Goal: Information Seeking & Learning: Find specific fact

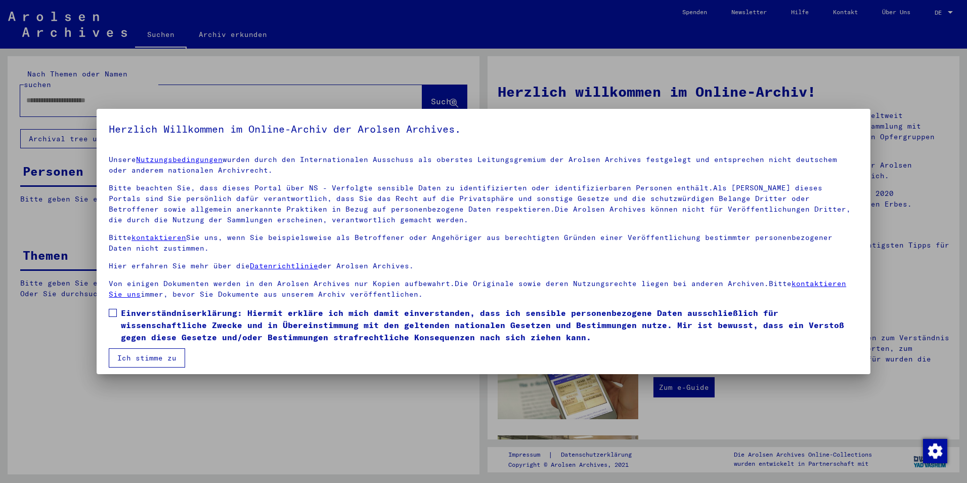
click at [112, 312] on span at bounding box center [113, 313] width 8 height 8
click at [138, 365] on button "Ich stimme zu" at bounding box center [147, 357] width 76 height 19
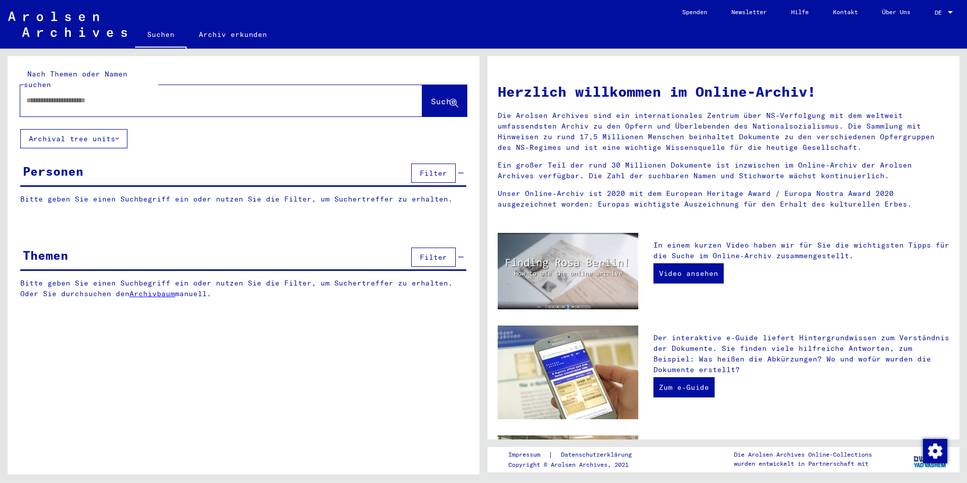
click at [185, 95] on div at bounding box center [206, 100] width 372 height 23
click at [180, 95] on input "text" at bounding box center [209, 100] width 366 height 11
type input "**********"
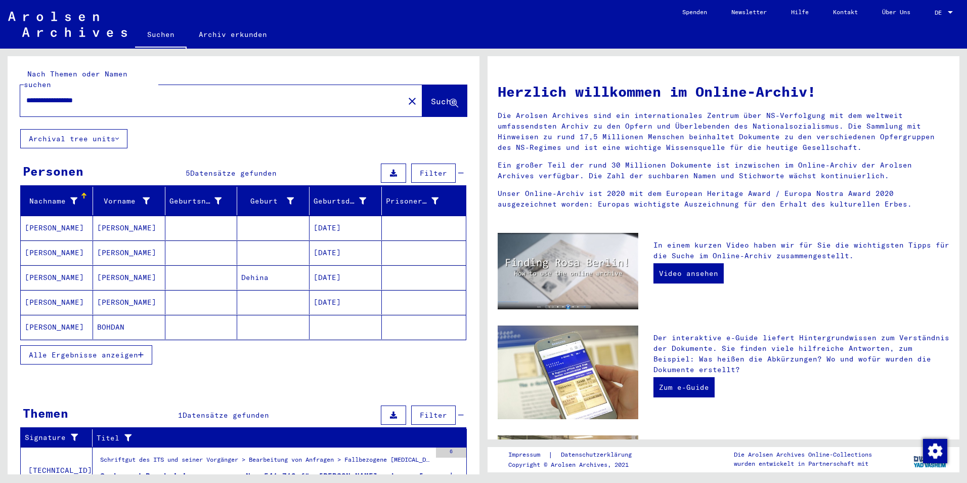
click at [165, 317] on mat-cell at bounding box center [201, 327] width 72 height 24
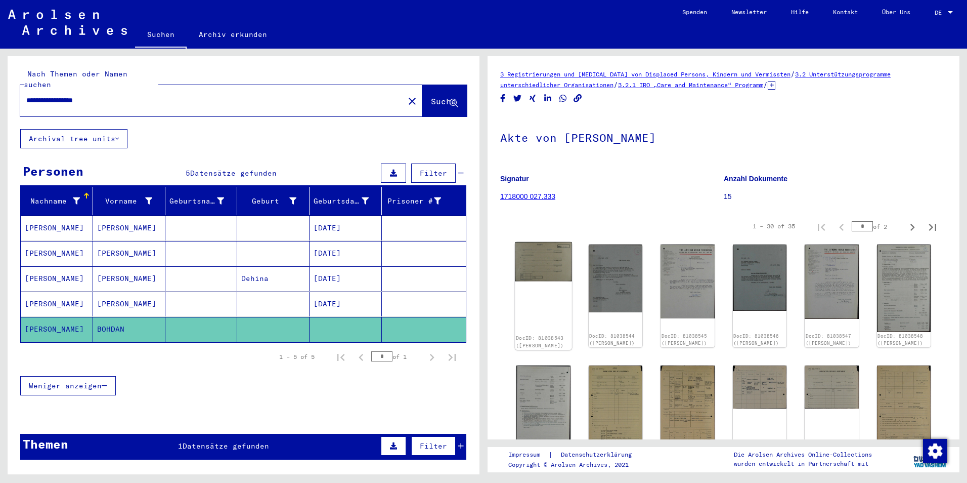
drag, startPoint x: 520, startPoint y: 331, endPoint x: 550, endPoint y: 343, distance: 32.5
click at [550, 343] on div "DocID: 81038543 ([PERSON_NAME])" at bounding box center [543, 341] width 57 height 16
drag, startPoint x: 550, startPoint y: 343, endPoint x: 504, endPoint y: 337, distance: 46.9
click at [917, 296] on img at bounding box center [903, 288] width 57 height 92
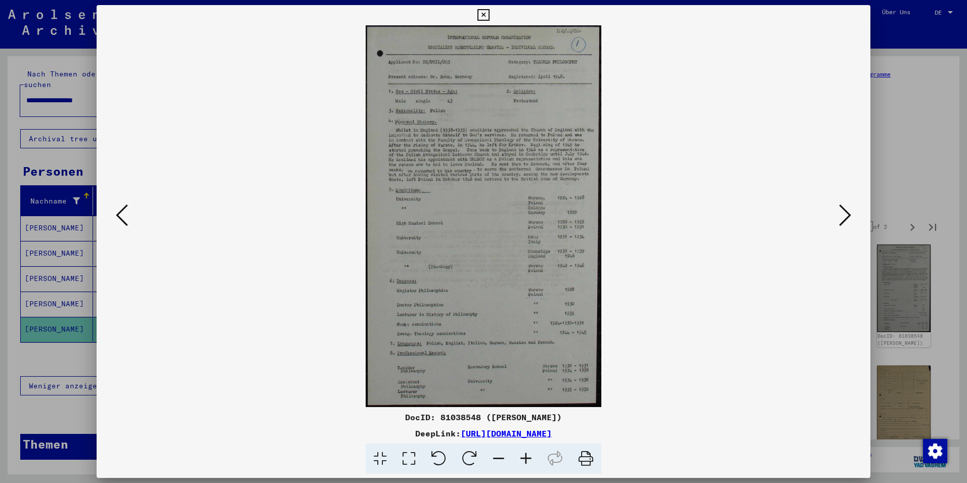
drag, startPoint x: 395, startPoint y: 416, endPoint x: 470, endPoint y: 418, distance: 75.4
click at [470, 418] on div "DocID: 81038548 ([PERSON_NAME])" at bounding box center [484, 417] width 774 height 12
copy div "DocID: 81038548"
click at [844, 211] on icon at bounding box center [845, 215] width 12 height 24
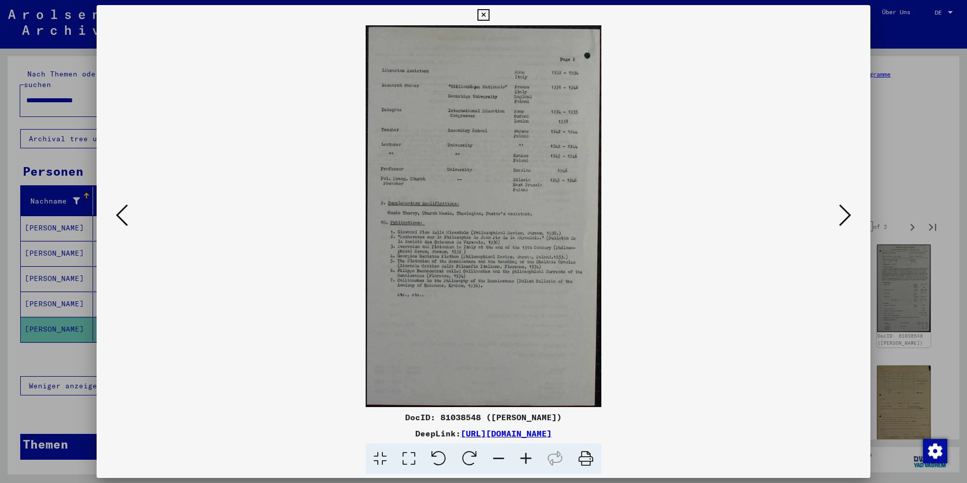
click at [121, 222] on icon at bounding box center [122, 215] width 12 height 24
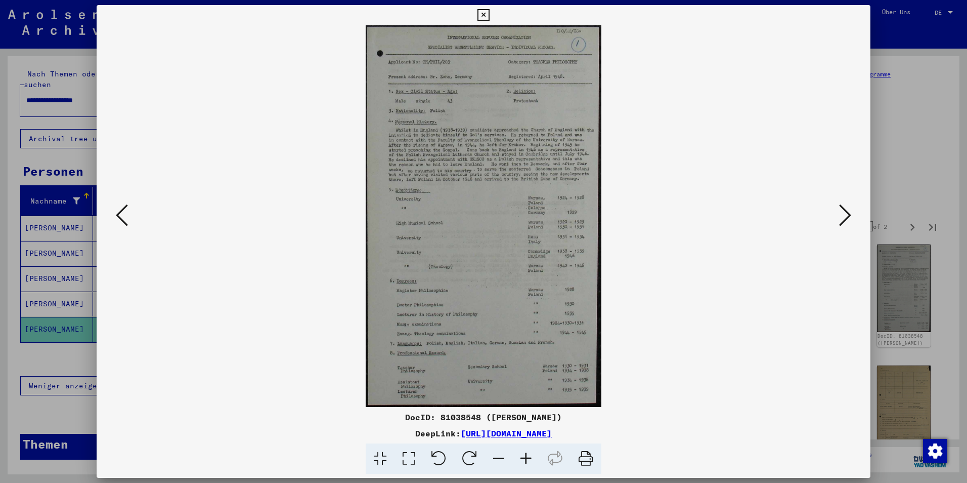
click at [844, 216] on icon at bounding box center [845, 215] width 12 height 24
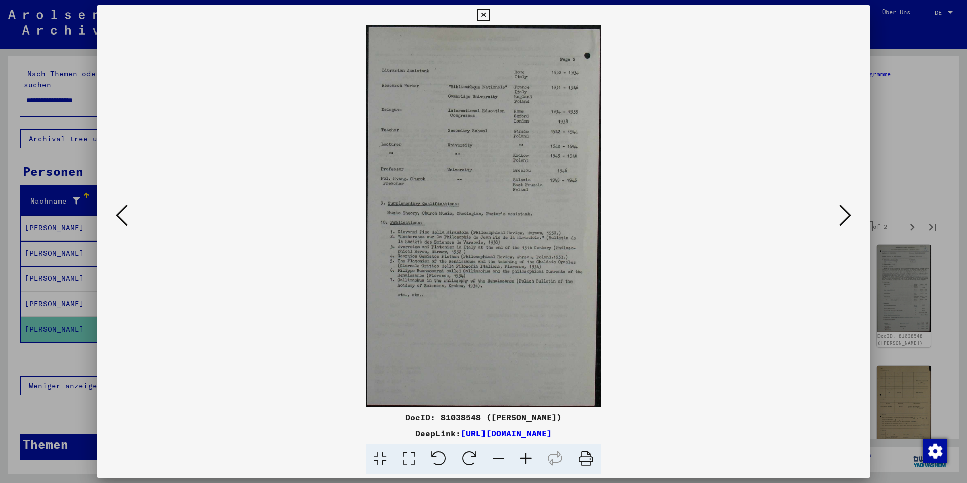
click at [845, 217] on icon at bounding box center [845, 215] width 12 height 24
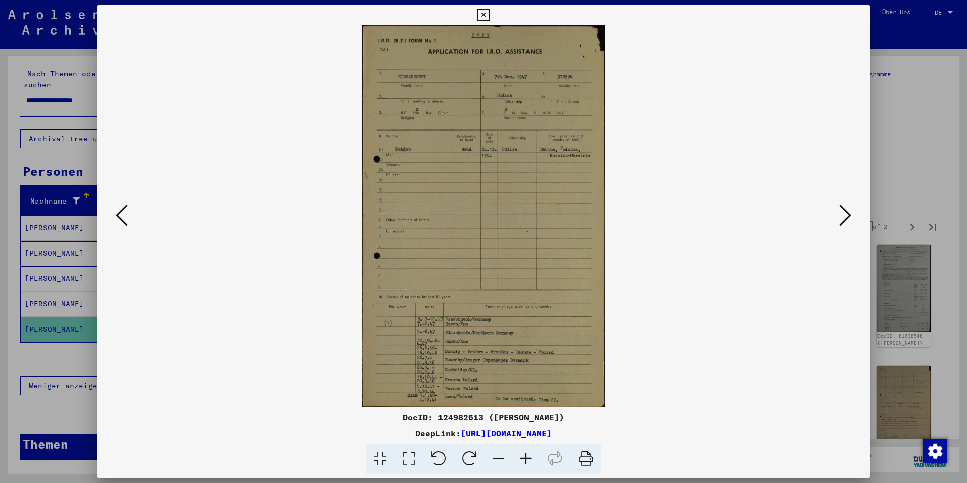
click at [118, 221] on icon at bounding box center [122, 215] width 12 height 24
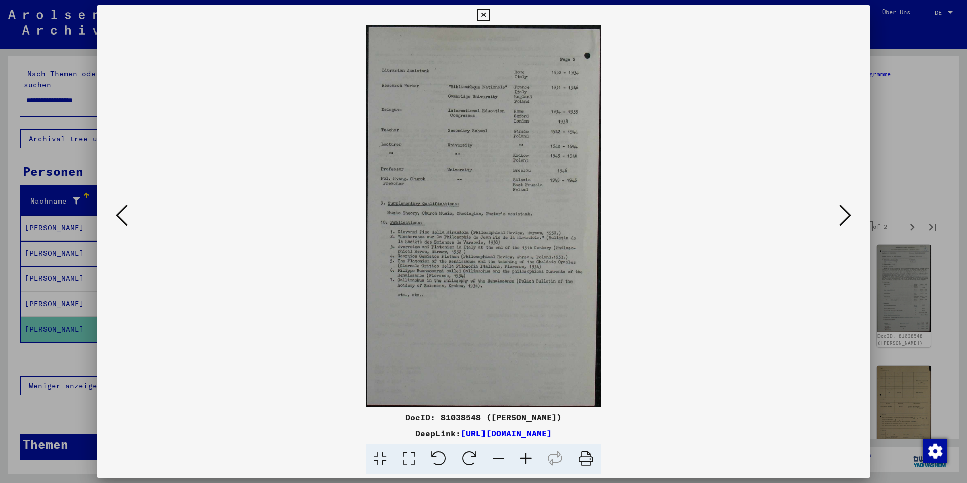
click at [841, 222] on icon at bounding box center [845, 215] width 12 height 24
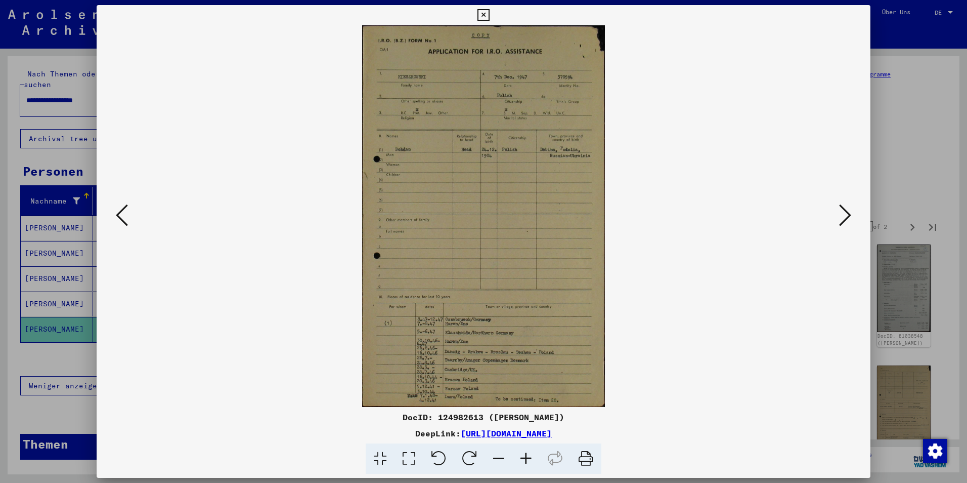
click at [841, 222] on icon at bounding box center [845, 215] width 12 height 24
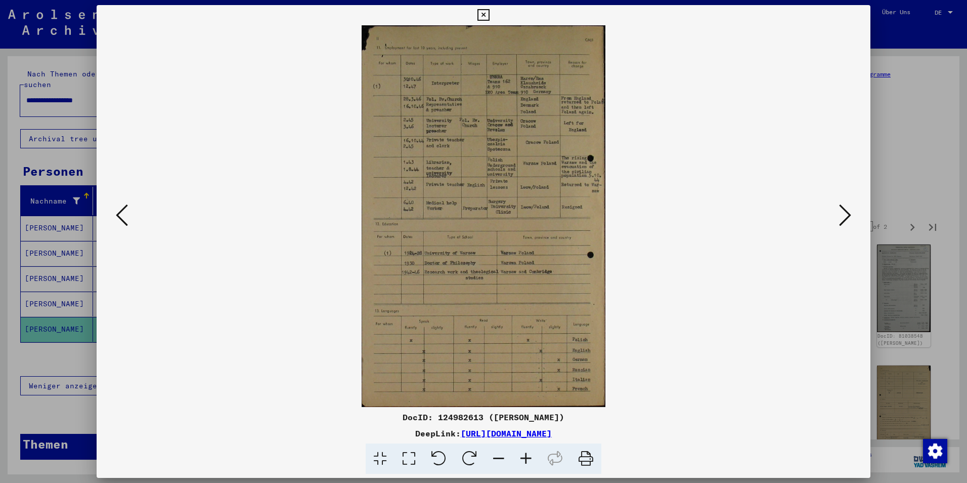
click at [841, 222] on icon at bounding box center [845, 215] width 12 height 24
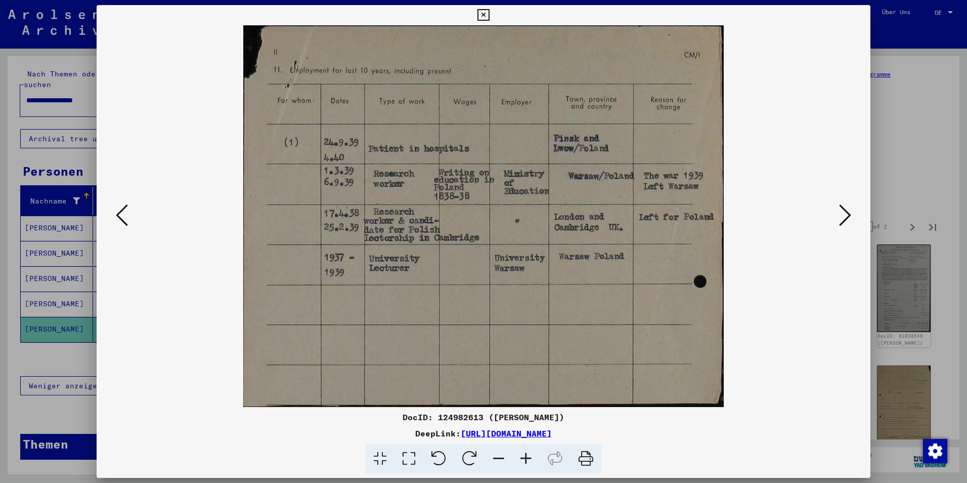
click at [841, 222] on icon at bounding box center [845, 215] width 12 height 24
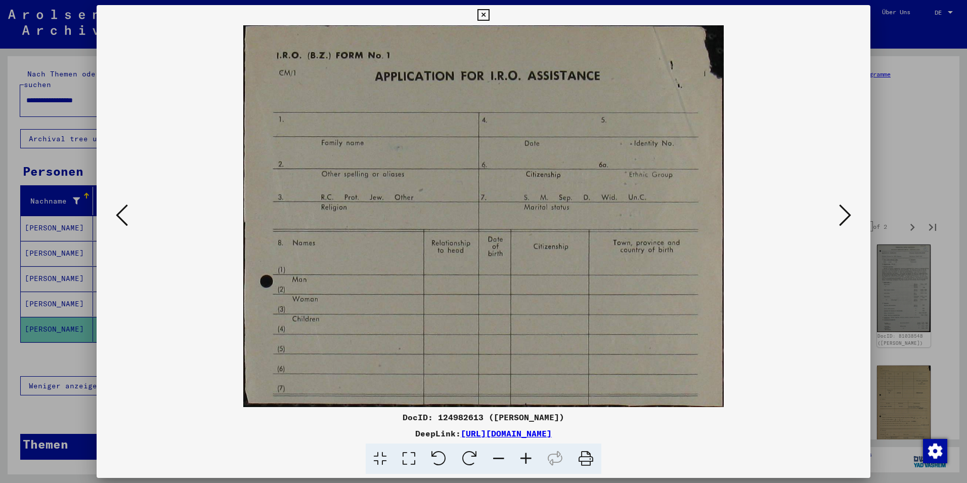
click at [841, 222] on icon at bounding box center [845, 215] width 12 height 24
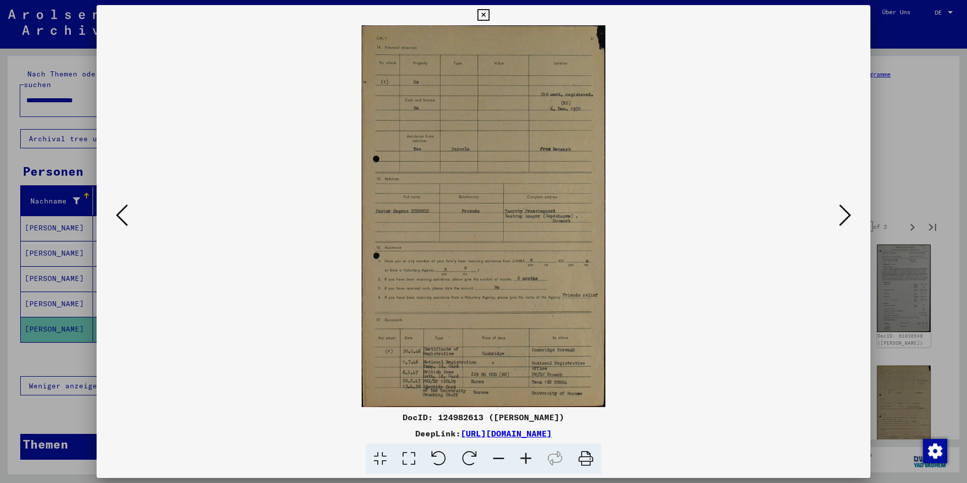
click at [841, 222] on icon at bounding box center [845, 215] width 12 height 24
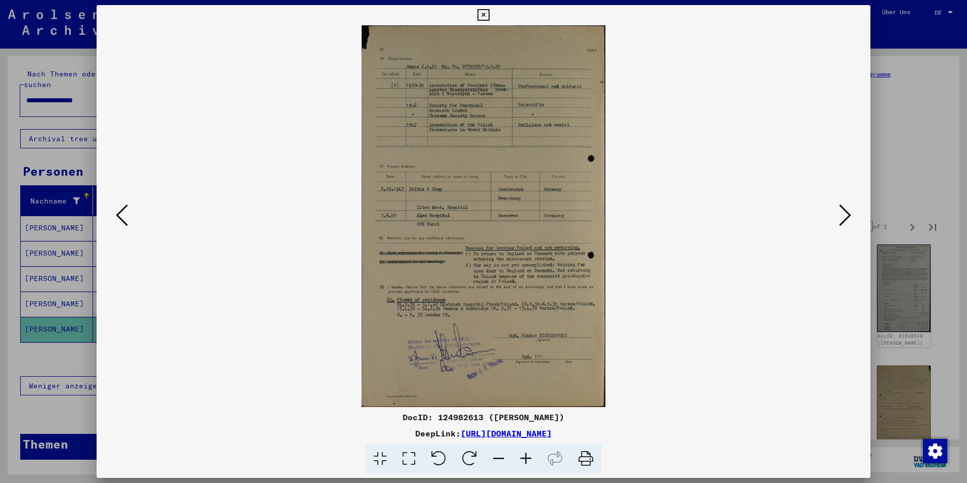
click at [841, 222] on icon at bounding box center [845, 215] width 12 height 24
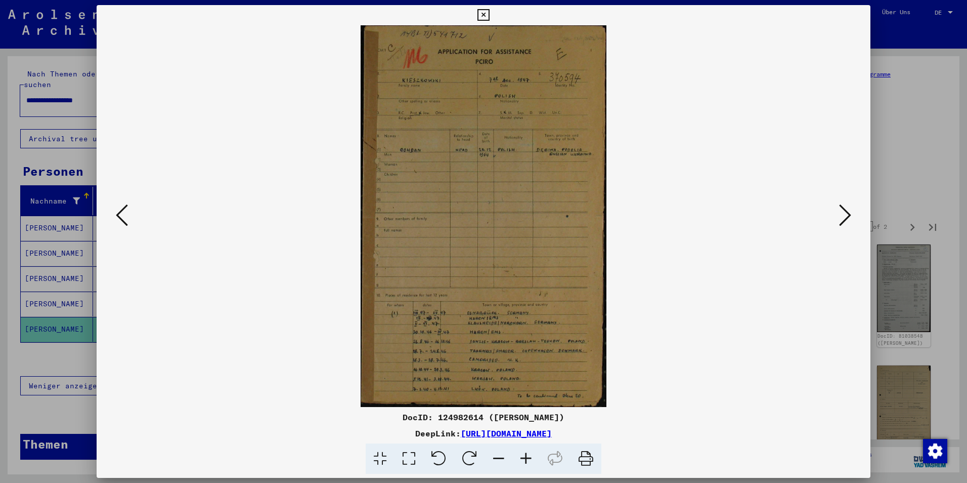
click at [841, 222] on icon at bounding box center [845, 215] width 12 height 24
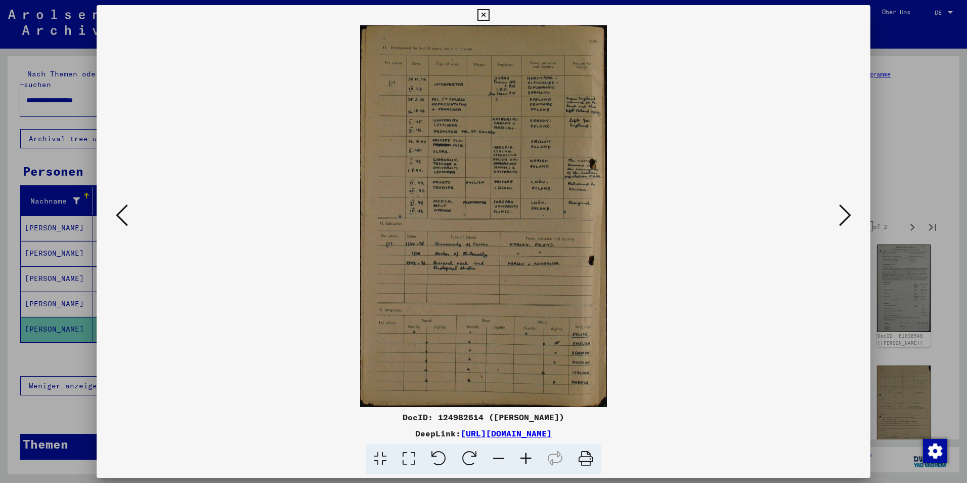
click at [841, 222] on icon at bounding box center [845, 215] width 12 height 24
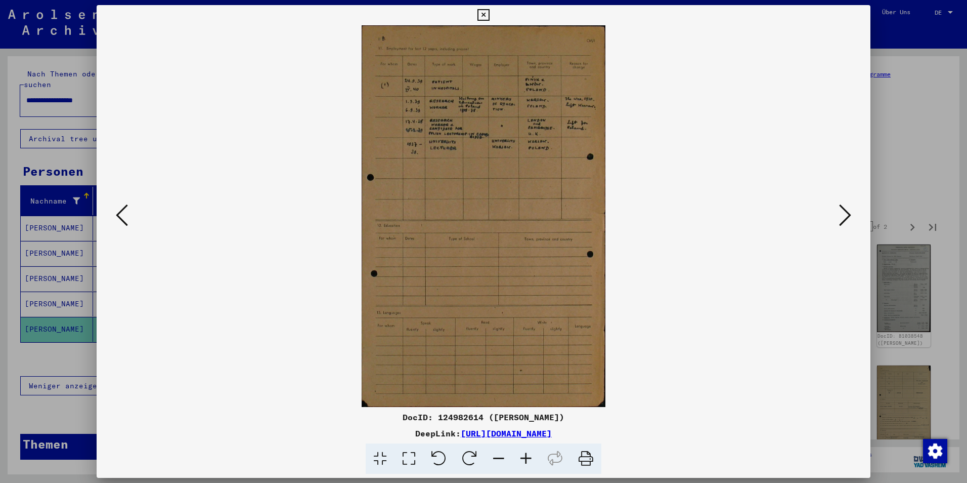
click at [841, 222] on icon at bounding box center [845, 215] width 12 height 24
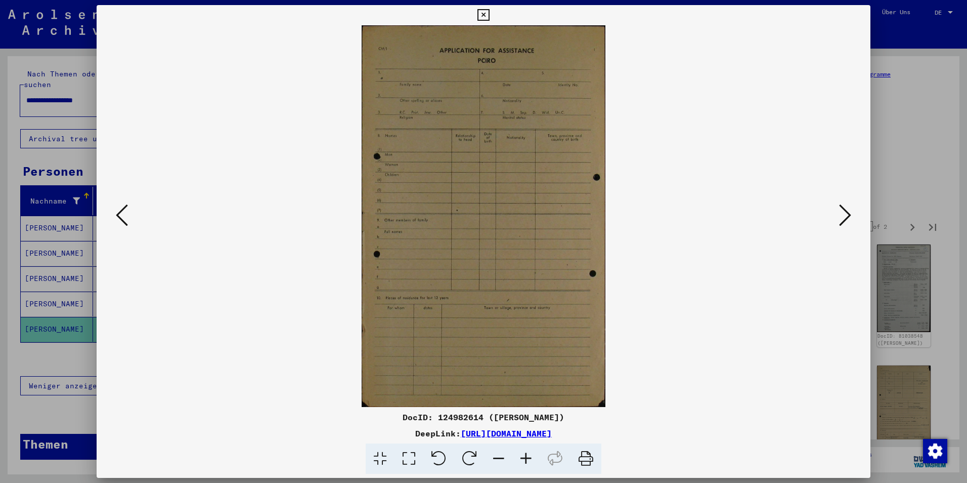
click at [841, 222] on icon at bounding box center [845, 215] width 12 height 24
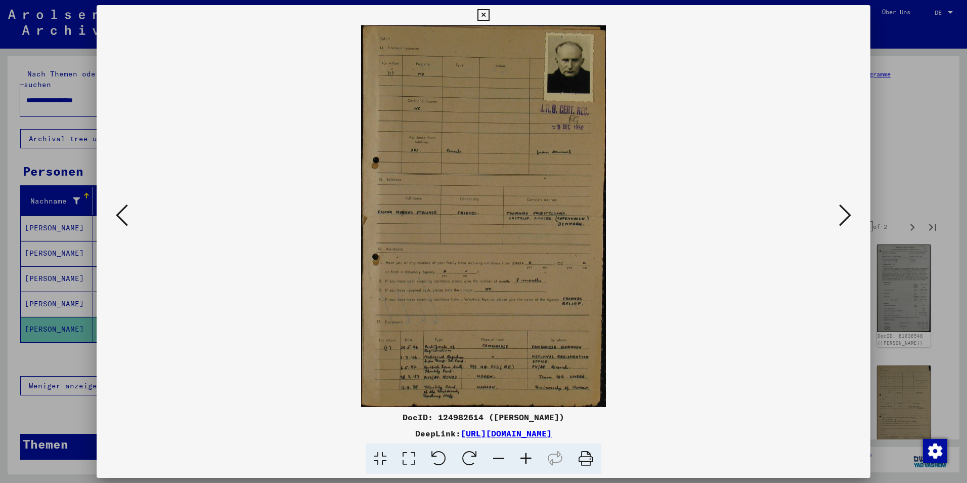
click at [841, 222] on icon at bounding box center [845, 215] width 12 height 24
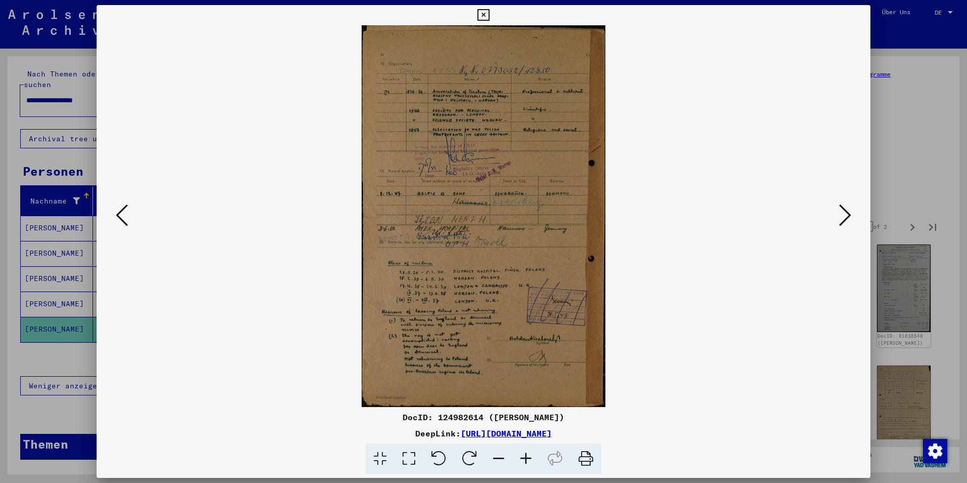
click at [841, 222] on icon at bounding box center [845, 215] width 12 height 24
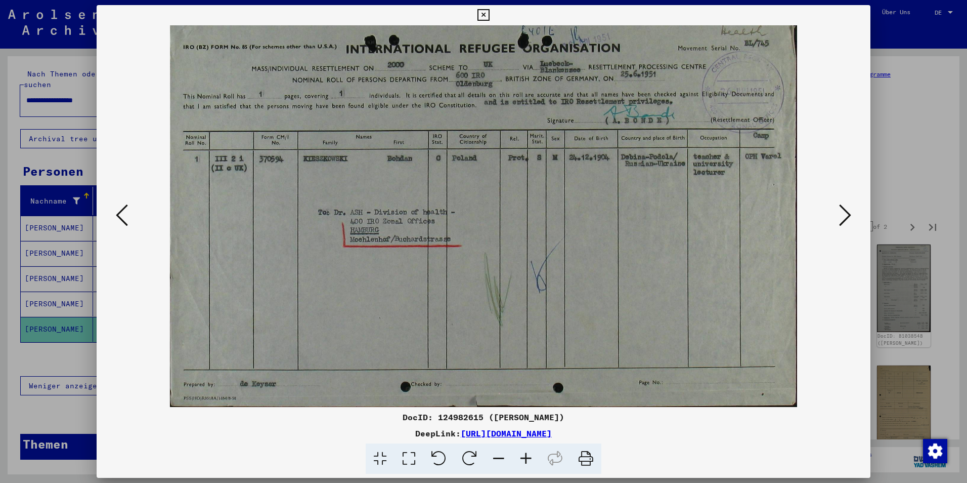
click at [841, 222] on icon at bounding box center [845, 215] width 12 height 24
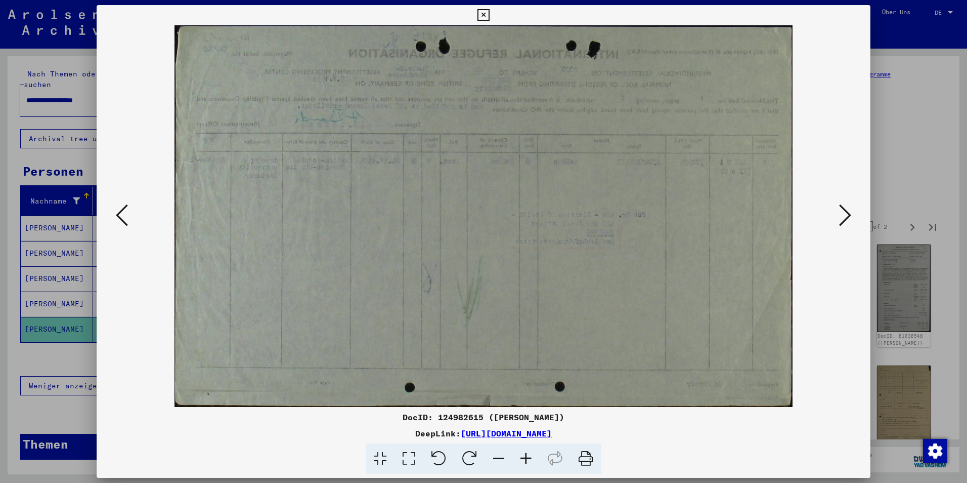
click at [841, 222] on icon at bounding box center [845, 215] width 12 height 24
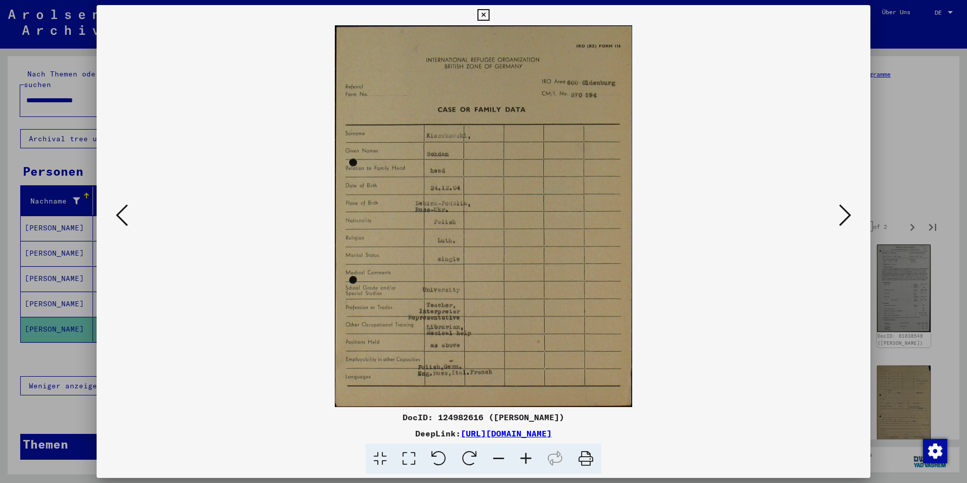
click at [841, 222] on icon at bounding box center [845, 215] width 12 height 24
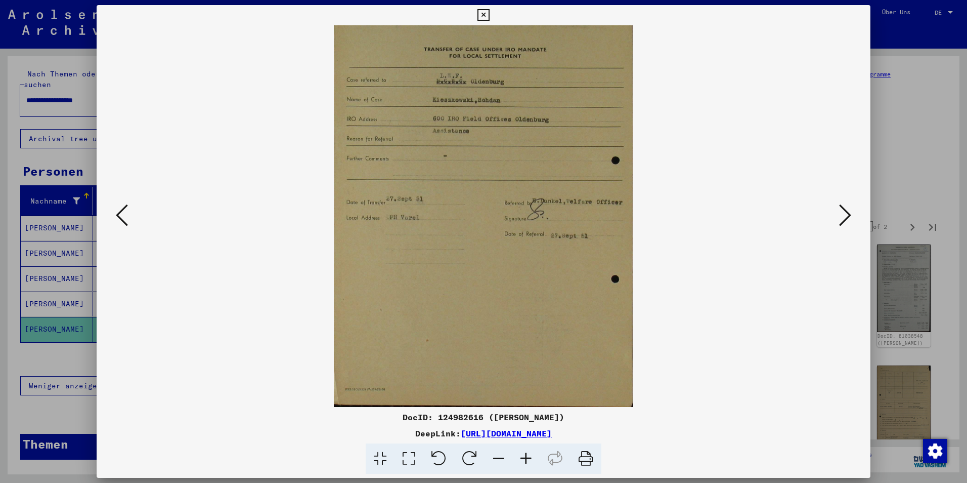
click at [841, 222] on icon at bounding box center [845, 215] width 12 height 24
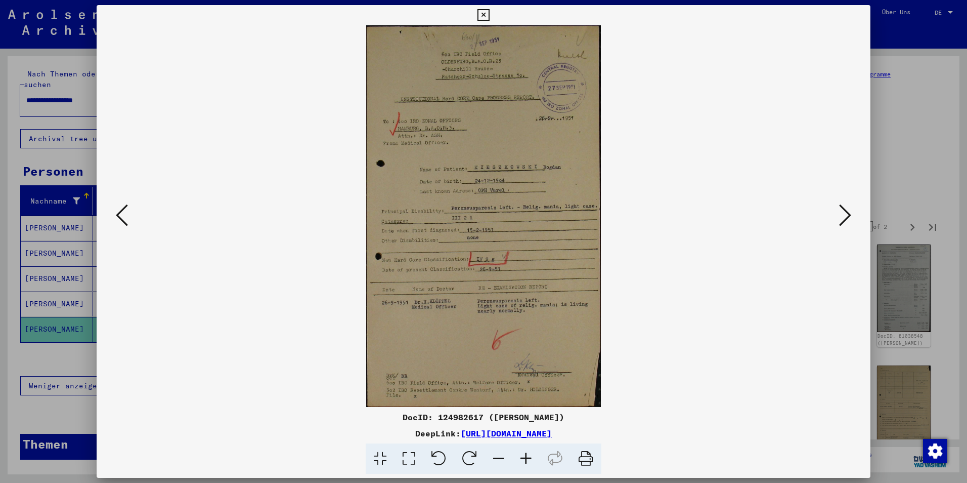
click at [841, 222] on icon at bounding box center [845, 215] width 12 height 24
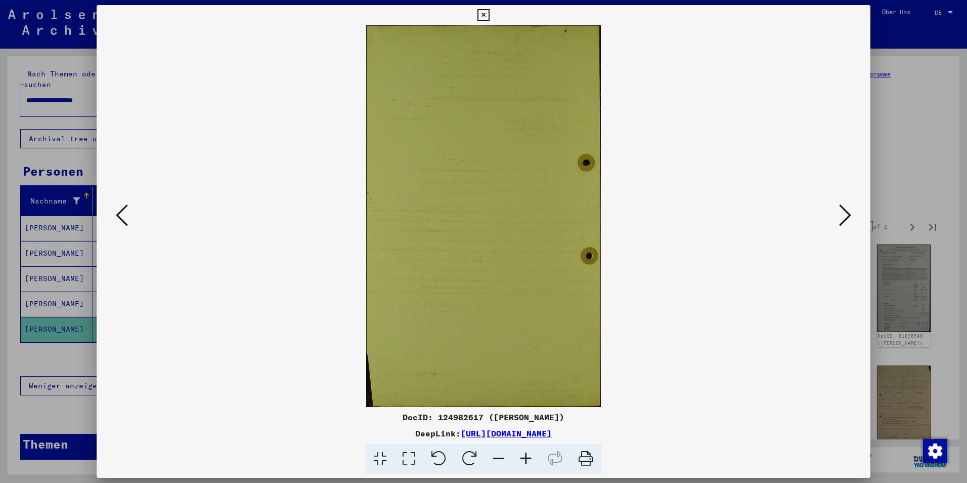
click at [841, 222] on icon at bounding box center [845, 215] width 12 height 24
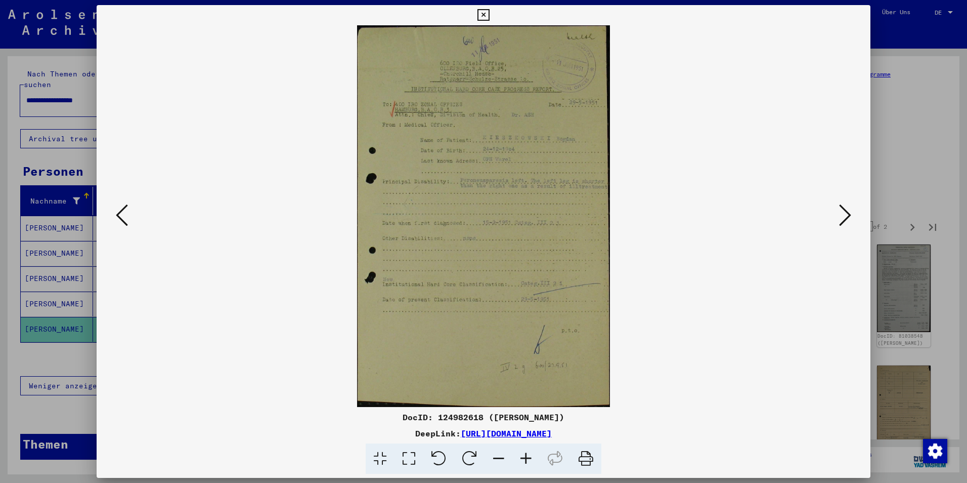
click at [841, 222] on icon at bounding box center [845, 215] width 12 height 24
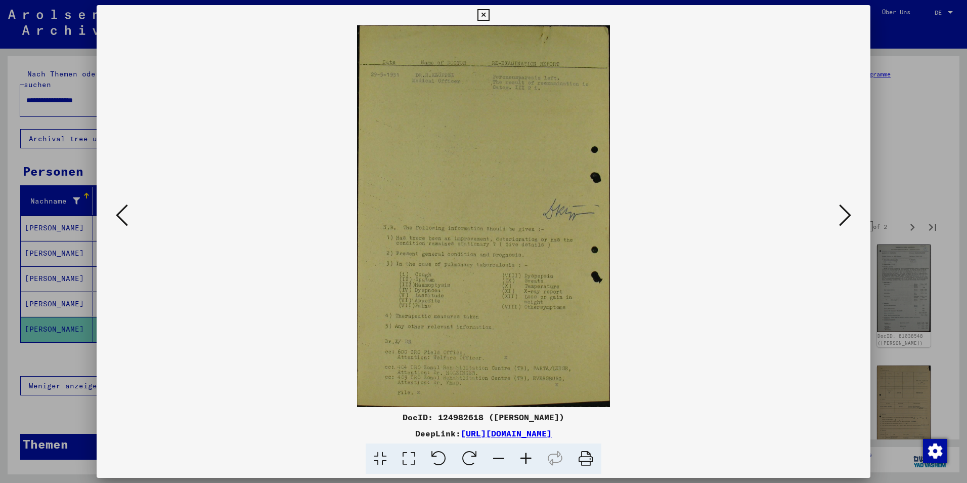
click at [841, 222] on icon at bounding box center [845, 215] width 12 height 24
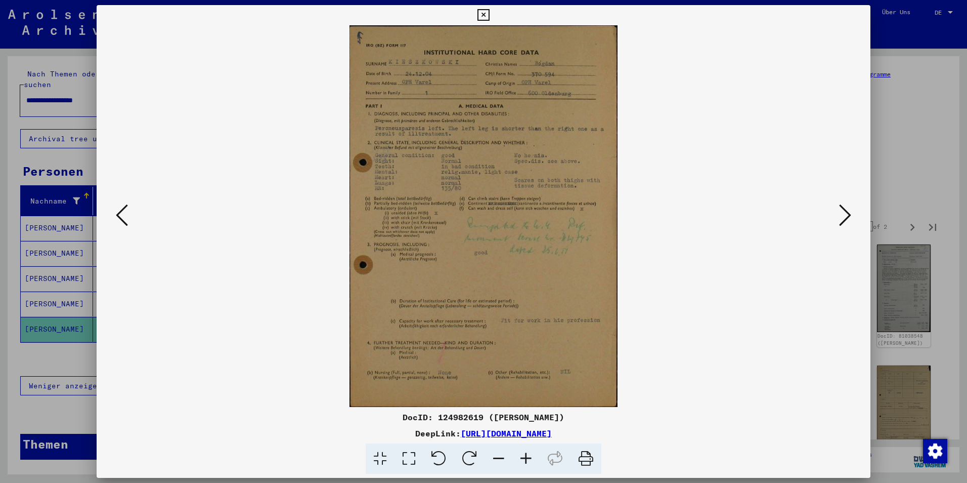
click at [841, 222] on icon at bounding box center [845, 215] width 12 height 24
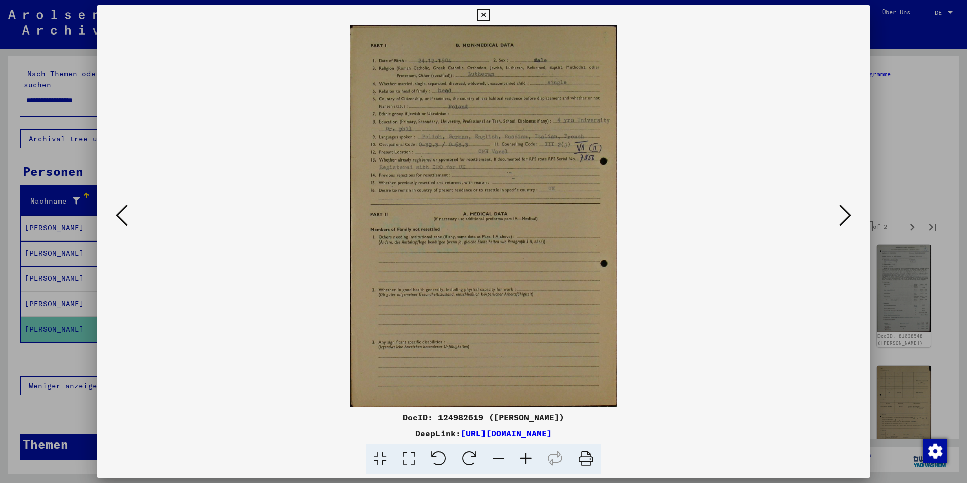
click at [841, 222] on icon at bounding box center [845, 215] width 12 height 24
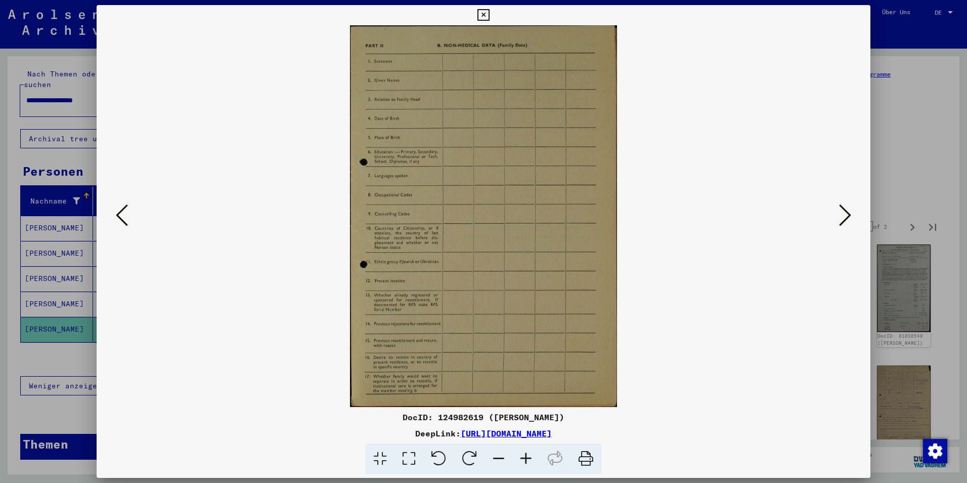
click at [841, 222] on icon at bounding box center [845, 215] width 12 height 24
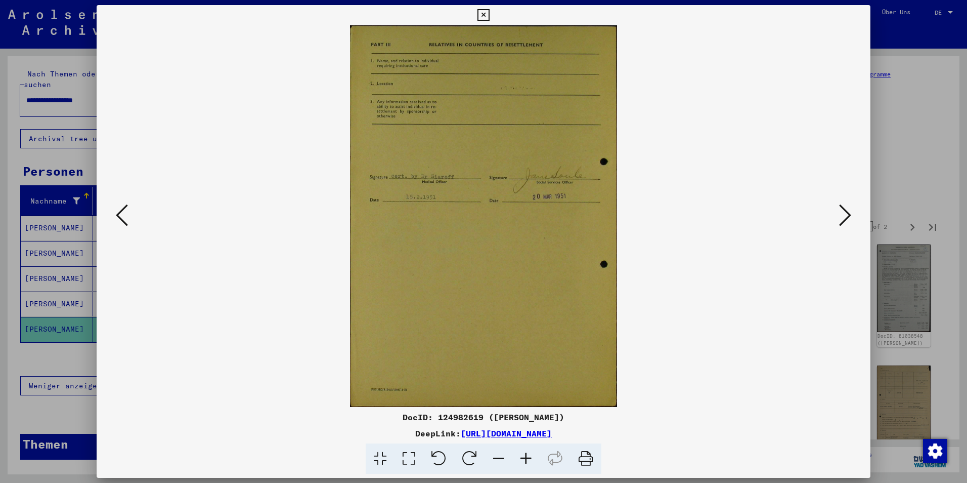
click at [841, 222] on icon at bounding box center [845, 215] width 12 height 24
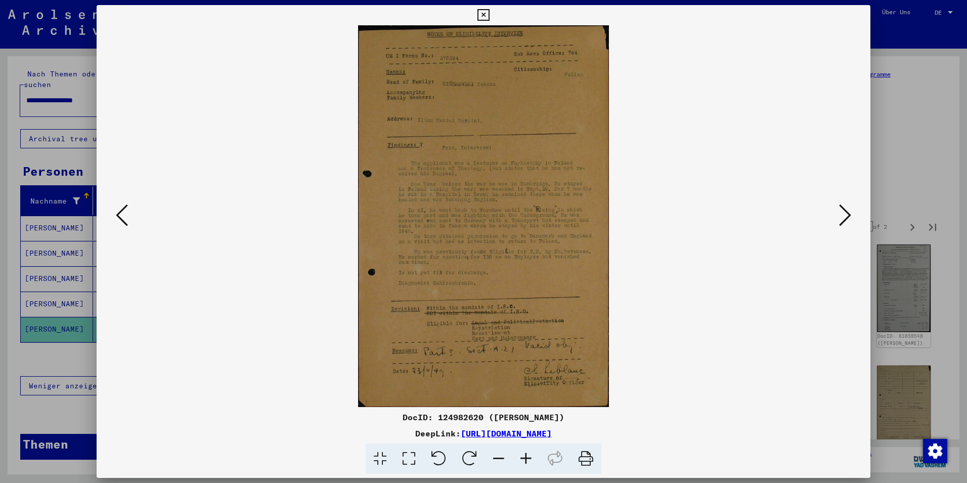
click at [841, 222] on icon at bounding box center [845, 215] width 12 height 24
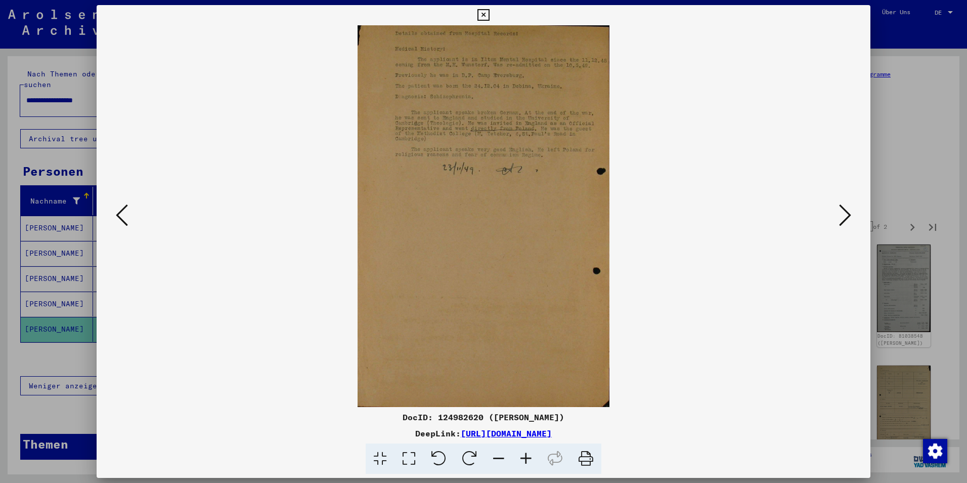
click at [841, 222] on icon at bounding box center [845, 215] width 12 height 24
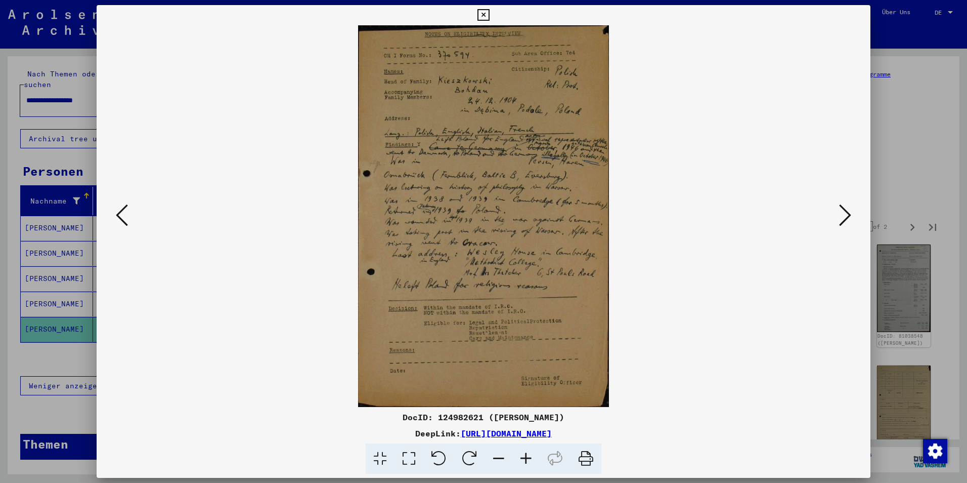
click at [841, 222] on icon at bounding box center [845, 215] width 12 height 24
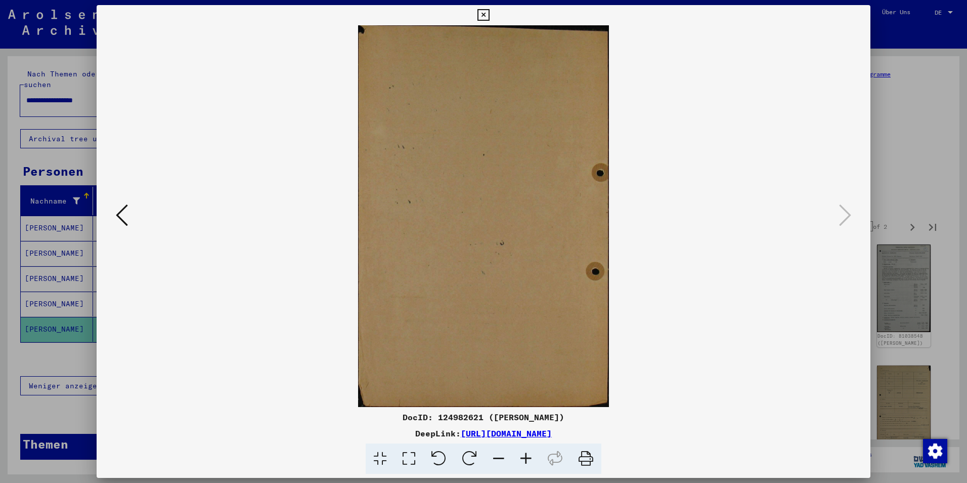
click at [945, 193] on div at bounding box center [483, 241] width 967 height 483
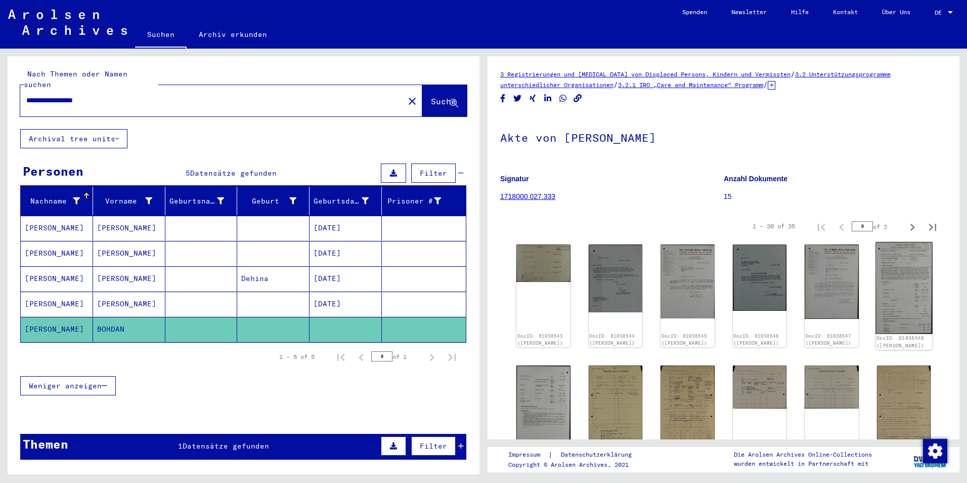
click at [911, 289] on img at bounding box center [903, 288] width 57 height 92
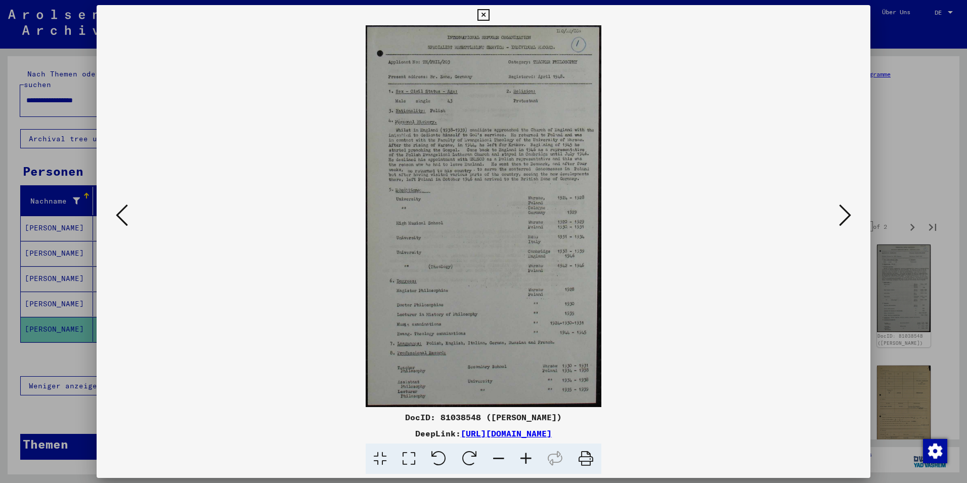
click at [880, 155] on div at bounding box center [483, 241] width 967 height 483
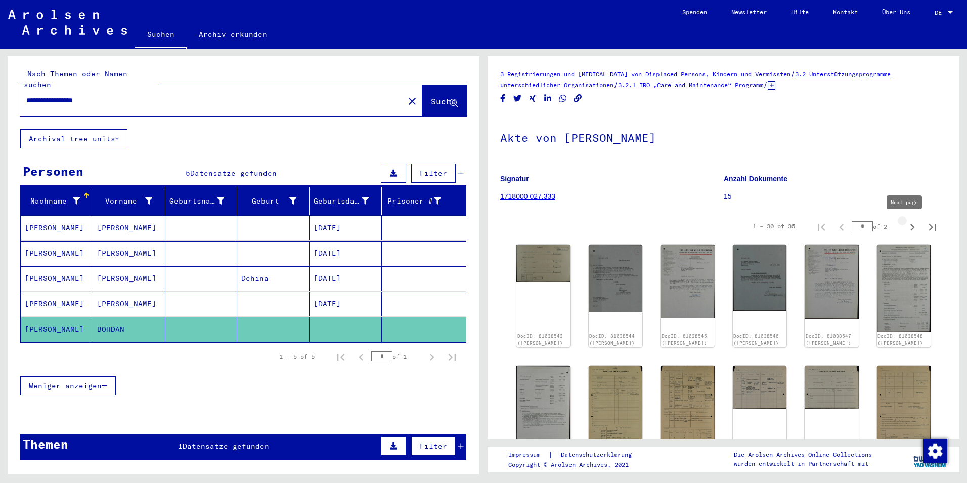
click at [905, 232] on icon "Next page" at bounding box center [912, 227] width 14 height 14
type input "*"
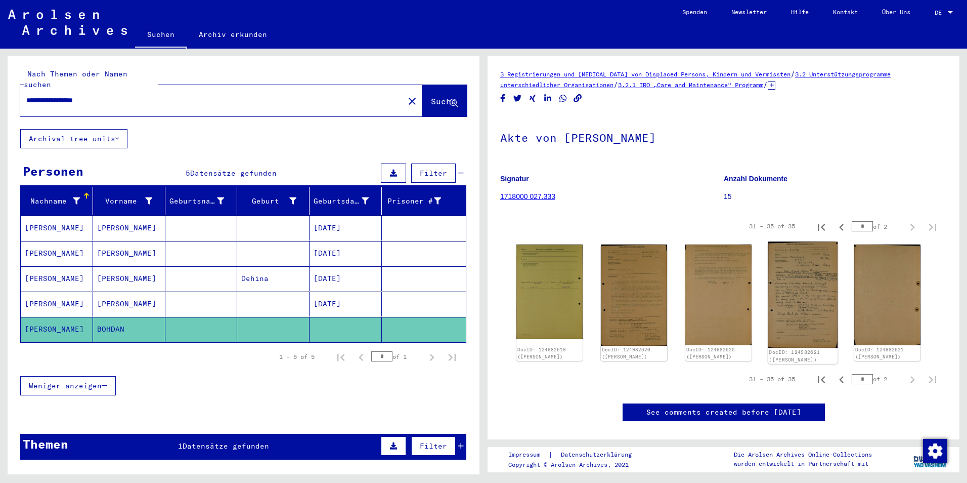
click at [811, 277] on img at bounding box center [803, 294] width 70 height 106
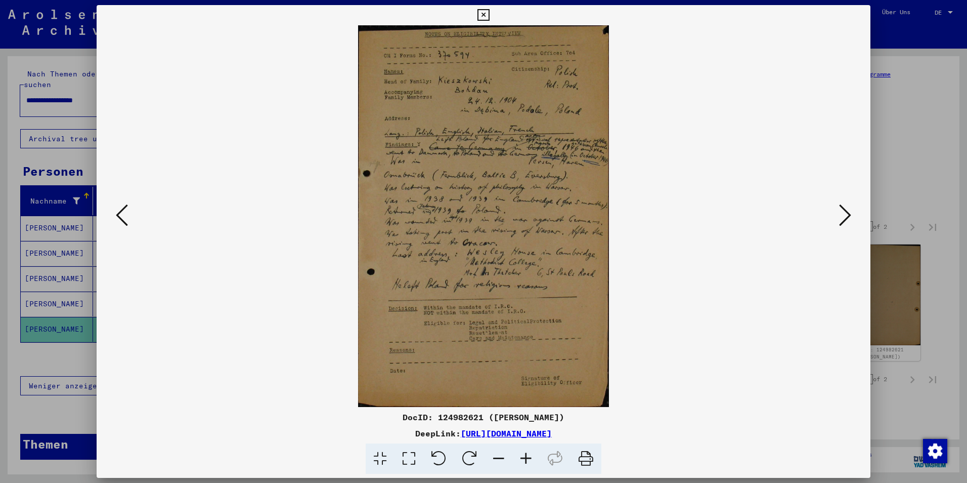
click at [907, 265] on div at bounding box center [483, 241] width 967 height 483
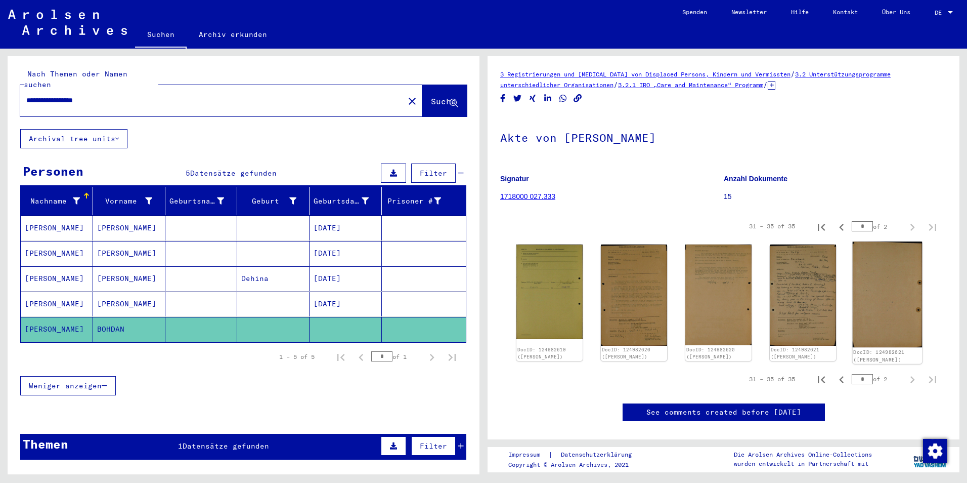
click at [908, 280] on img at bounding box center [888, 294] width 70 height 106
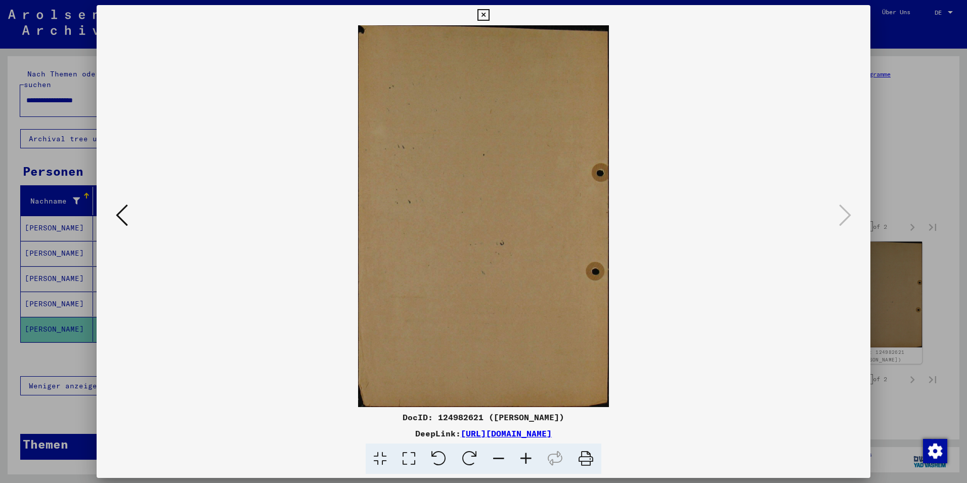
click at [908, 280] on div at bounding box center [483, 241] width 967 height 483
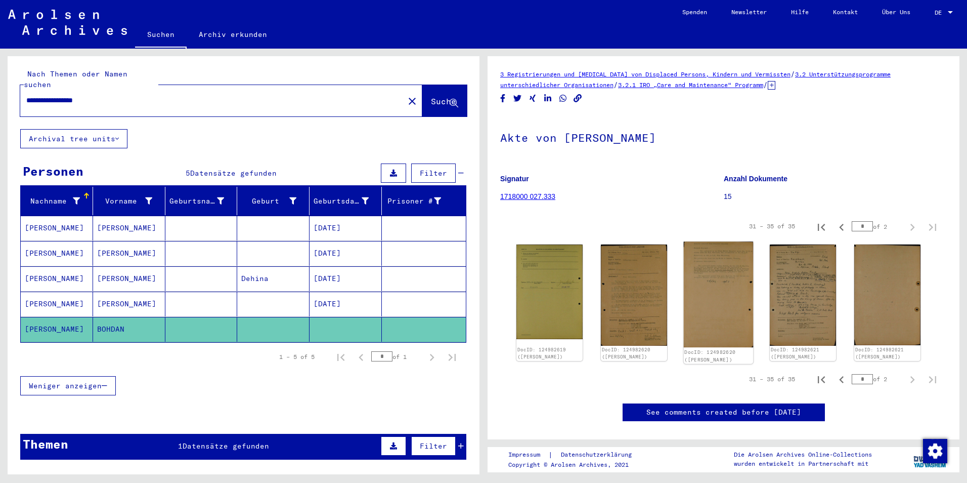
click at [713, 310] on img at bounding box center [719, 294] width 70 height 106
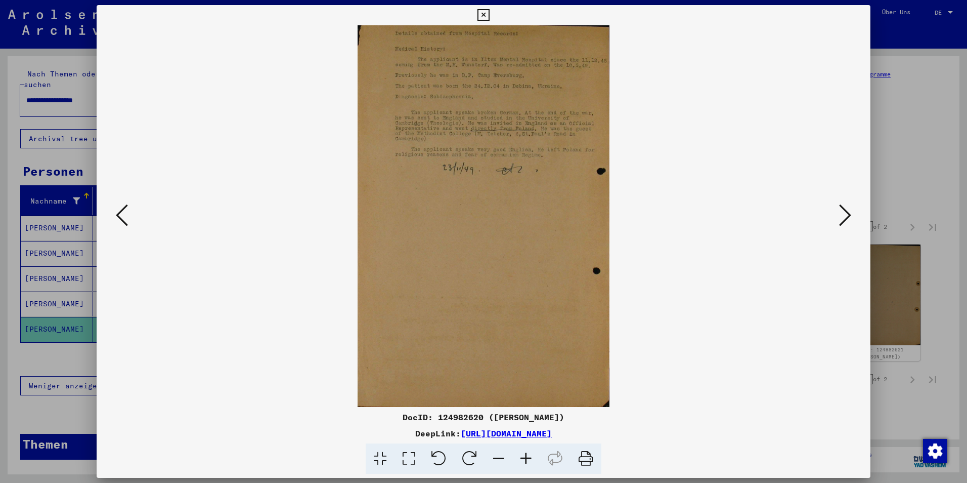
click at [930, 253] on div at bounding box center [483, 241] width 967 height 483
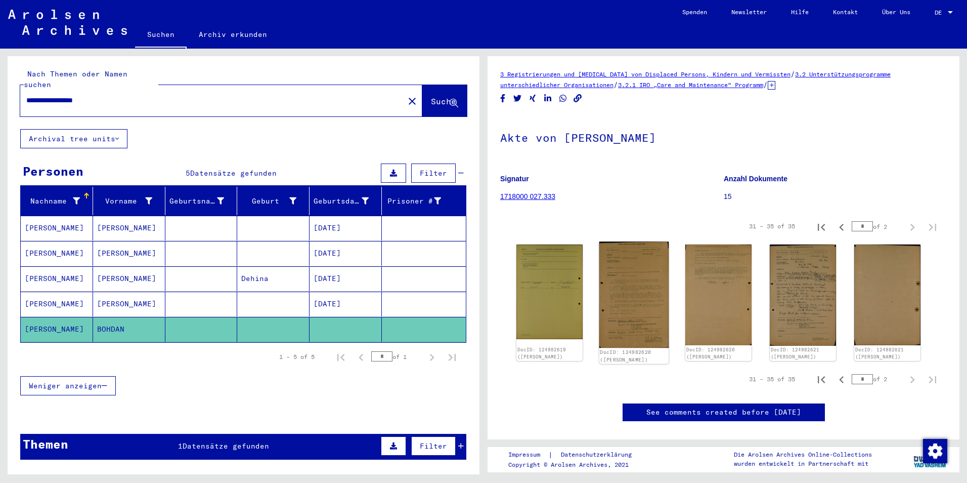
click at [644, 295] on img at bounding box center [634, 294] width 70 height 106
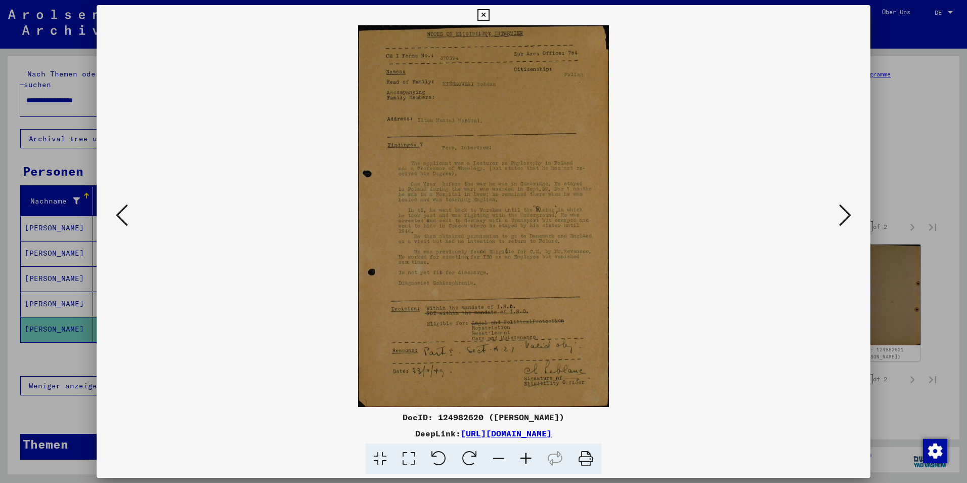
drag, startPoint x: 967, startPoint y: 184, endPoint x: 947, endPoint y: 180, distance: 20.1
click at [947, 180] on div at bounding box center [483, 241] width 967 height 483
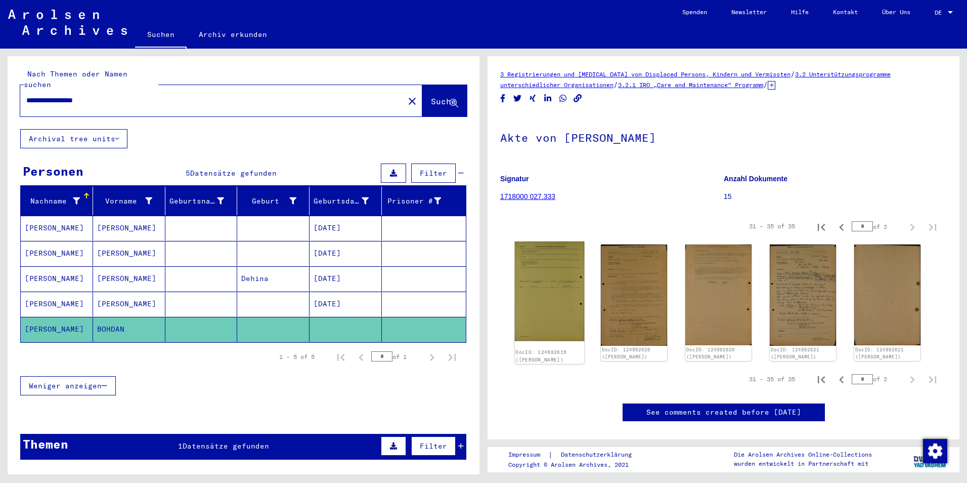
click at [544, 260] on img at bounding box center [550, 290] width 70 height 99
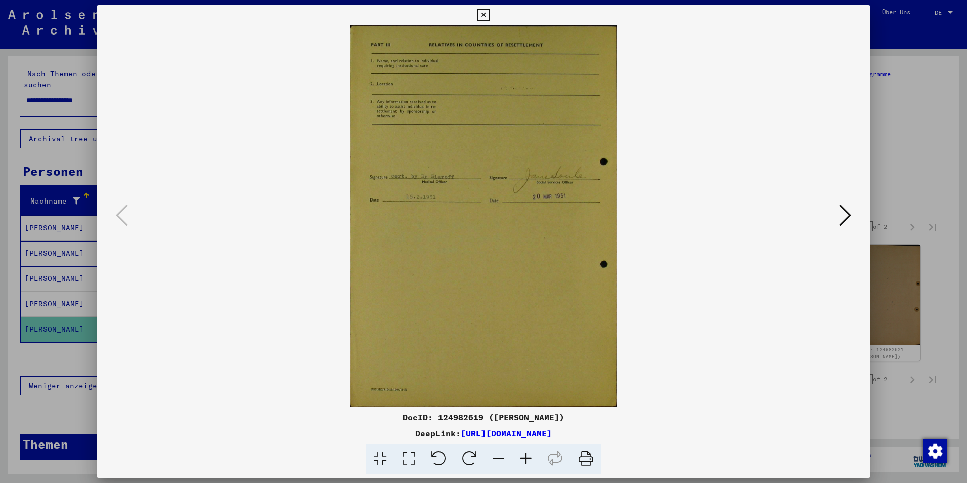
click at [919, 260] on div at bounding box center [483, 241] width 967 height 483
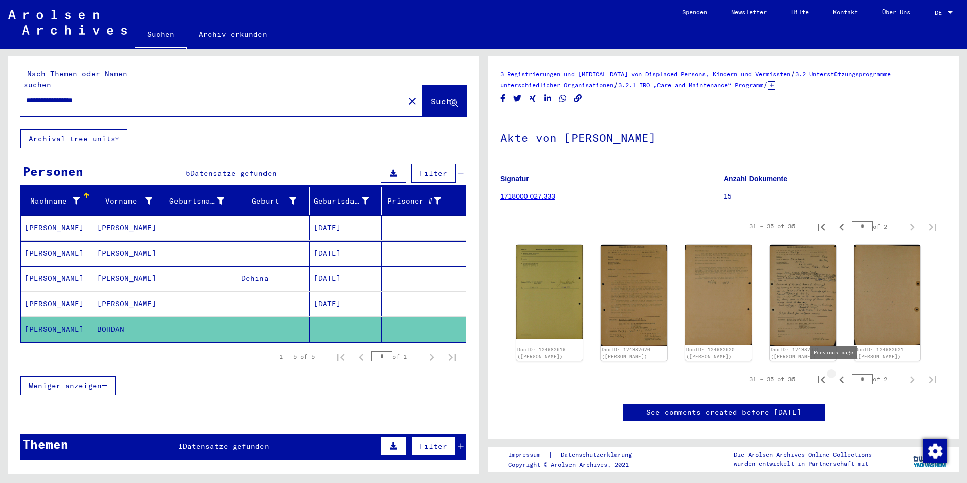
click at [839, 376] on icon "Previous page" at bounding box center [841, 379] width 5 height 7
type input "*"
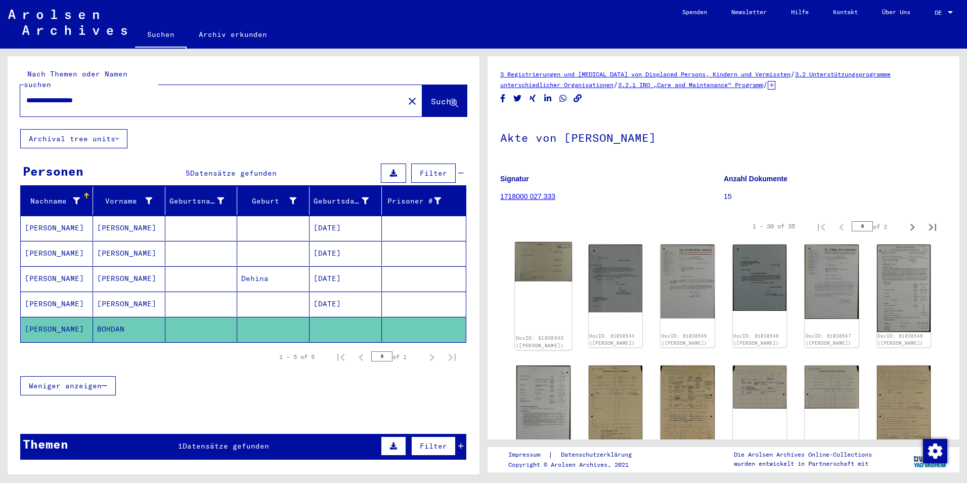
click at [530, 276] on img at bounding box center [543, 261] width 57 height 39
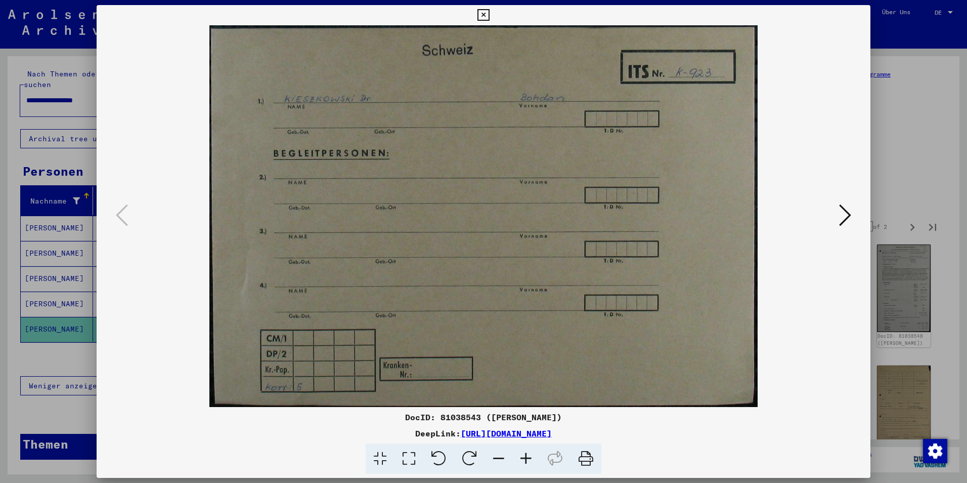
click at [530, 276] on img at bounding box center [483, 215] width 705 height 381
click at [934, 250] on div at bounding box center [483, 241] width 967 height 483
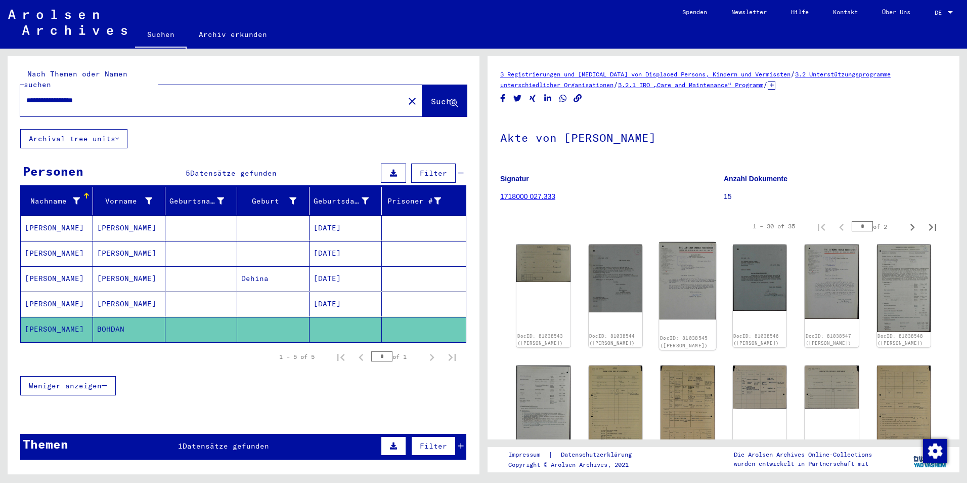
click at [695, 284] on img at bounding box center [687, 280] width 57 height 77
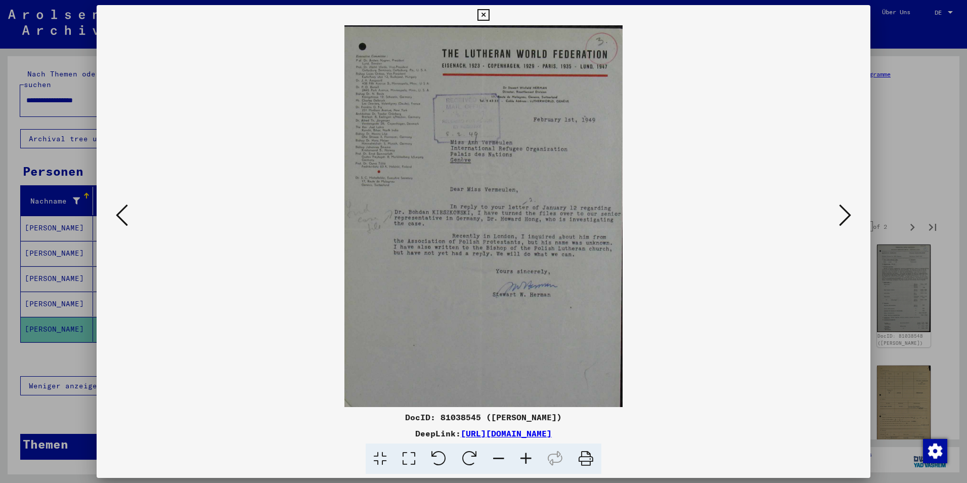
click at [841, 209] on icon at bounding box center [845, 215] width 12 height 24
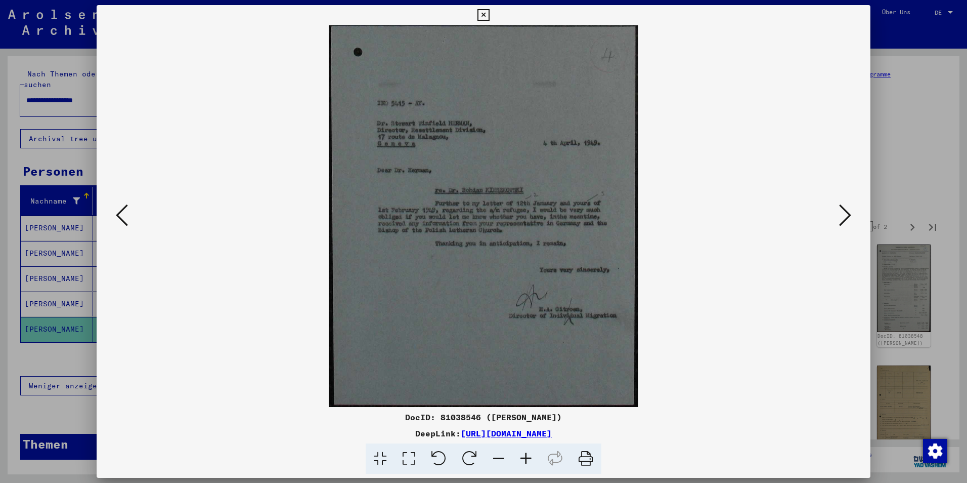
click at [841, 209] on icon at bounding box center [845, 215] width 12 height 24
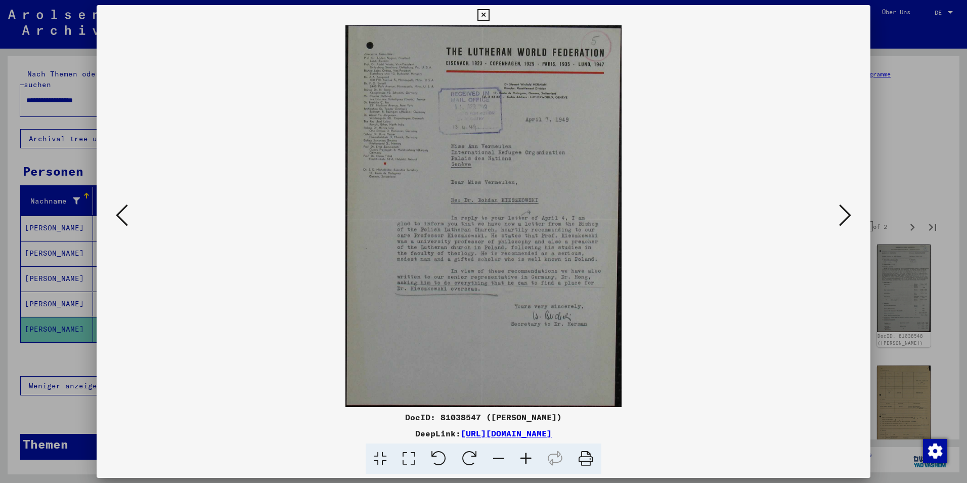
click at [841, 209] on icon at bounding box center [845, 215] width 12 height 24
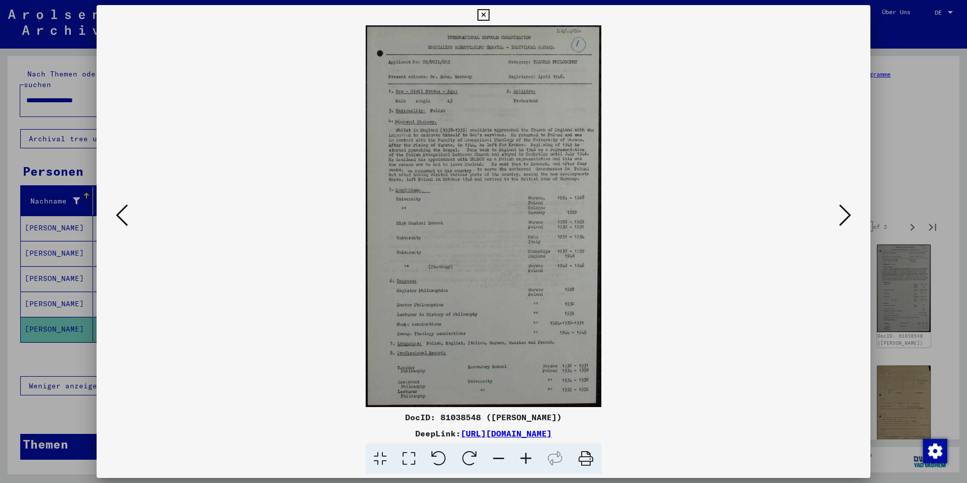
click at [849, 225] on icon at bounding box center [845, 215] width 12 height 24
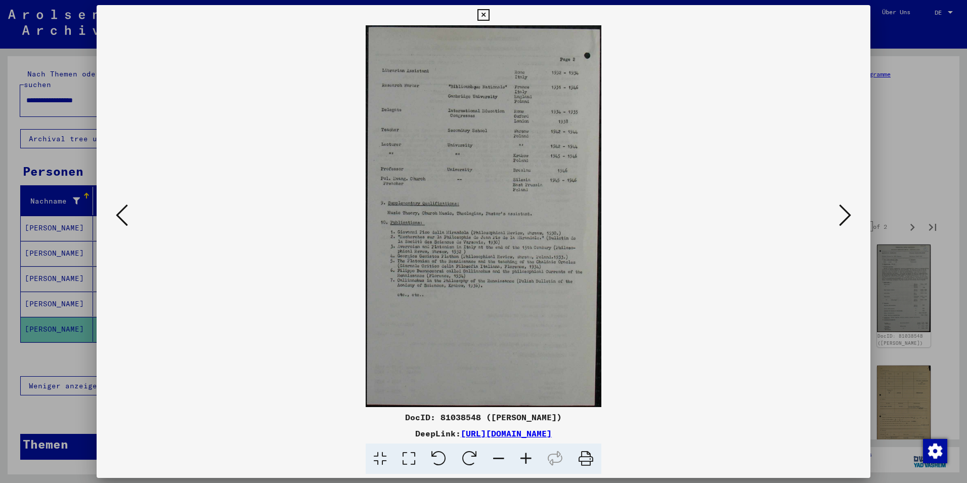
click at [849, 225] on icon at bounding box center [845, 215] width 12 height 24
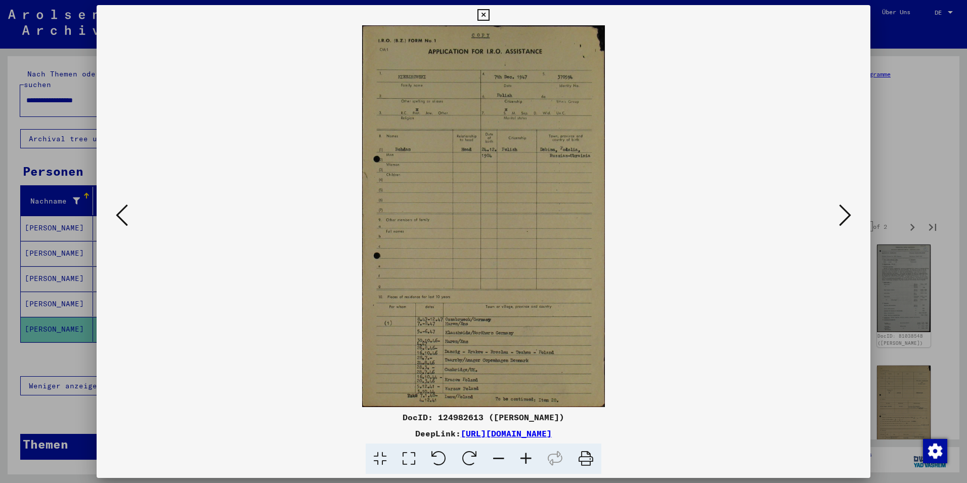
click at [849, 225] on icon at bounding box center [845, 215] width 12 height 24
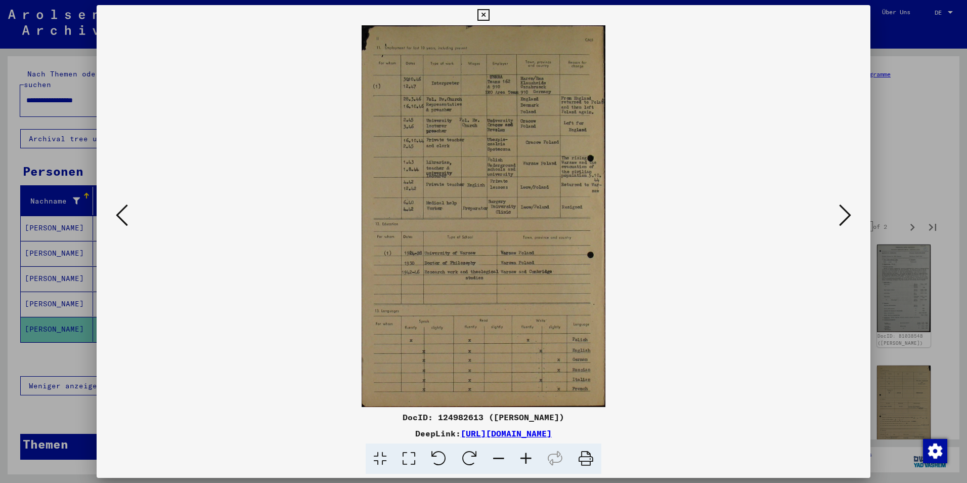
click at [849, 225] on icon at bounding box center [845, 215] width 12 height 24
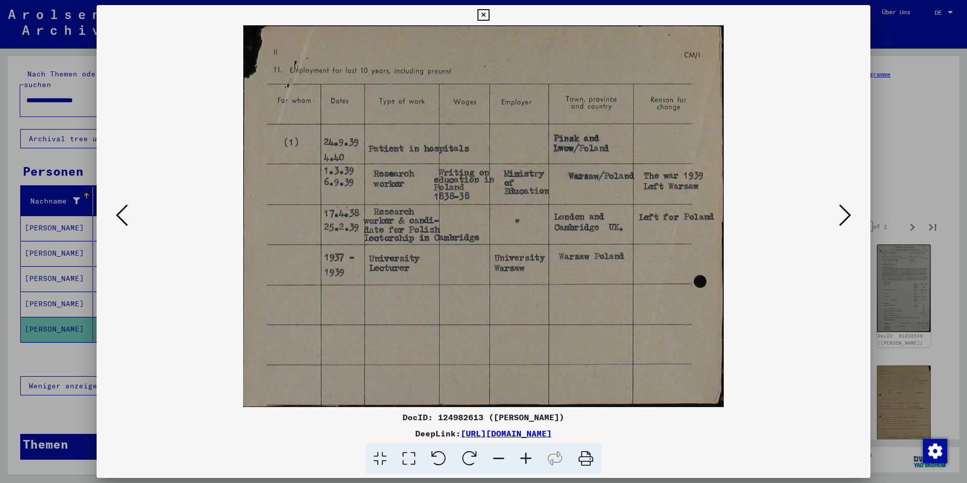
click at [849, 225] on icon at bounding box center [845, 215] width 12 height 24
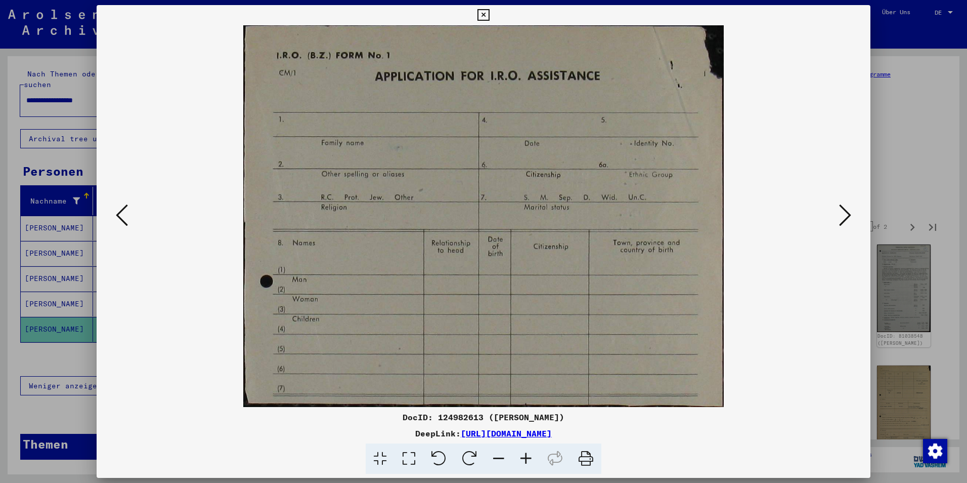
click at [849, 225] on icon at bounding box center [845, 215] width 12 height 24
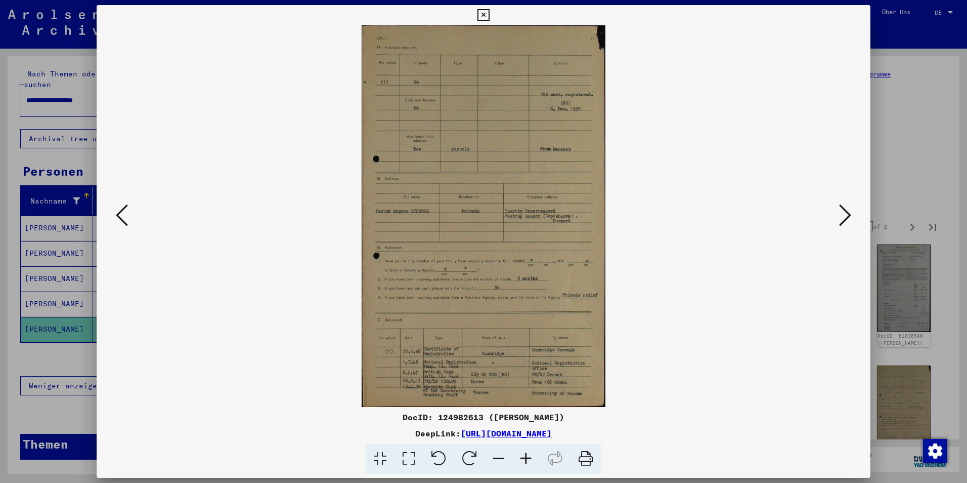
click at [849, 225] on icon at bounding box center [845, 215] width 12 height 24
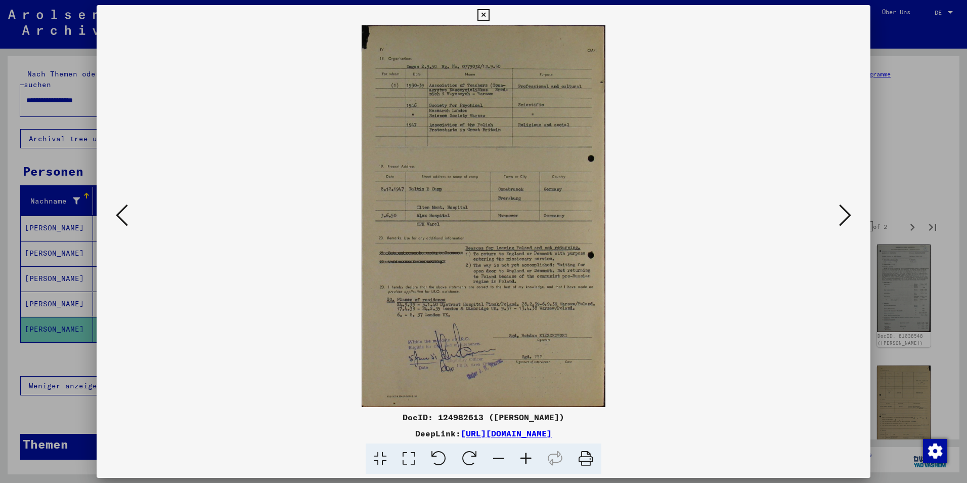
click at [842, 212] on icon at bounding box center [845, 215] width 12 height 24
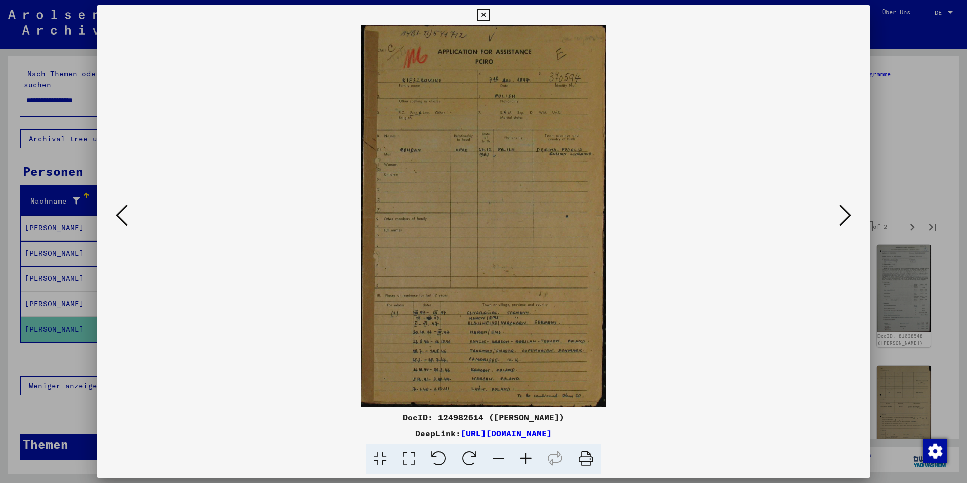
click at [842, 212] on icon at bounding box center [845, 215] width 12 height 24
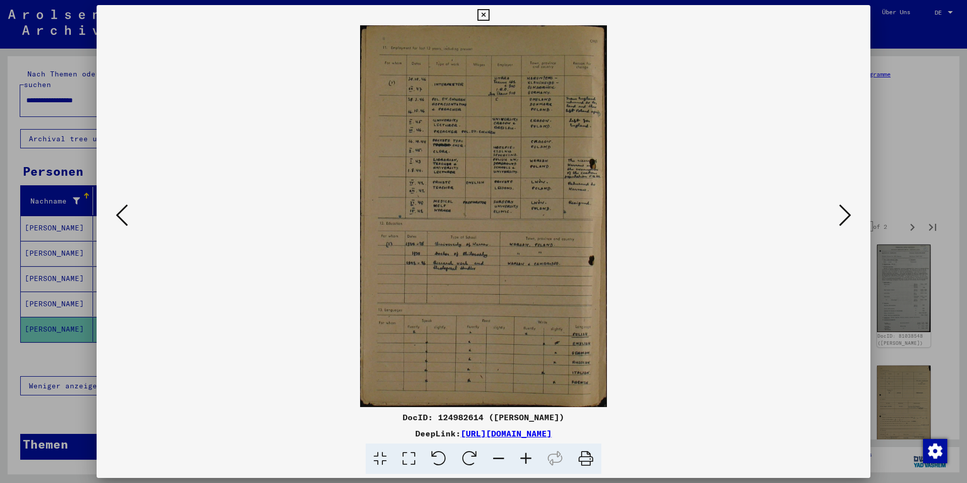
click at [842, 212] on icon at bounding box center [845, 215] width 12 height 24
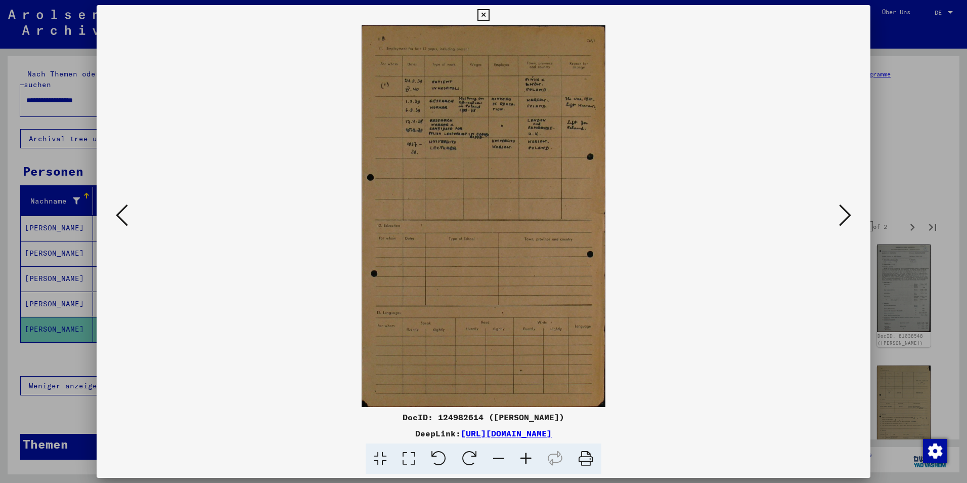
click at [842, 212] on icon at bounding box center [845, 215] width 12 height 24
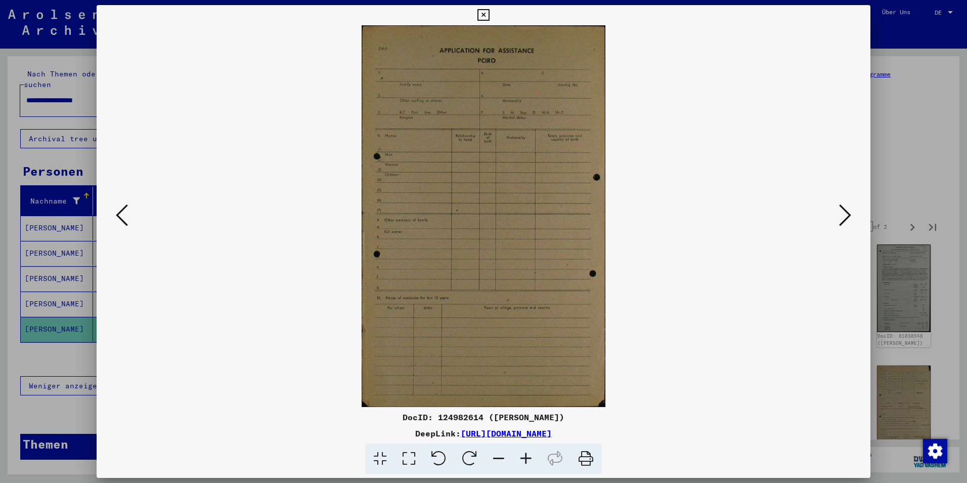
click at [842, 212] on icon at bounding box center [845, 215] width 12 height 24
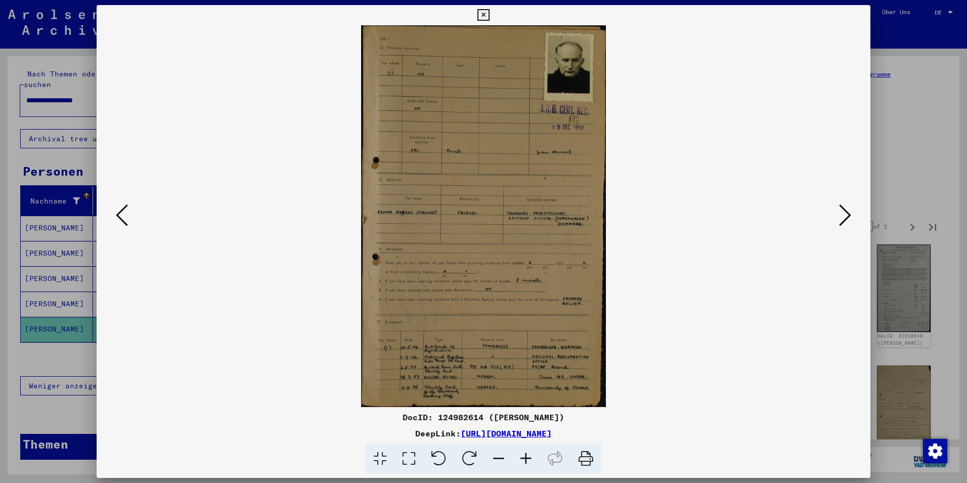
click at [842, 212] on icon at bounding box center [845, 215] width 12 height 24
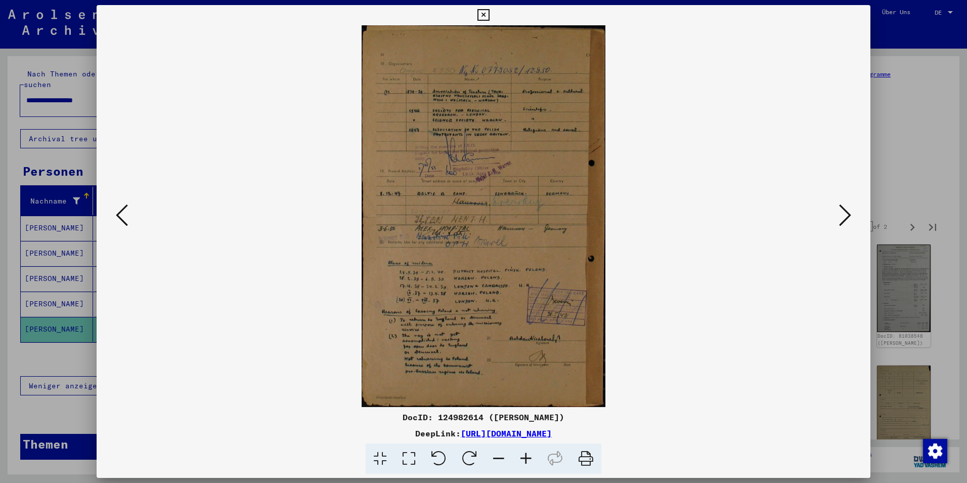
click at [842, 212] on icon at bounding box center [845, 215] width 12 height 24
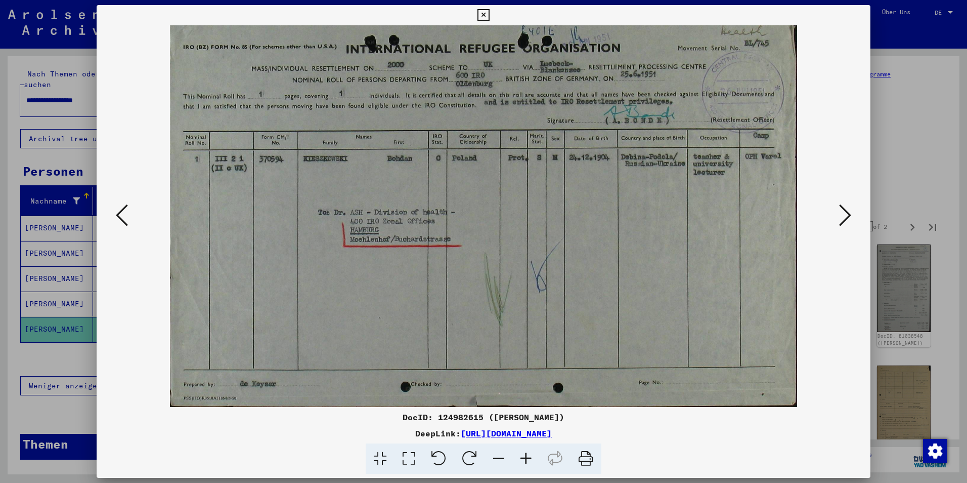
click at [842, 212] on icon at bounding box center [845, 215] width 12 height 24
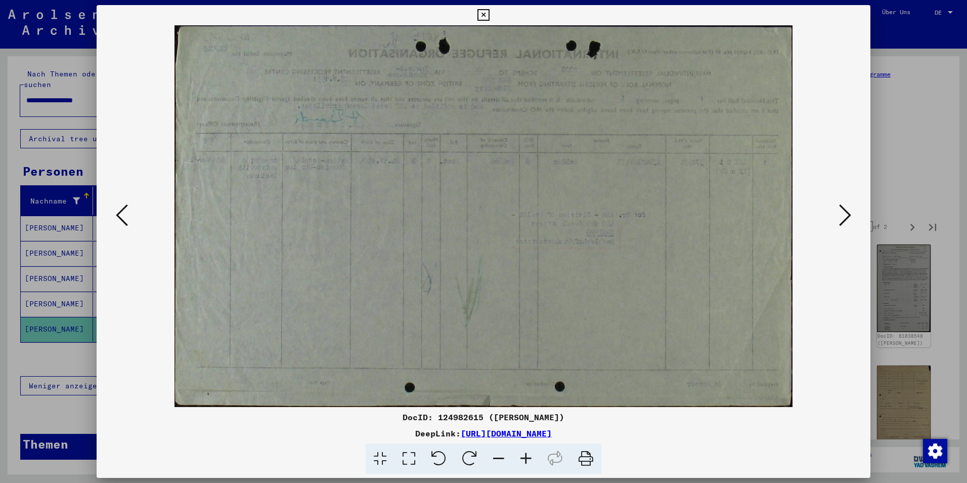
click at [842, 212] on icon at bounding box center [845, 215] width 12 height 24
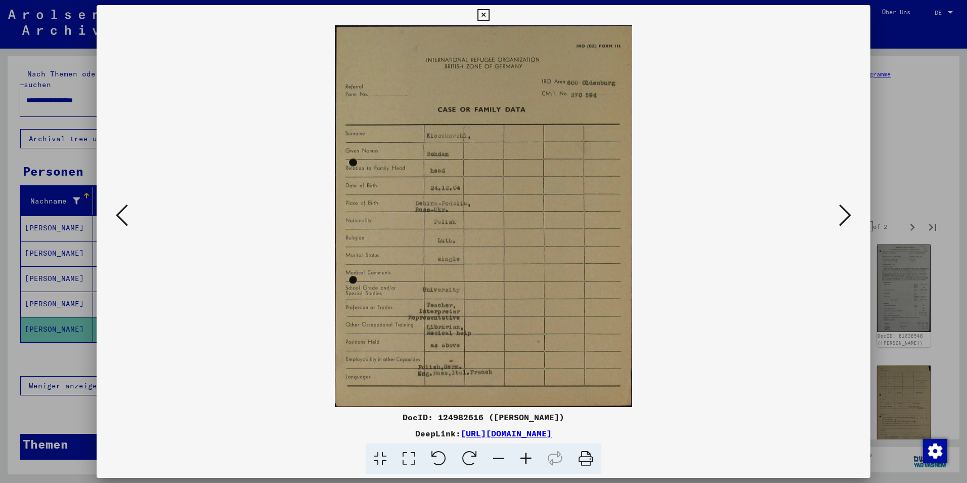
click at [842, 212] on icon at bounding box center [845, 215] width 12 height 24
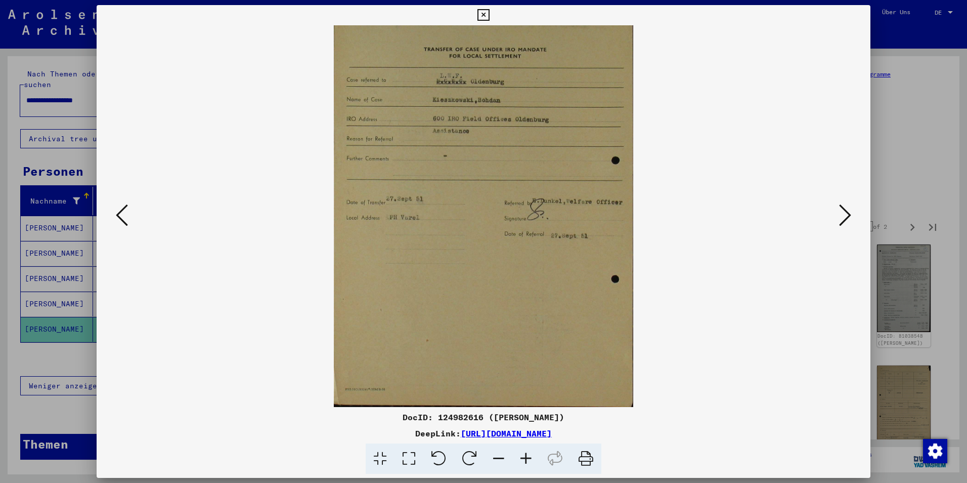
click at [842, 212] on icon at bounding box center [845, 215] width 12 height 24
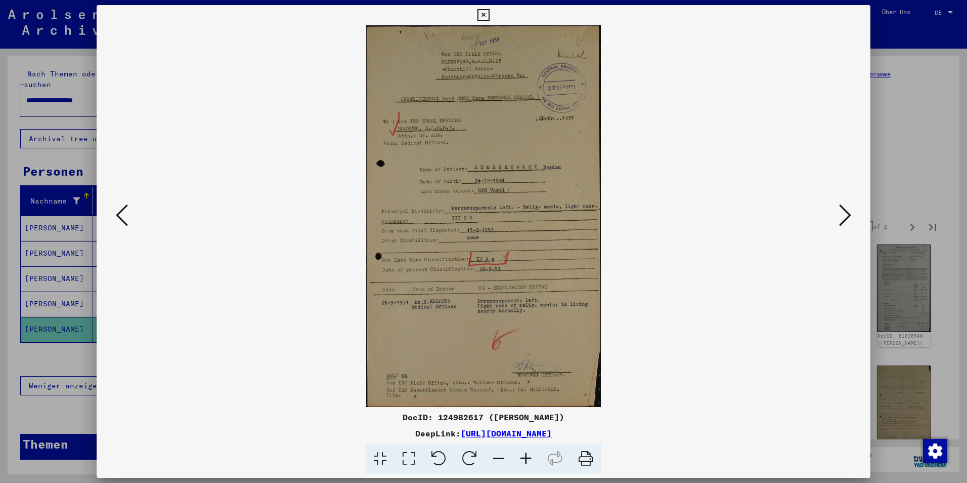
click at [854, 223] on button at bounding box center [845, 215] width 18 height 29
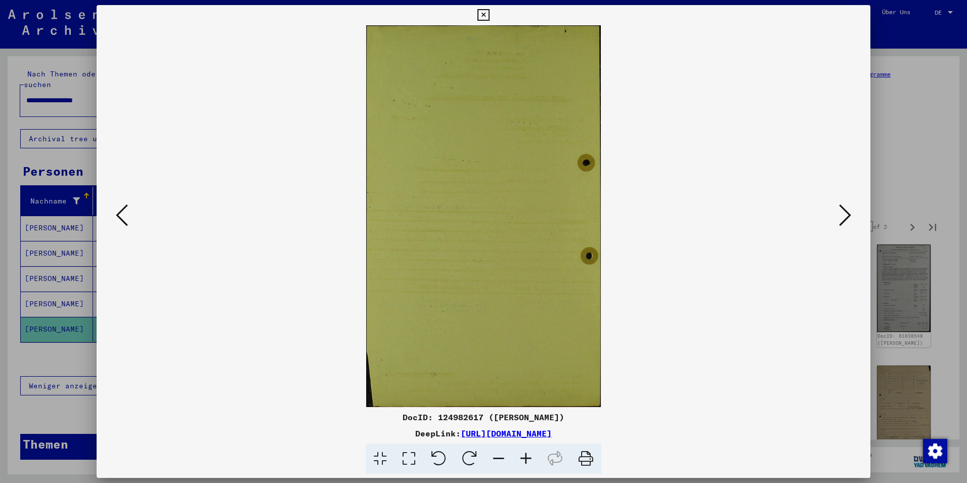
click at [854, 223] on button at bounding box center [845, 215] width 18 height 29
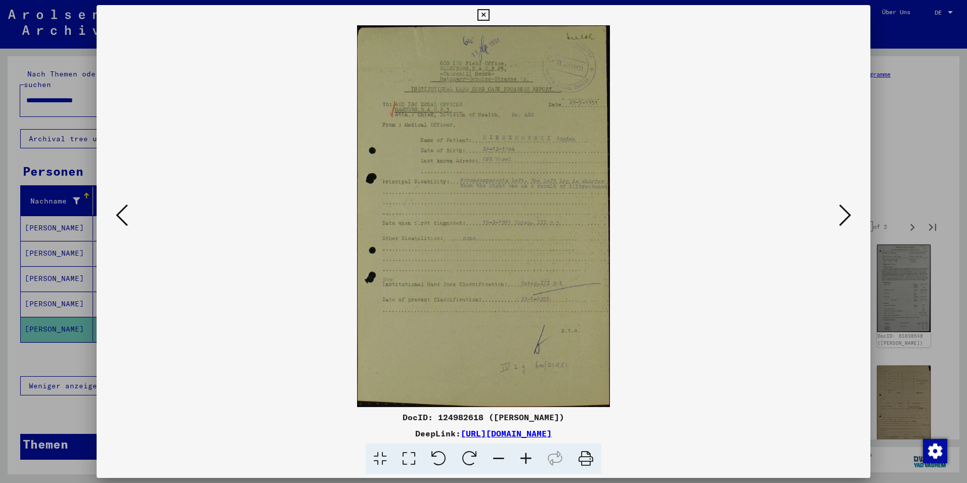
click at [854, 223] on button at bounding box center [845, 215] width 18 height 29
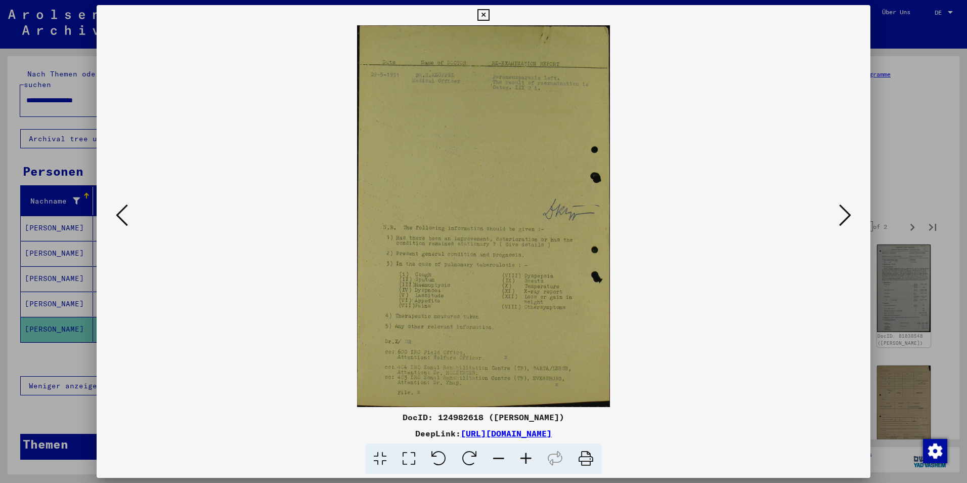
click at [854, 223] on button at bounding box center [845, 215] width 18 height 29
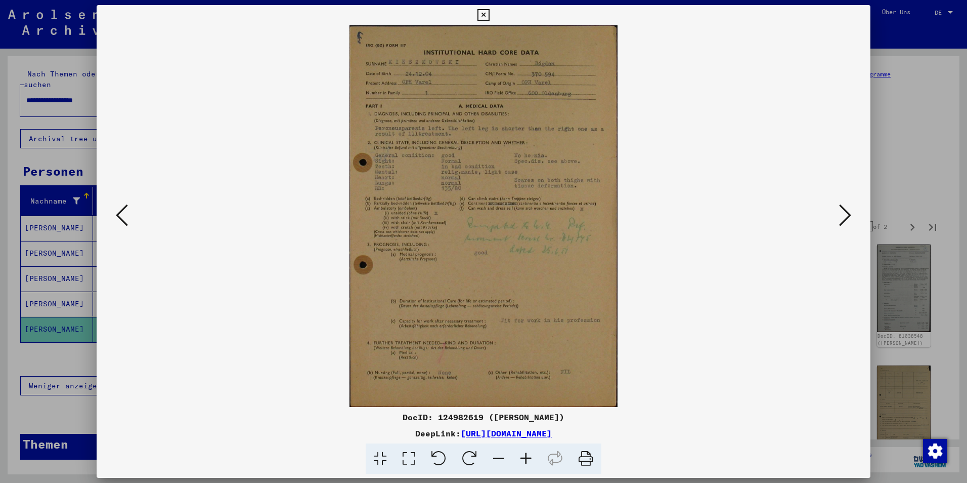
click at [854, 223] on button at bounding box center [845, 215] width 18 height 29
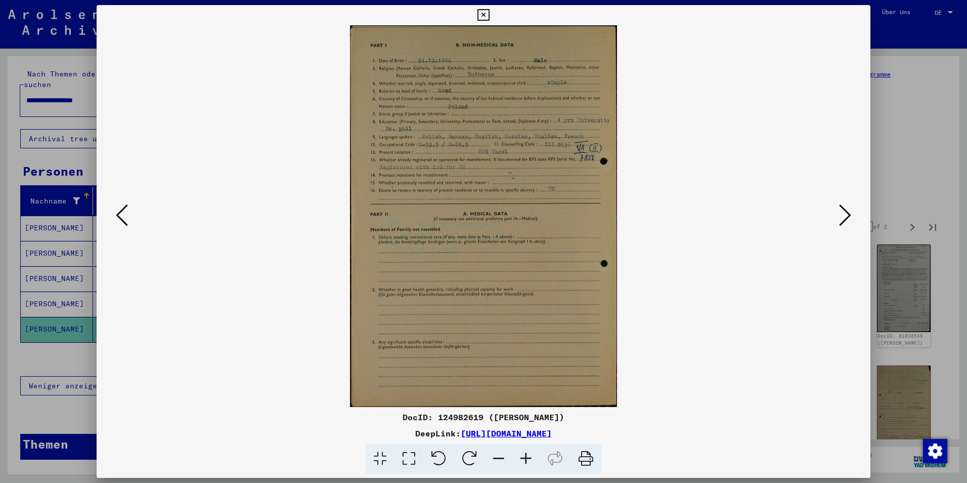
click at [854, 223] on button at bounding box center [845, 215] width 18 height 29
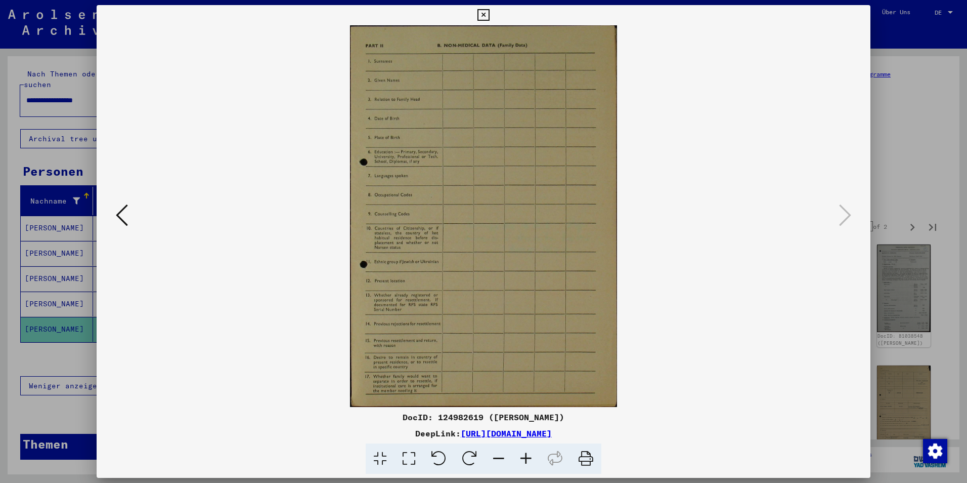
click at [126, 218] on icon at bounding box center [122, 215] width 12 height 24
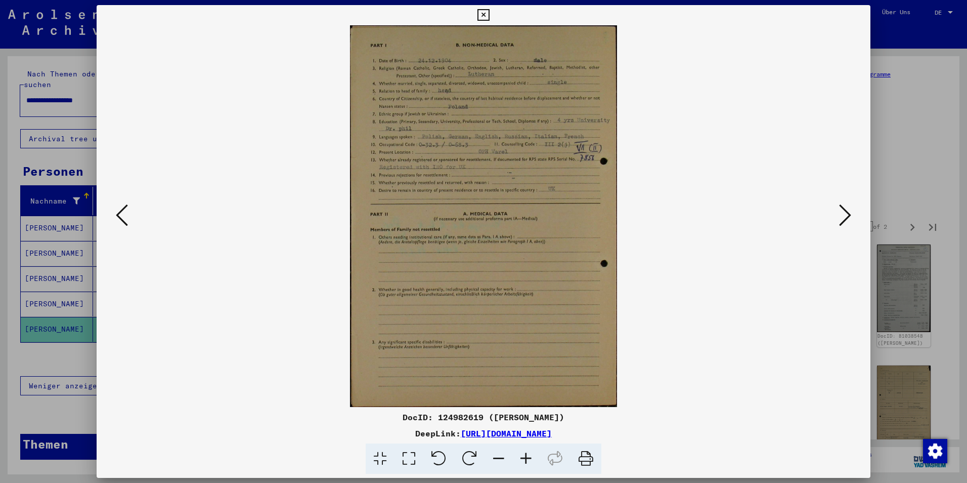
click at [124, 215] on icon at bounding box center [122, 215] width 12 height 24
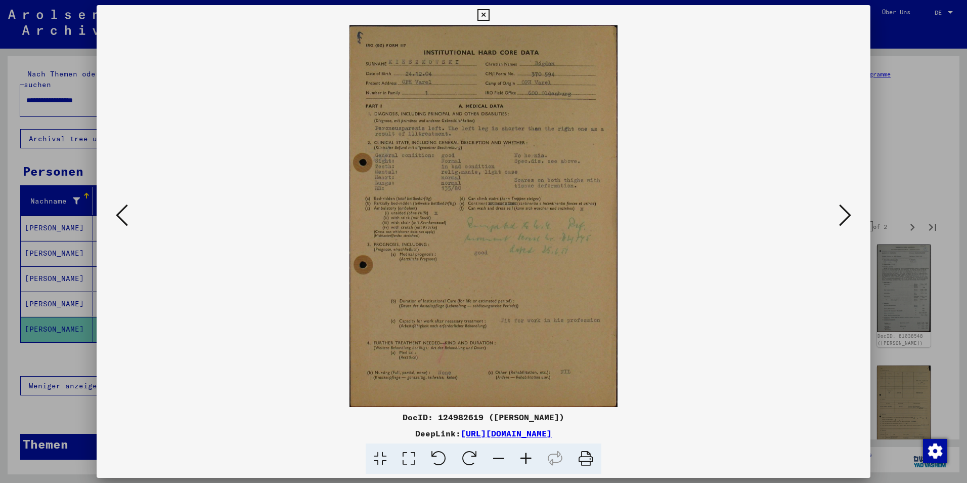
click at [124, 215] on icon at bounding box center [122, 215] width 12 height 24
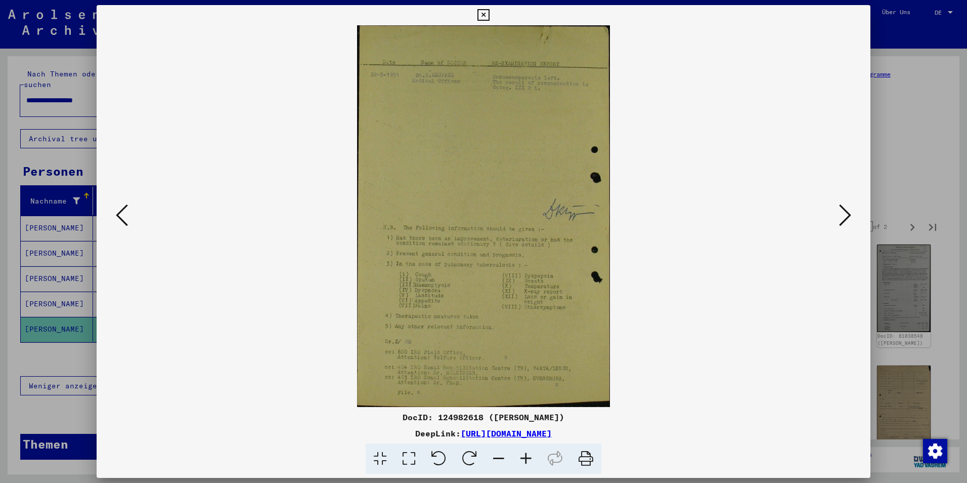
click at [124, 215] on icon at bounding box center [122, 215] width 12 height 24
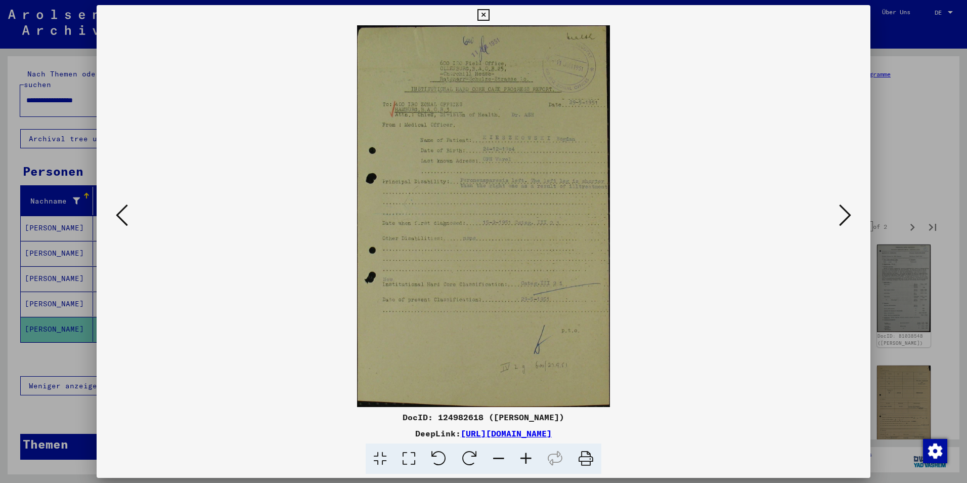
click at [124, 215] on icon at bounding box center [122, 215] width 12 height 24
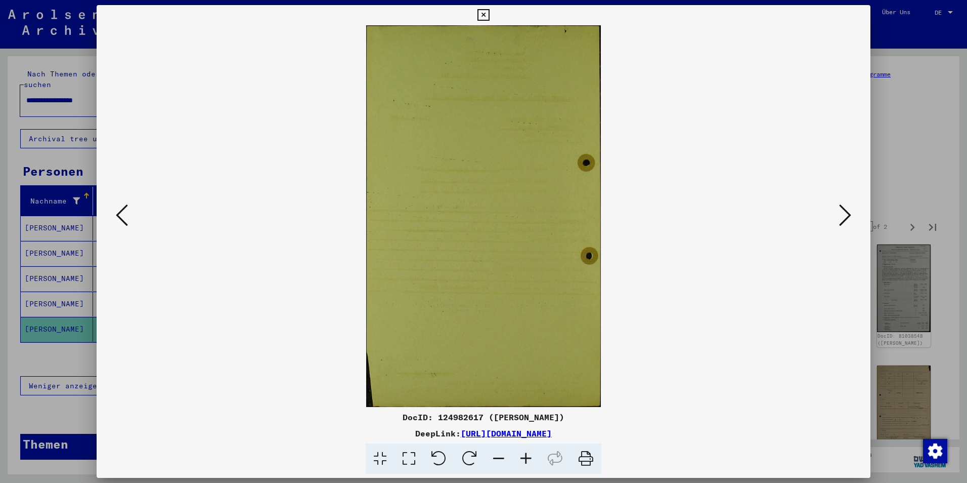
click at [124, 215] on icon at bounding box center [122, 215] width 12 height 24
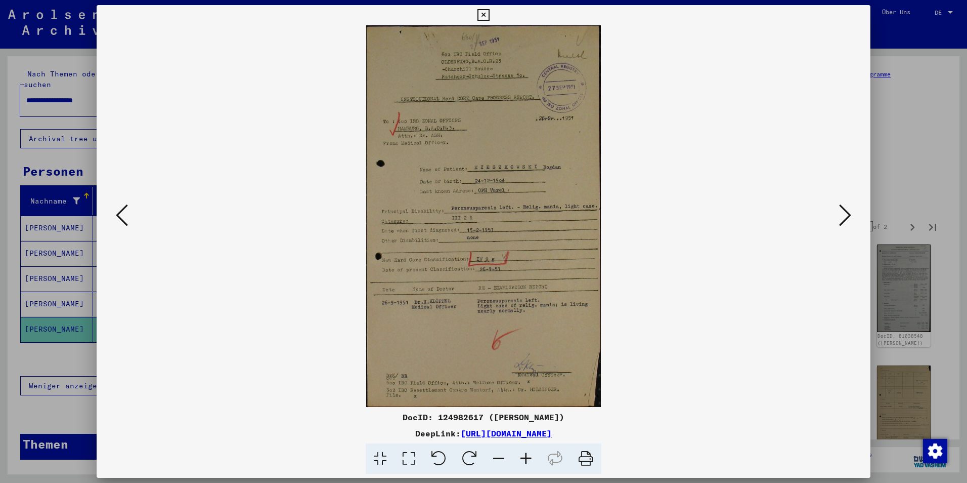
click at [124, 215] on icon at bounding box center [122, 215] width 12 height 24
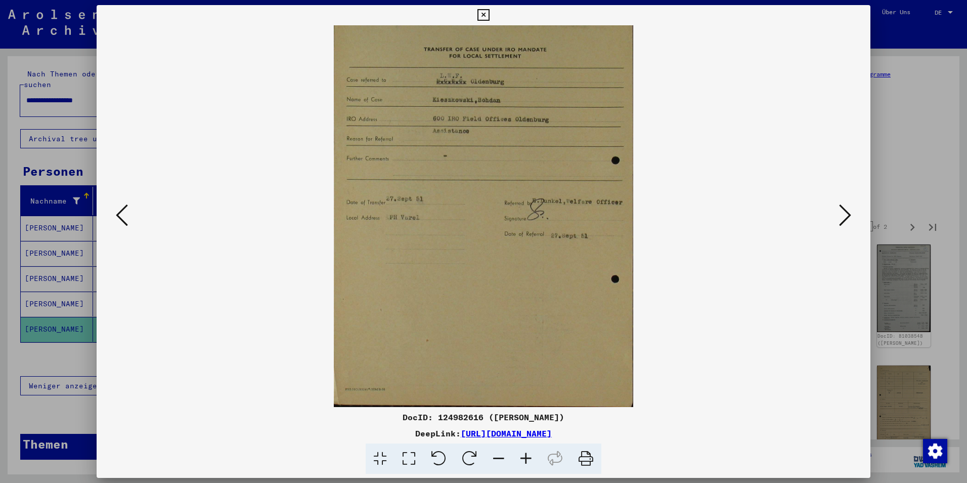
click at [124, 215] on icon at bounding box center [122, 215] width 12 height 24
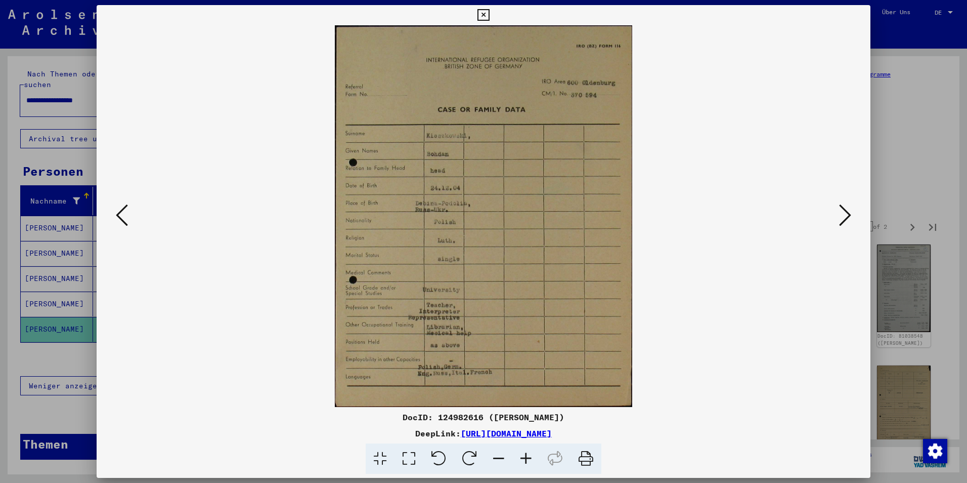
click at [124, 215] on icon at bounding box center [122, 215] width 12 height 24
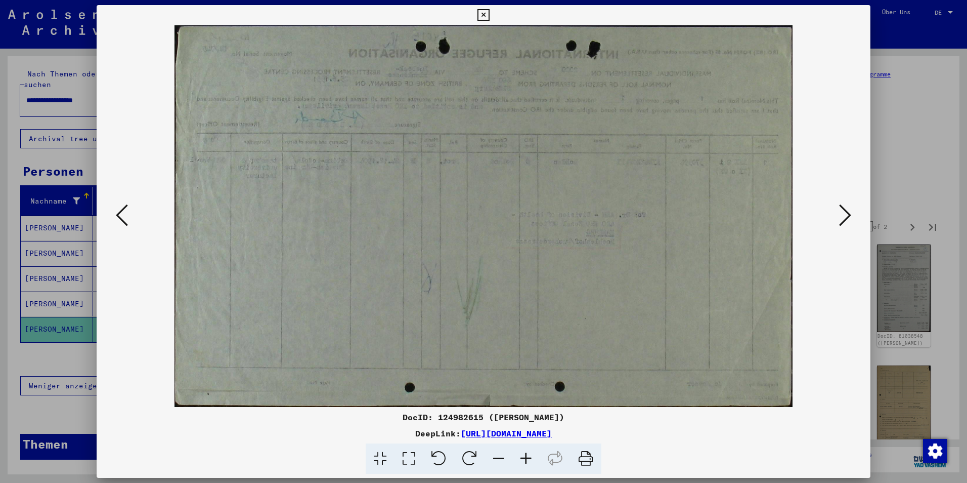
click at [124, 215] on icon at bounding box center [122, 215] width 12 height 24
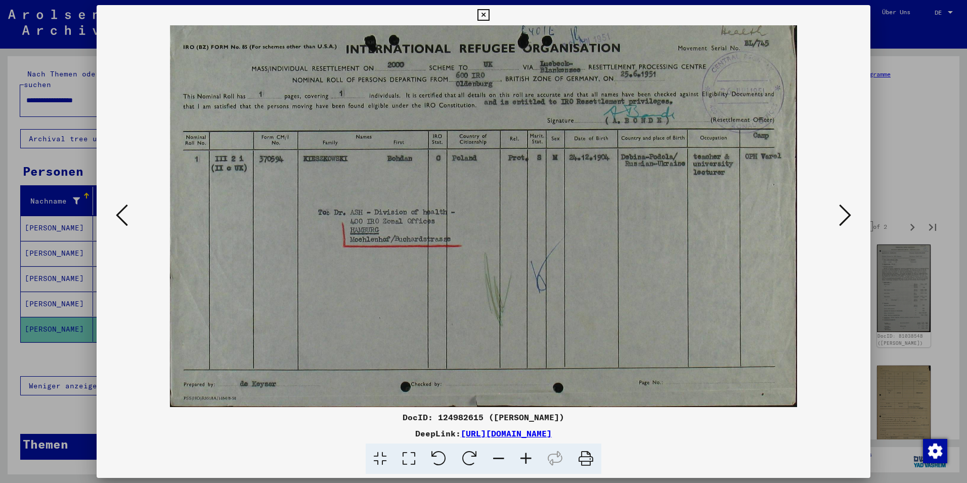
click at [124, 215] on icon at bounding box center [122, 215] width 12 height 24
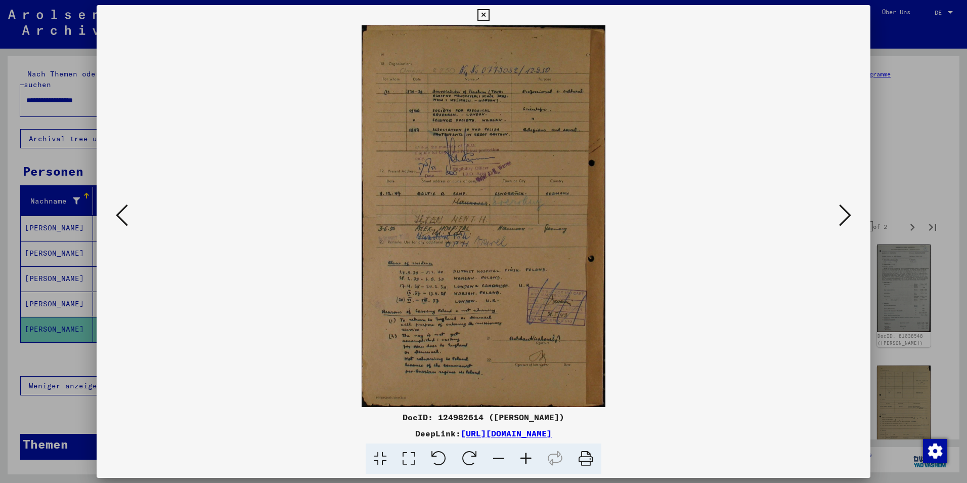
click at [124, 215] on icon at bounding box center [122, 215] width 12 height 24
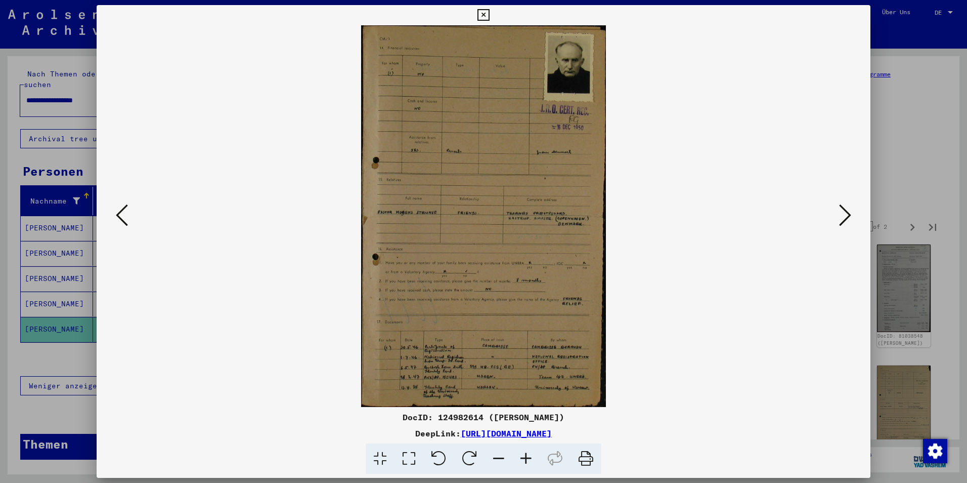
click at [124, 215] on icon at bounding box center [122, 215] width 12 height 24
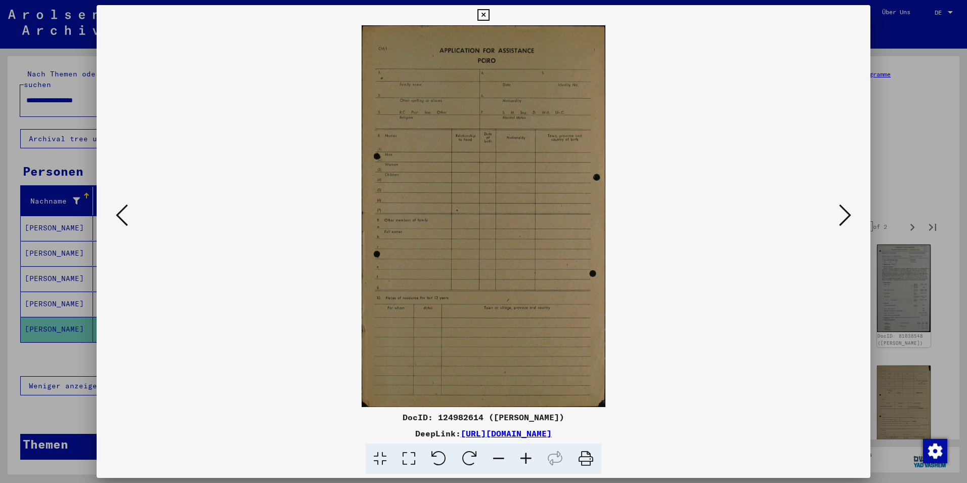
click at [853, 217] on button at bounding box center [845, 215] width 18 height 29
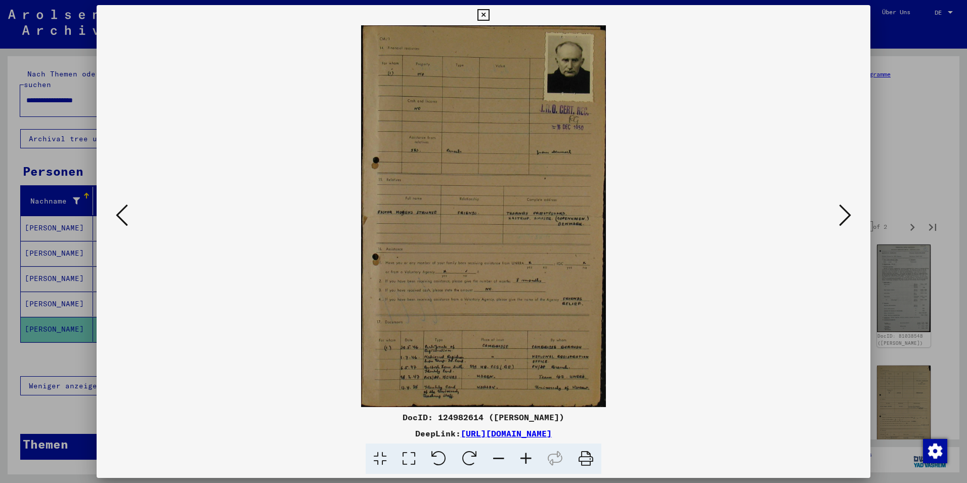
click at [125, 218] on icon at bounding box center [122, 215] width 12 height 24
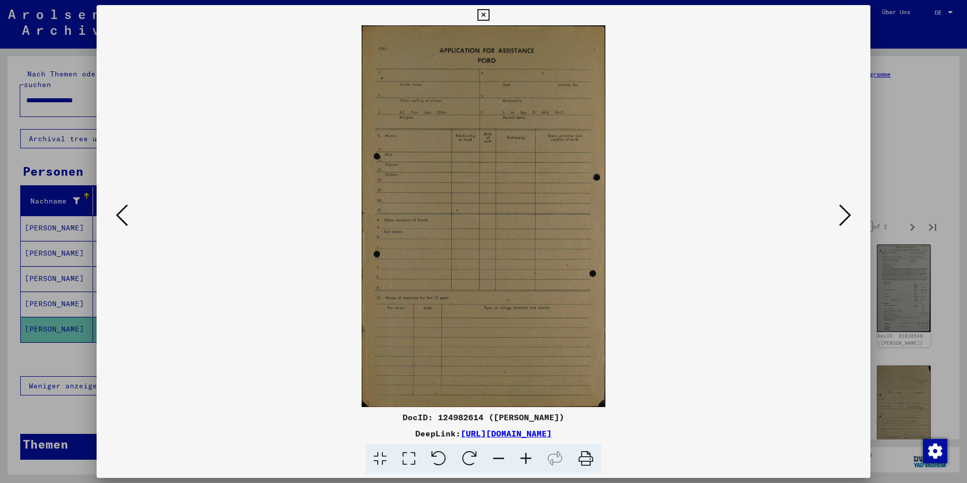
click at [125, 218] on icon at bounding box center [122, 215] width 12 height 24
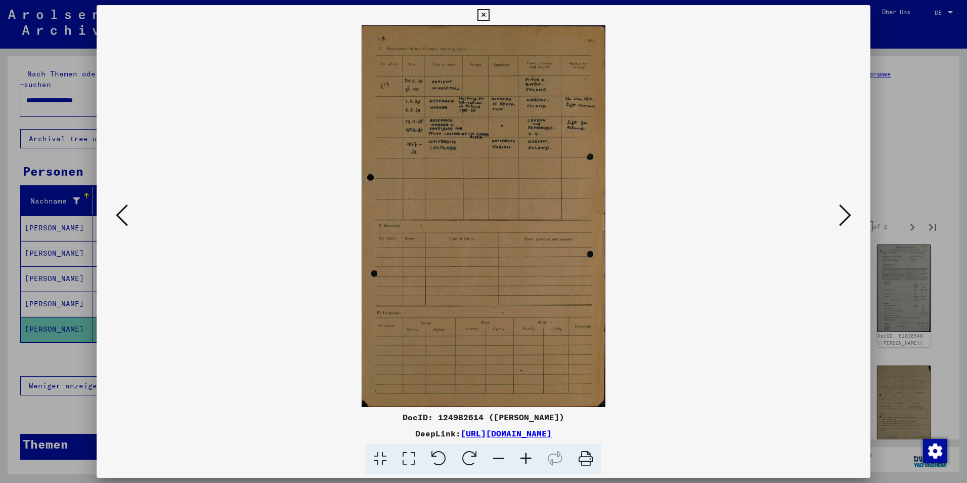
click at [125, 218] on icon at bounding box center [122, 215] width 12 height 24
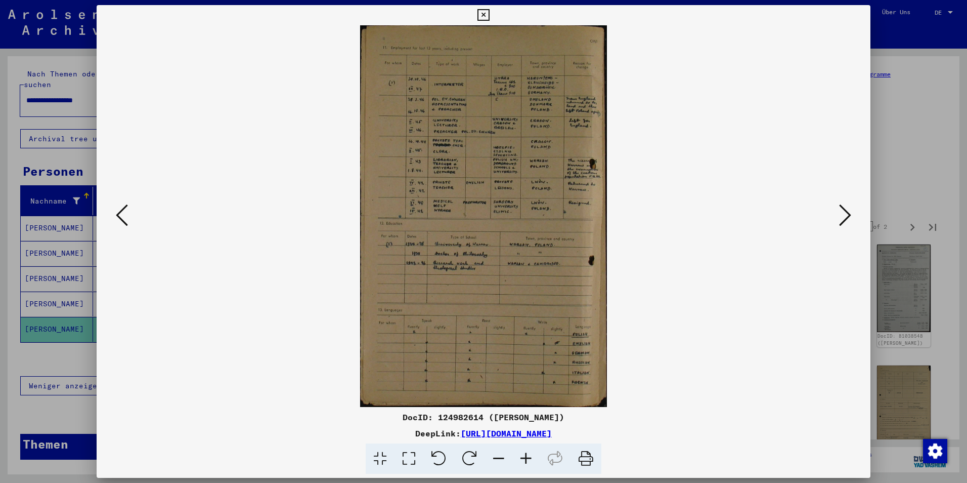
click at [125, 218] on icon at bounding box center [122, 215] width 12 height 24
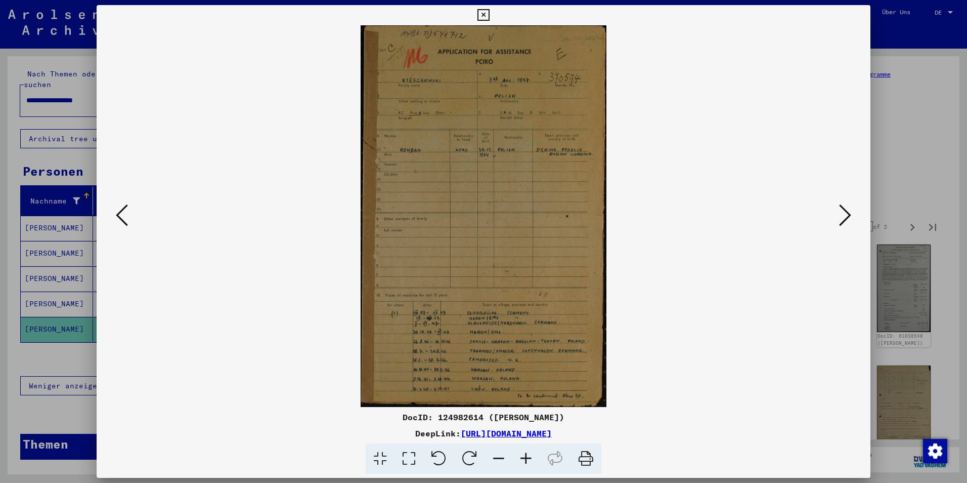
click at [125, 218] on icon at bounding box center [122, 215] width 12 height 24
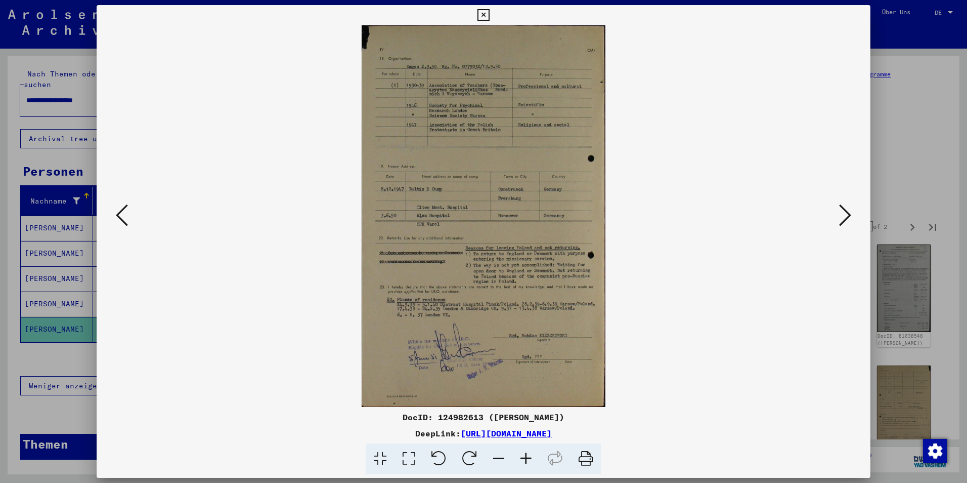
click at [125, 218] on icon at bounding box center [122, 215] width 12 height 24
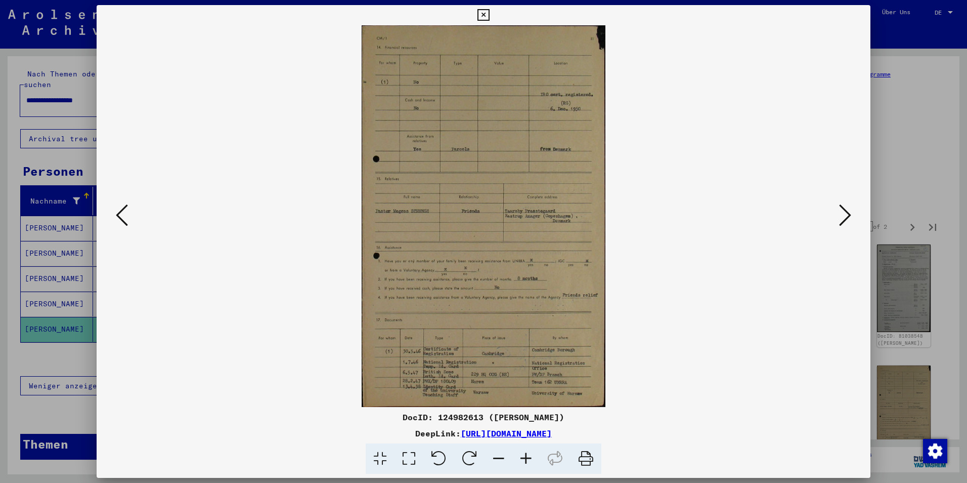
click at [125, 218] on icon at bounding box center [122, 215] width 12 height 24
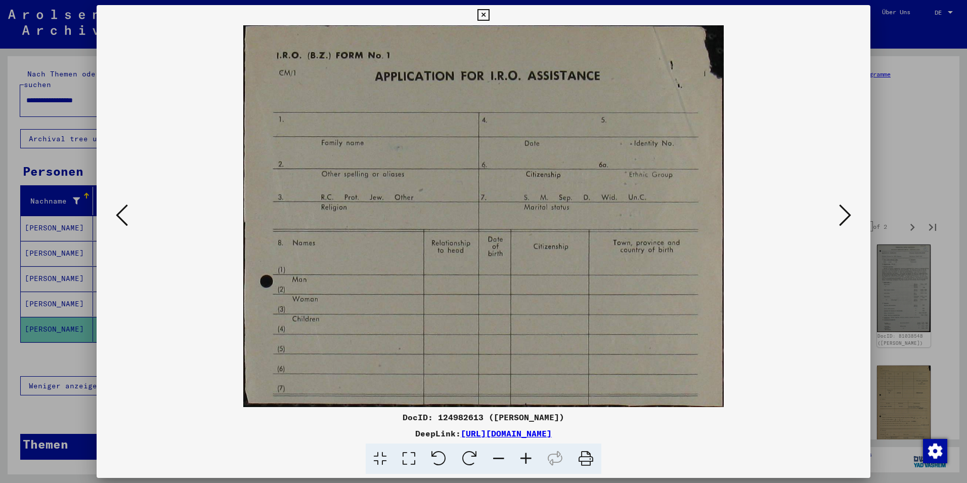
click at [125, 218] on icon at bounding box center [122, 215] width 12 height 24
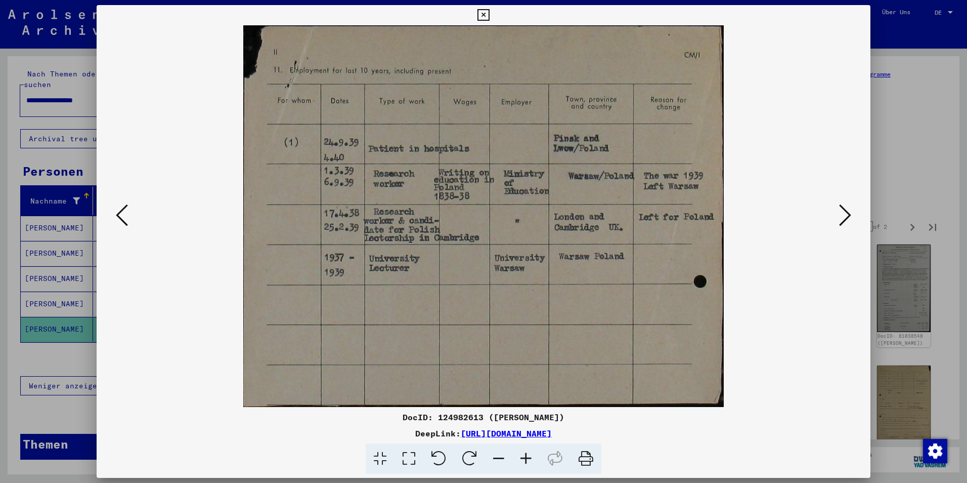
click at [125, 218] on icon at bounding box center [122, 215] width 12 height 24
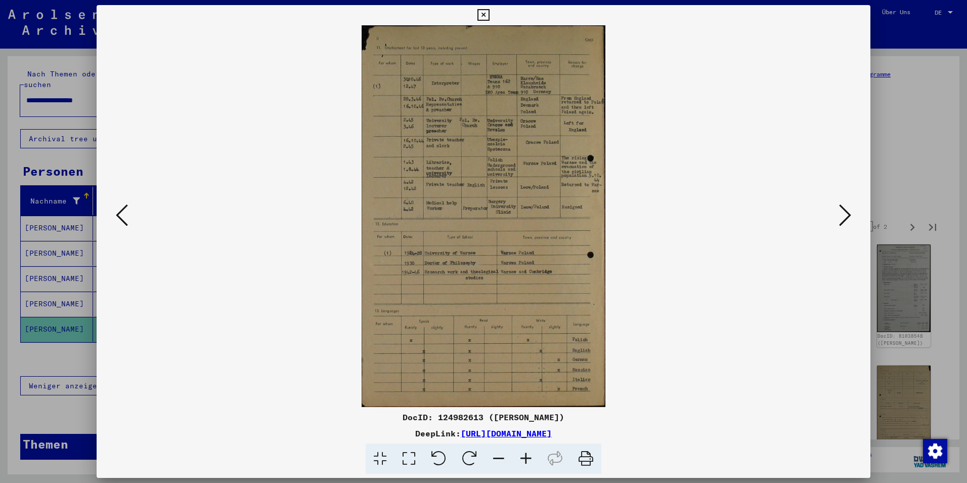
click at [125, 218] on icon at bounding box center [122, 215] width 12 height 24
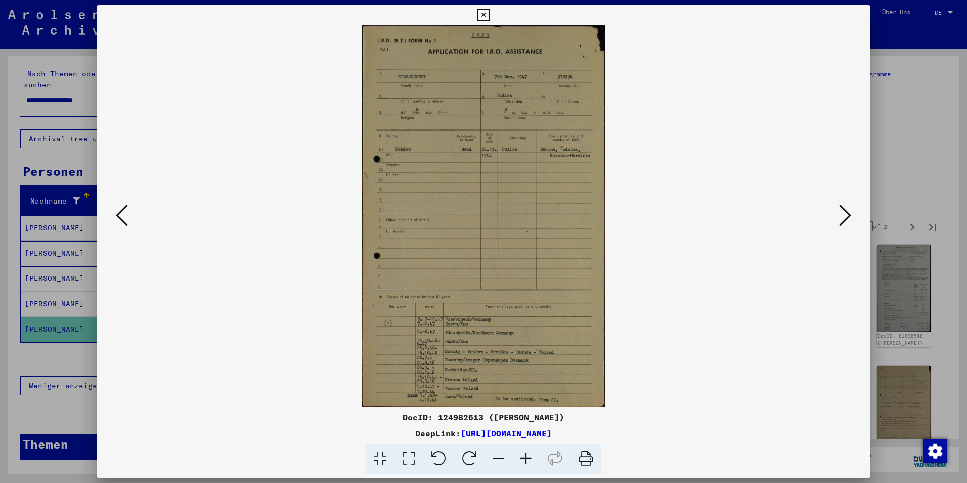
click at [125, 218] on icon at bounding box center [122, 215] width 12 height 24
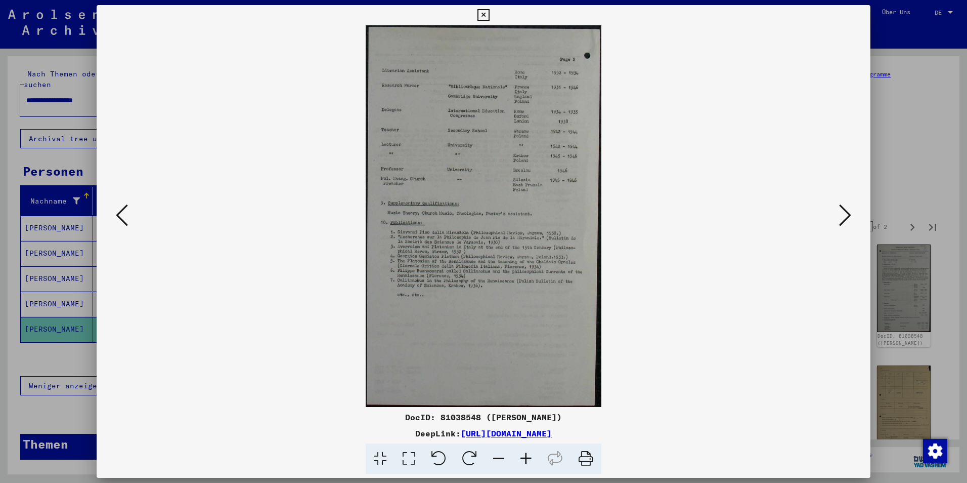
click at [125, 218] on icon at bounding box center [122, 215] width 12 height 24
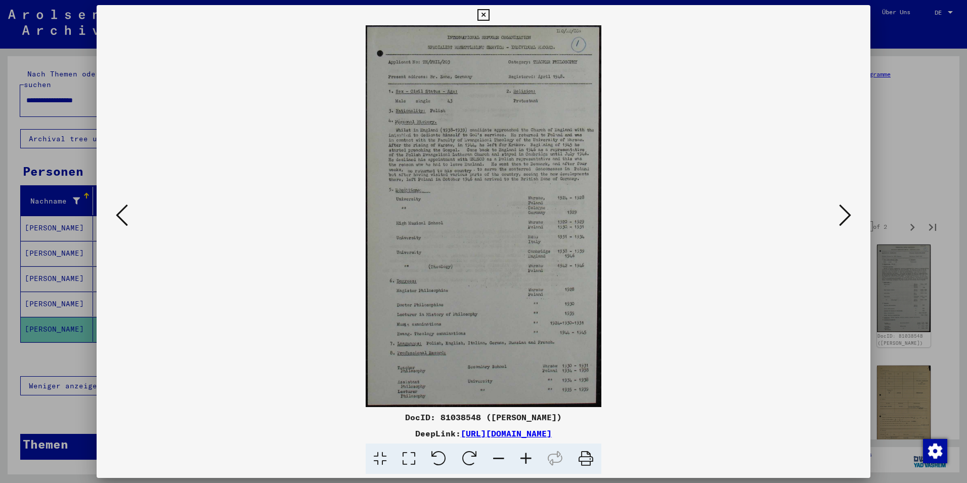
click at [125, 218] on icon at bounding box center [122, 215] width 12 height 24
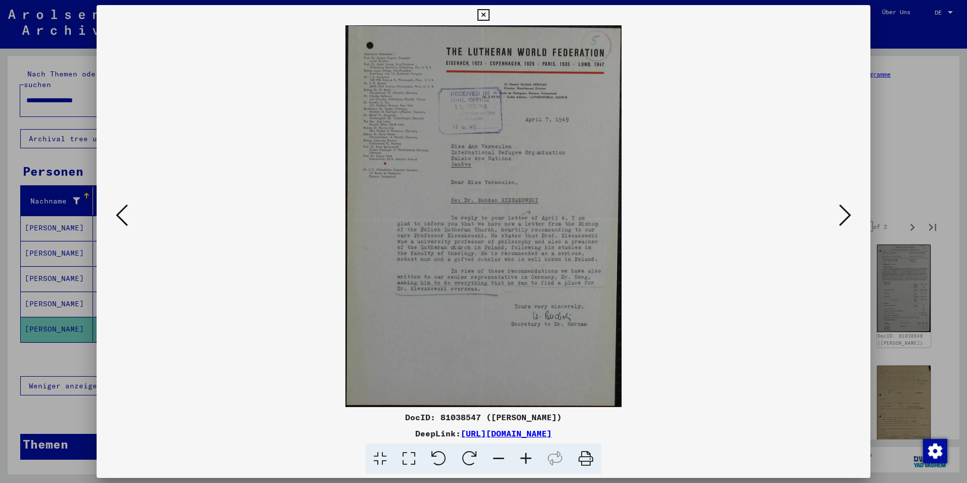
click at [125, 218] on icon at bounding box center [122, 215] width 12 height 24
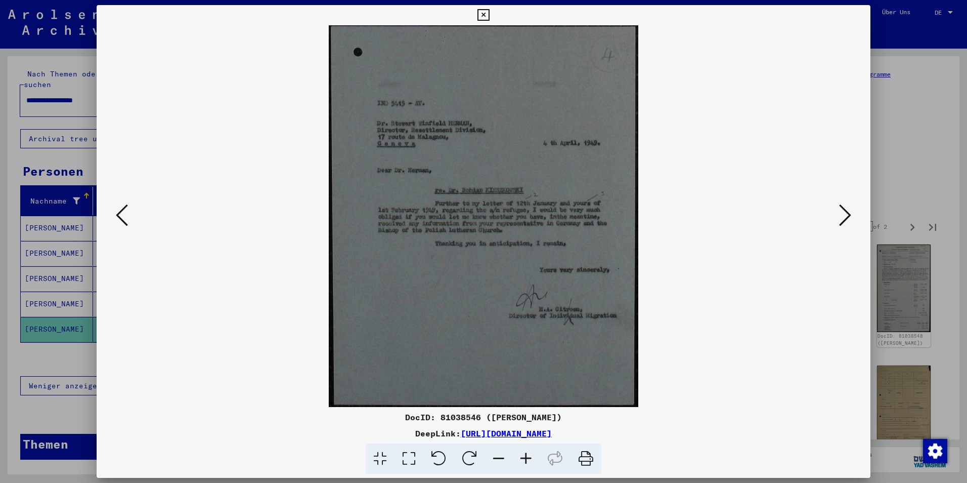
click at [125, 218] on icon at bounding box center [122, 215] width 12 height 24
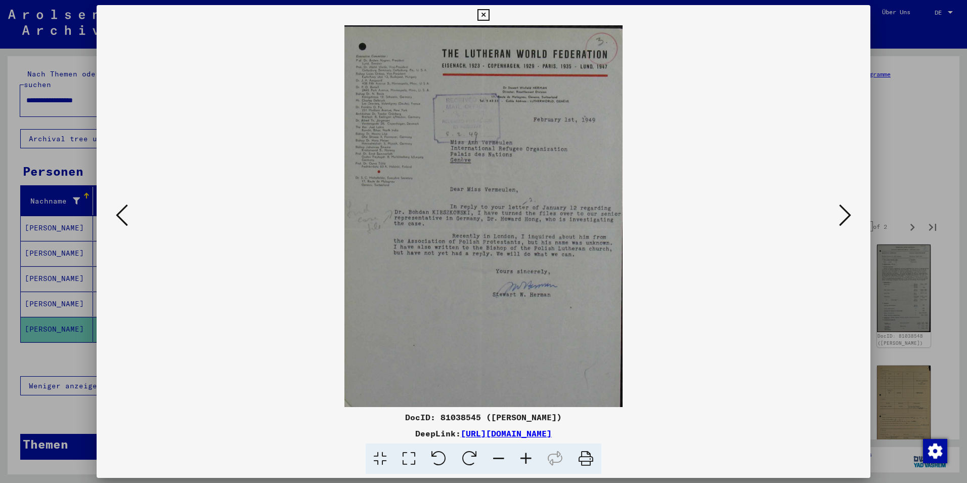
click at [125, 218] on icon at bounding box center [122, 215] width 12 height 24
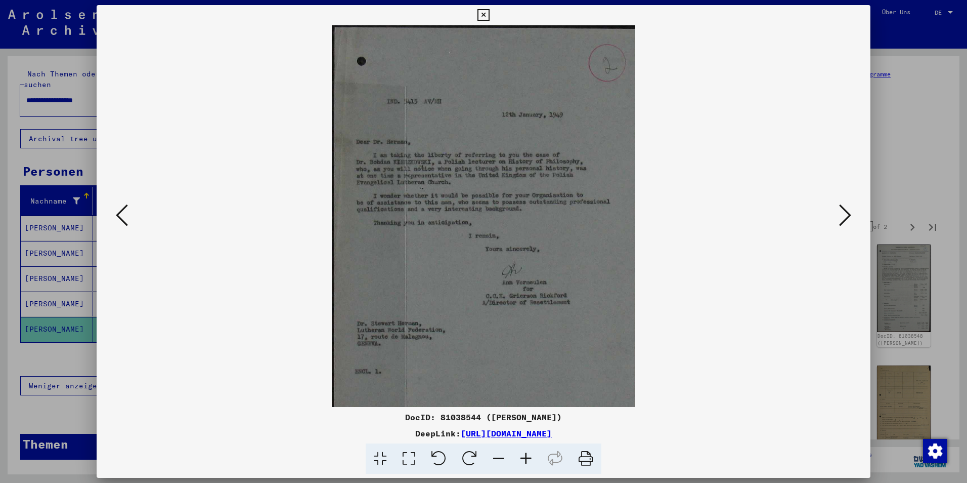
click at [125, 218] on icon at bounding box center [122, 215] width 12 height 24
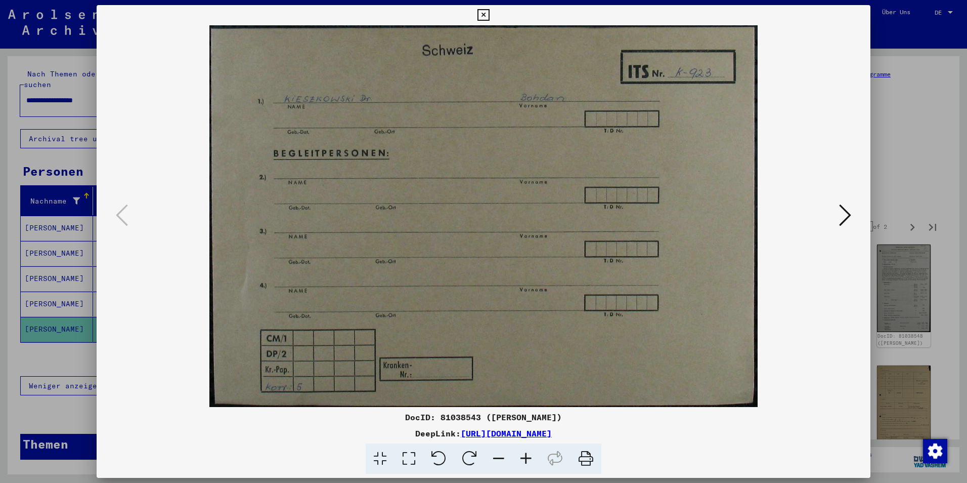
click at [967, 280] on html "**********" at bounding box center [483, 241] width 967 height 483
click at [929, 240] on div at bounding box center [483, 241] width 967 height 483
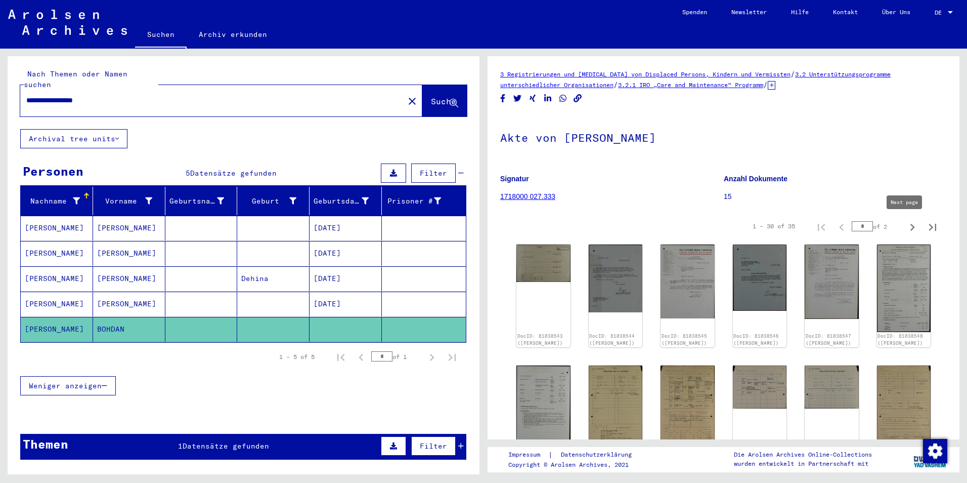
click at [905, 229] on icon "Next page" at bounding box center [912, 227] width 14 height 14
type input "*"
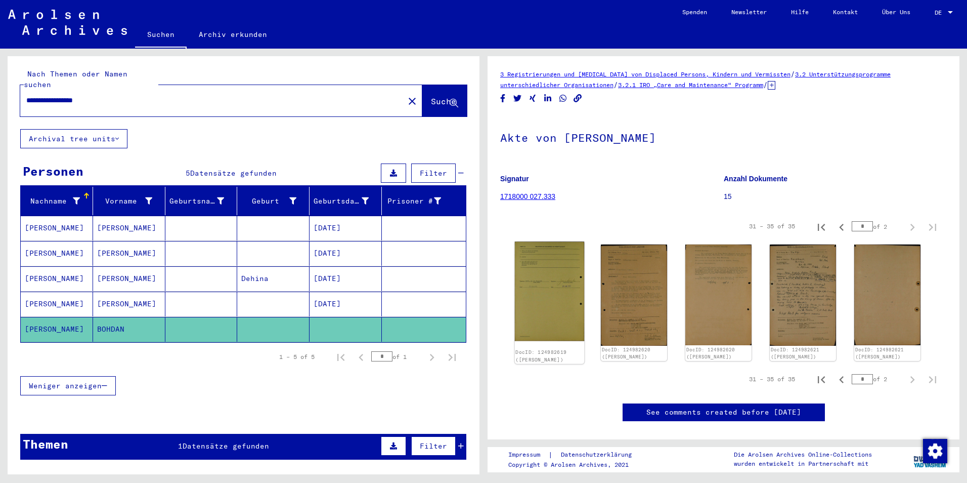
click at [554, 265] on img at bounding box center [550, 290] width 70 height 99
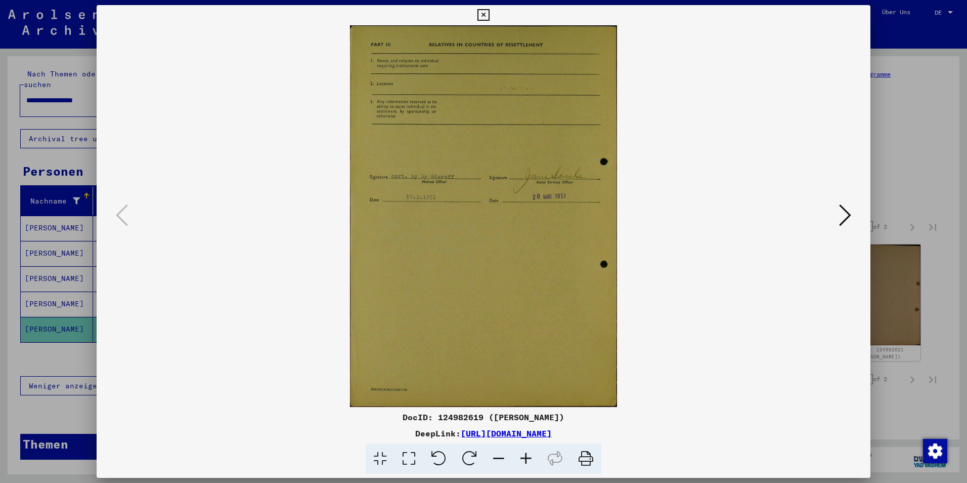
click at [850, 215] on icon at bounding box center [845, 215] width 12 height 24
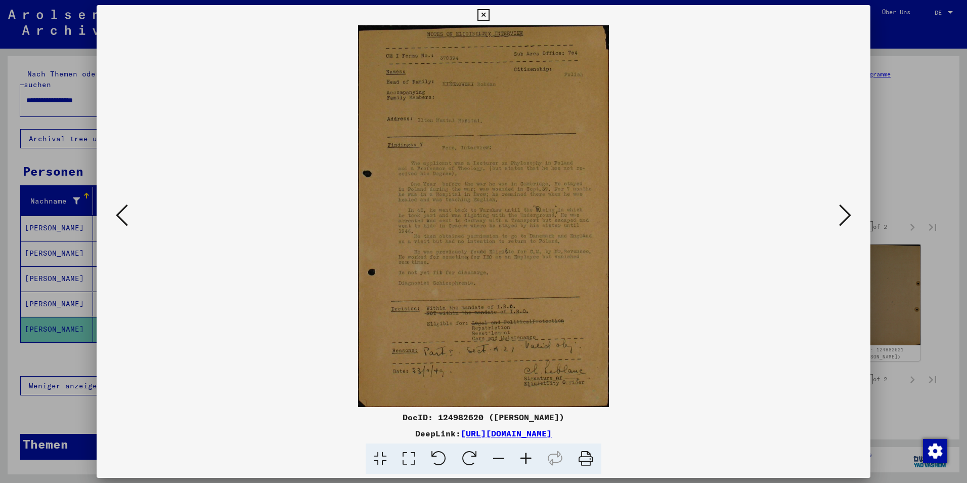
click at [475, 299] on img at bounding box center [483, 215] width 705 height 381
drag, startPoint x: 390, startPoint y: 418, endPoint x: 473, endPoint y: 414, distance: 83.0
click at [473, 414] on div "DocID: 124982620 ([PERSON_NAME])" at bounding box center [484, 417] width 774 height 12
copy div "DocID: 124982620"
click at [869, 176] on div at bounding box center [484, 215] width 774 height 381
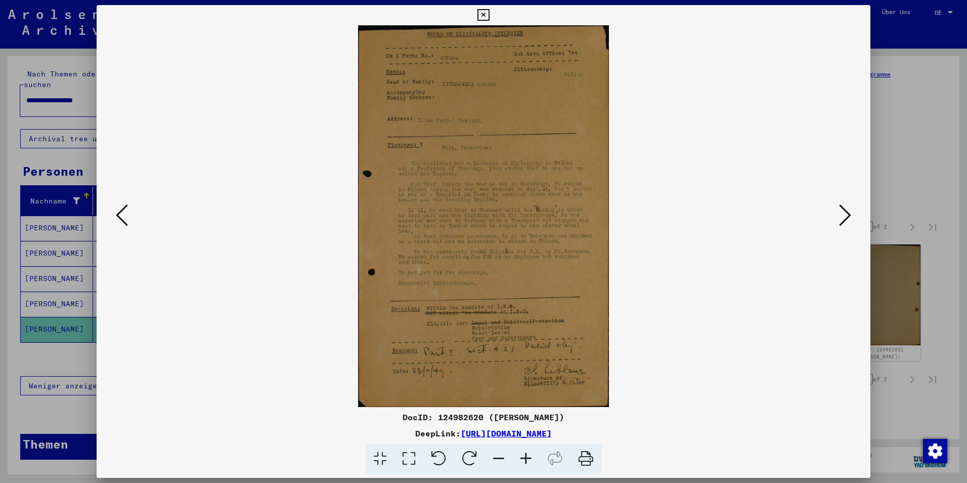
click at [26, 209] on div at bounding box center [483, 241] width 967 height 483
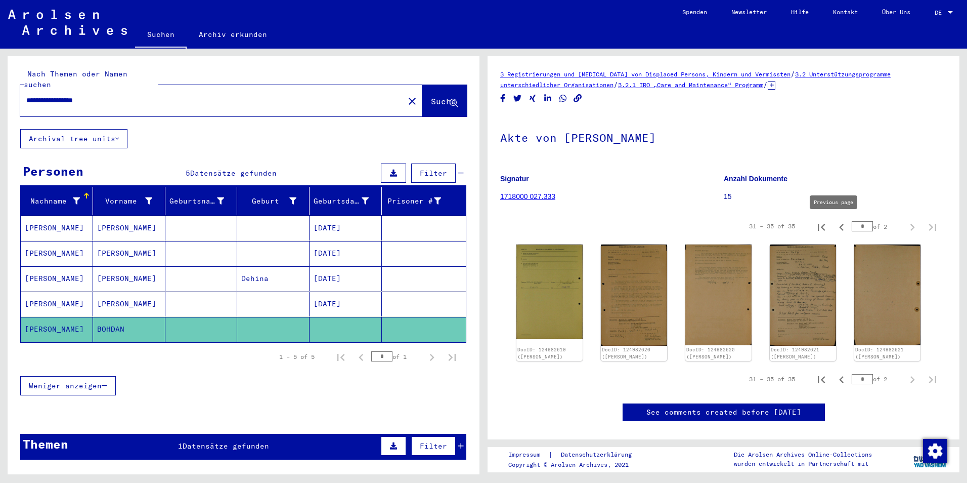
click at [839, 230] on icon "Previous page" at bounding box center [841, 227] width 5 height 7
type input "*"
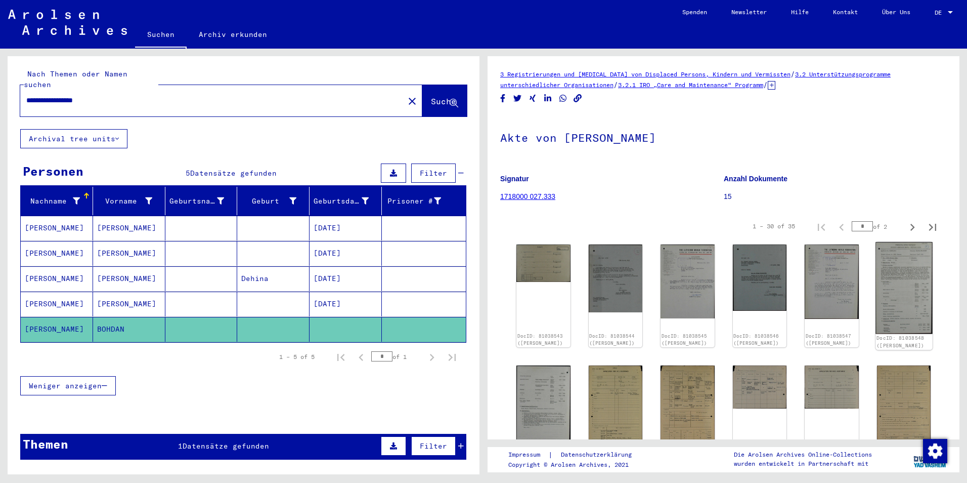
click at [884, 280] on img at bounding box center [903, 288] width 57 height 92
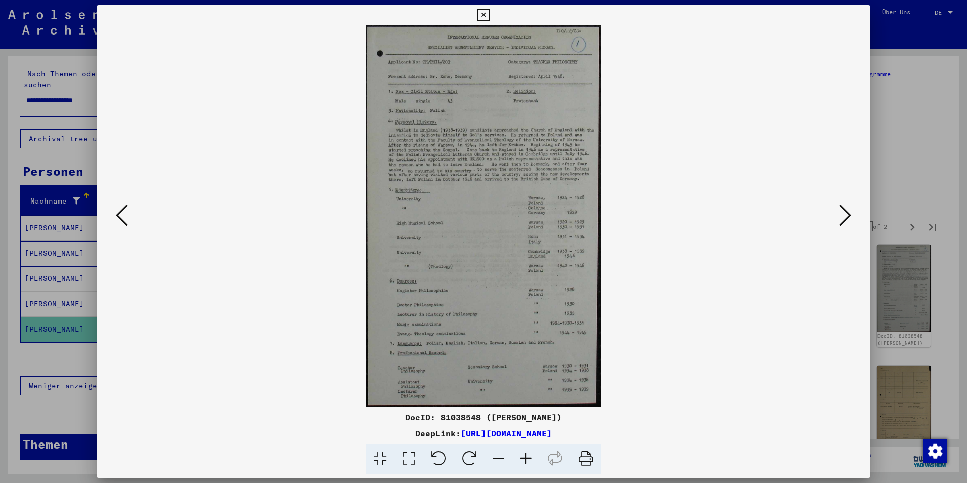
drag, startPoint x: 427, startPoint y: 418, endPoint x: 468, endPoint y: 418, distance: 40.5
click at [468, 418] on div "DocID: 81038548 ([PERSON_NAME])" at bounding box center [484, 417] width 774 height 12
copy div "81038548"
drag, startPoint x: 393, startPoint y: 416, endPoint x: 467, endPoint y: 418, distance: 73.9
click at [467, 418] on div "DocID: 81038548 ([PERSON_NAME])" at bounding box center [484, 417] width 774 height 12
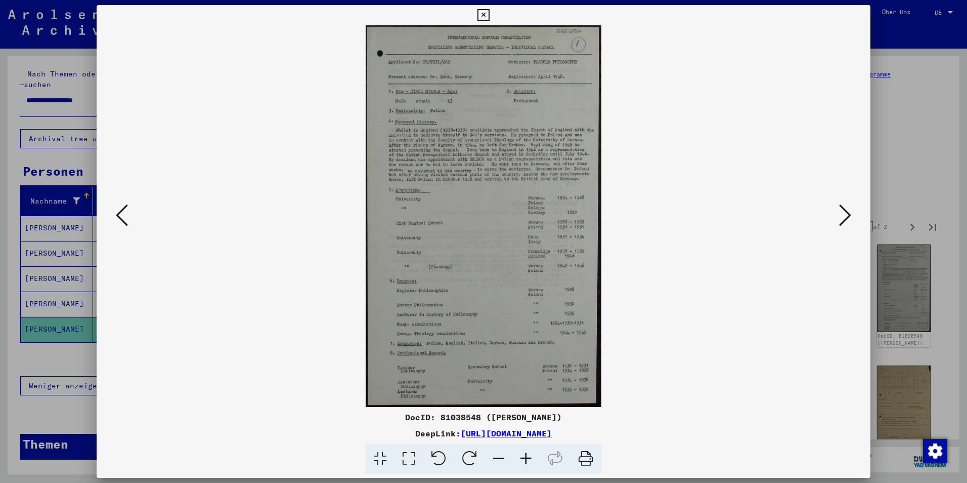
copy div "DocID: 81038548"
click at [910, 169] on div at bounding box center [483, 241] width 967 height 483
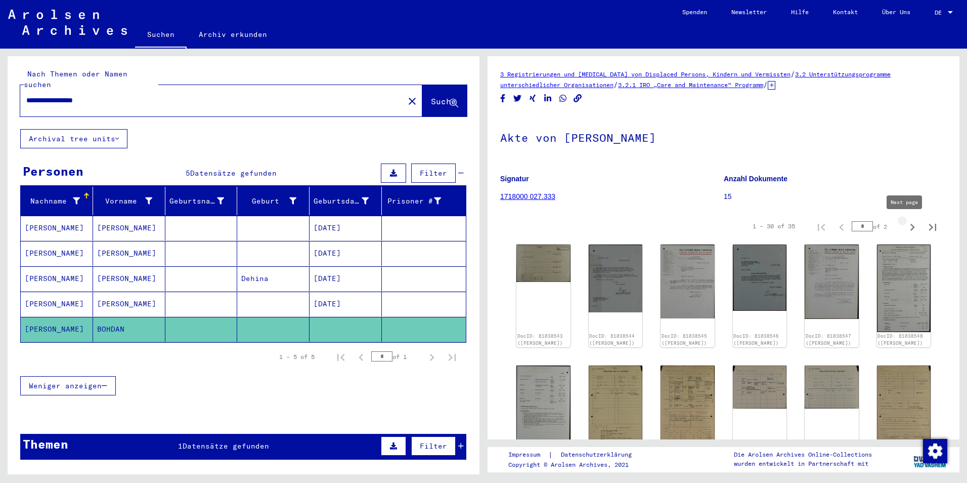
click at [905, 225] on icon "Next page" at bounding box center [912, 227] width 14 height 14
type input "*"
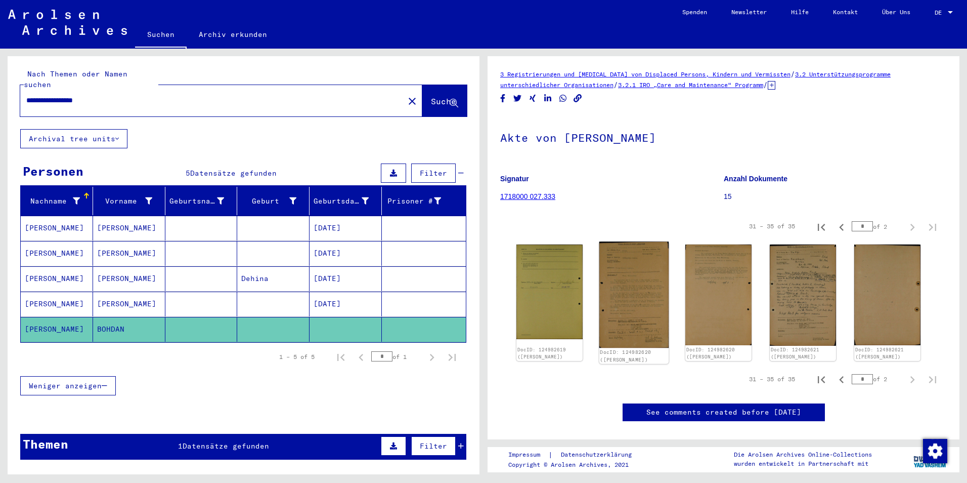
click at [632, 285] on img at bounding box center [634, 294] width 70 height 106
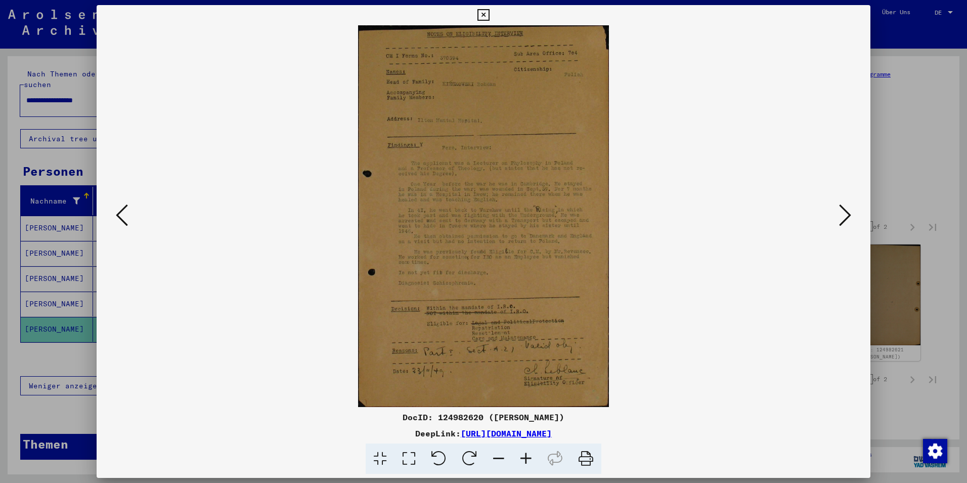
drag, startPoint x: 391, startPoint y: 415, endPoint x: 468, endPoint y: 421, distance: 77.1
click at [468, 421] on div "DocID: 124982620 ([PERSON_NAME])" at bounding box center [484, 417] width 774 height 12
click at [365, 417] on div "DocID: 124982620 ([PERSON_NAME])" at bounding box center [484, 417] width 774 height 12
drag, startPoint x: 391, startPoint y: 418, endPoint x: 473, endPoint y: 419, distance: 81.9
click at [473, 419] on div "DocID: 124982620 ([PERSON_NAME])" at bounding box center [484, 417] width 774 height 12
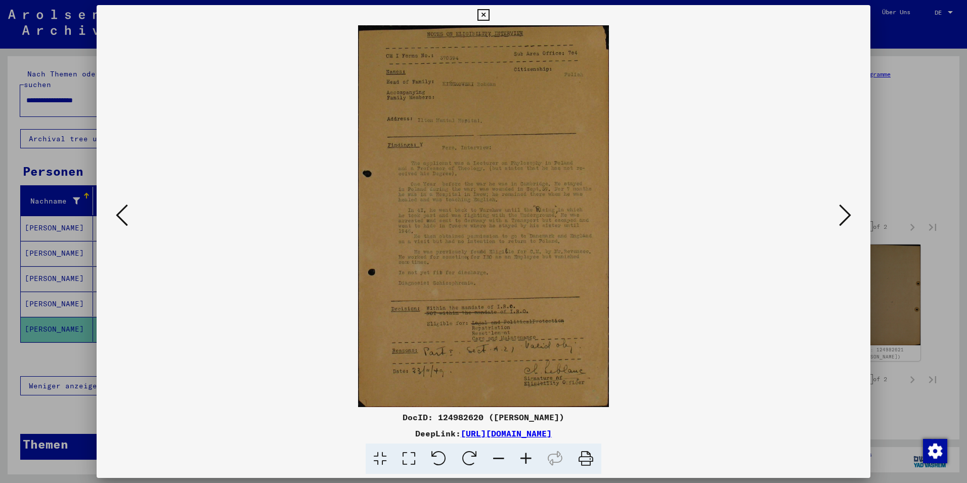
copy div "DocID: 124982620"
click at [893, 261] on div at bounding box center [483, 241] width 967 height 483
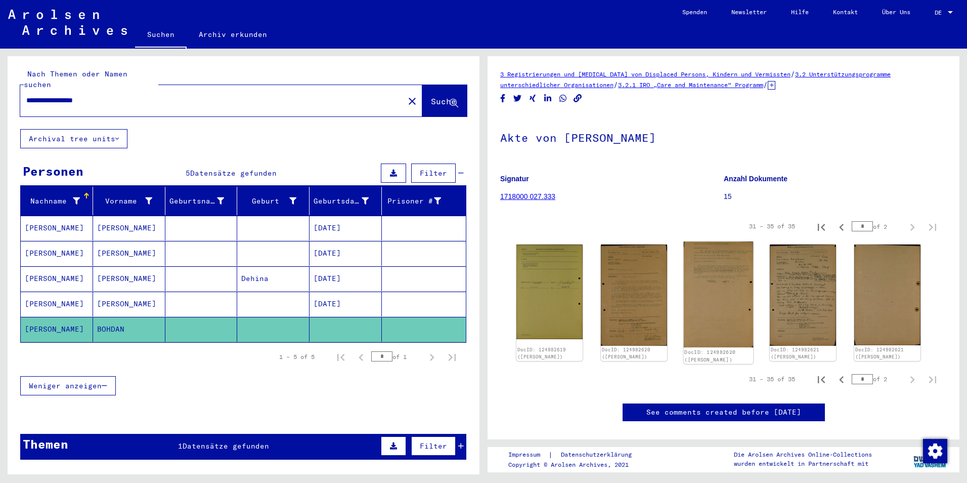
click at [728, 275] on img at bounding box center [719, 294] width 70 height 106
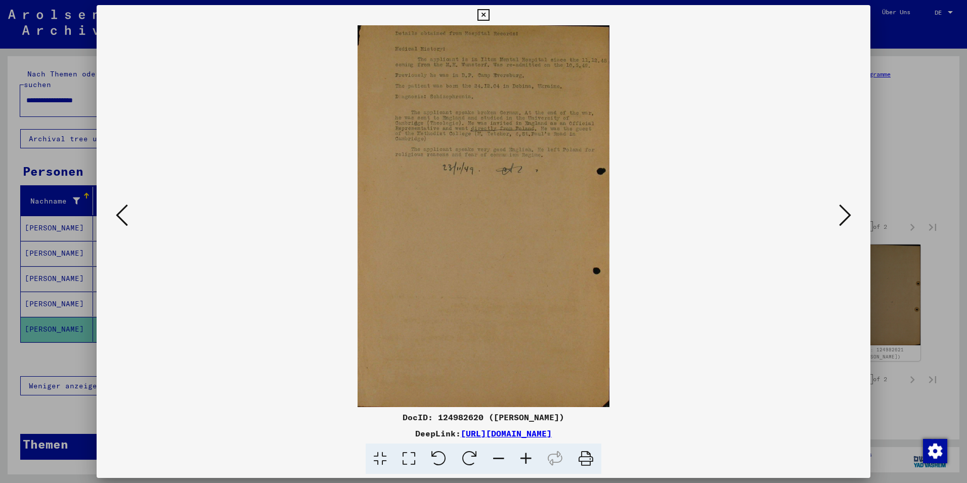
click at [128, 212] on icon at bounding box center [122, 215] width 12 height 24
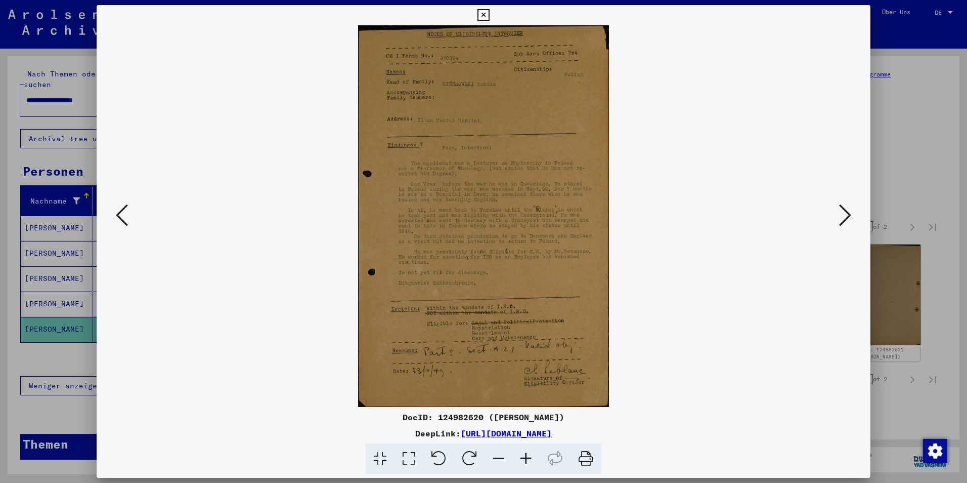
click at [128, 212] on icon at bounding box center [122, 215] width 12 height 24
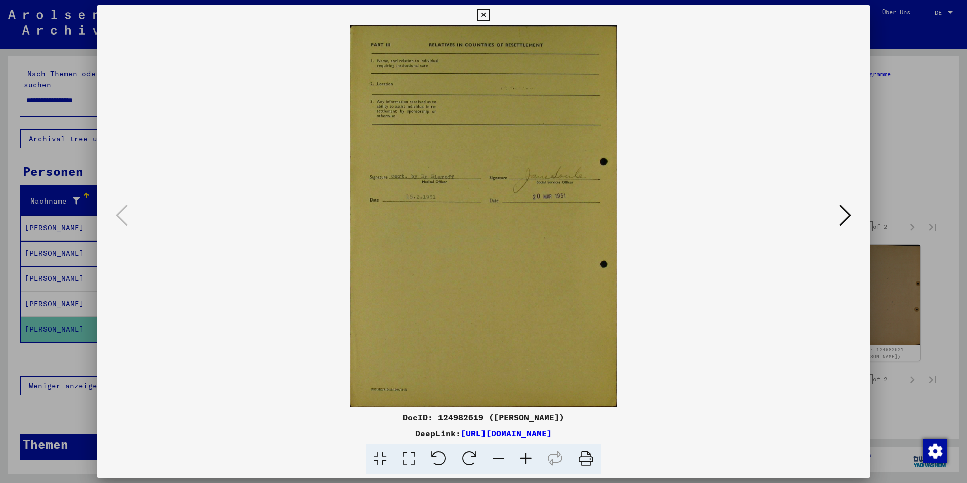
click at [890, 288] on div at bounding box center [483, 241] width 967 height 483
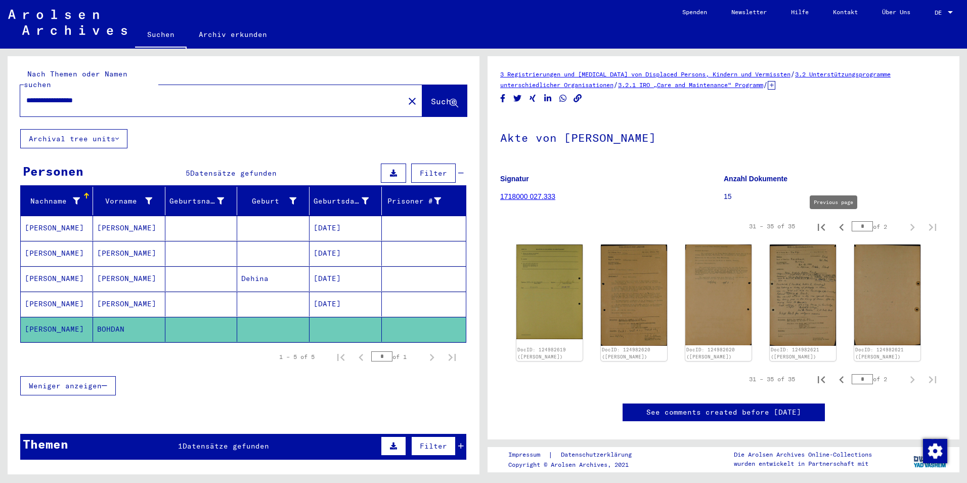
click at [835, 228] on icon "Previous page" at bounding box center [842, 227] width 14 height 14
type input "*"
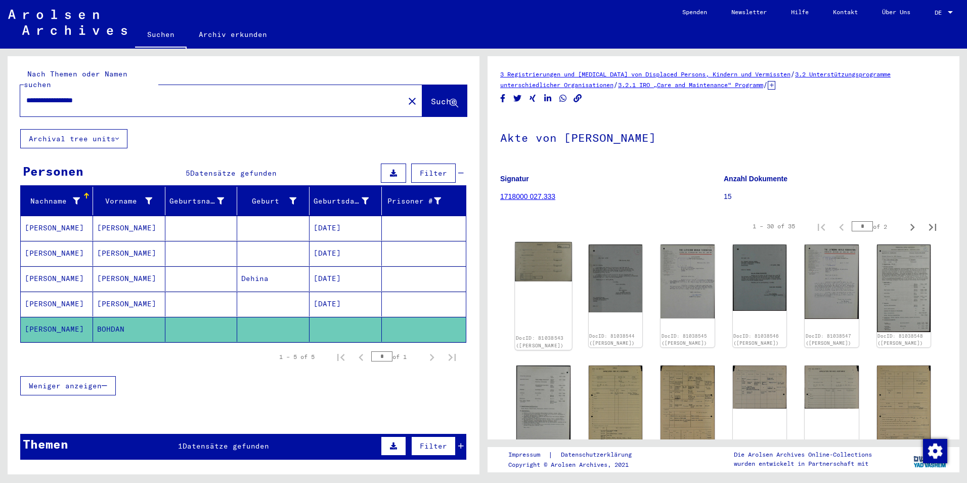
click at [543, 288] on div "DocID: 81038543 ([PERSON_NAME])" at bounding box center [543, 296] width 57 height 108
click at [630, 262] on img at bounding box center [615, 277] width 57 height 71
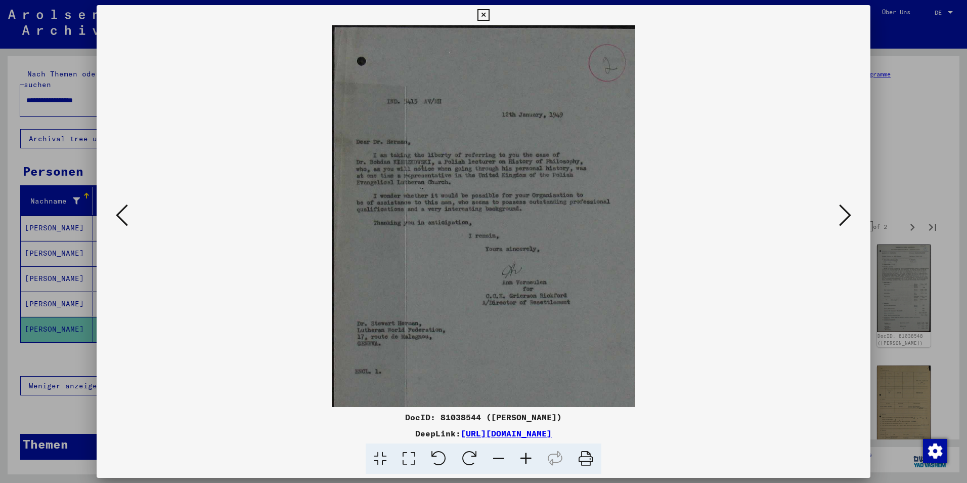
click at [850, 217] on icon at bounding box center [845, 215] width 12 height 24
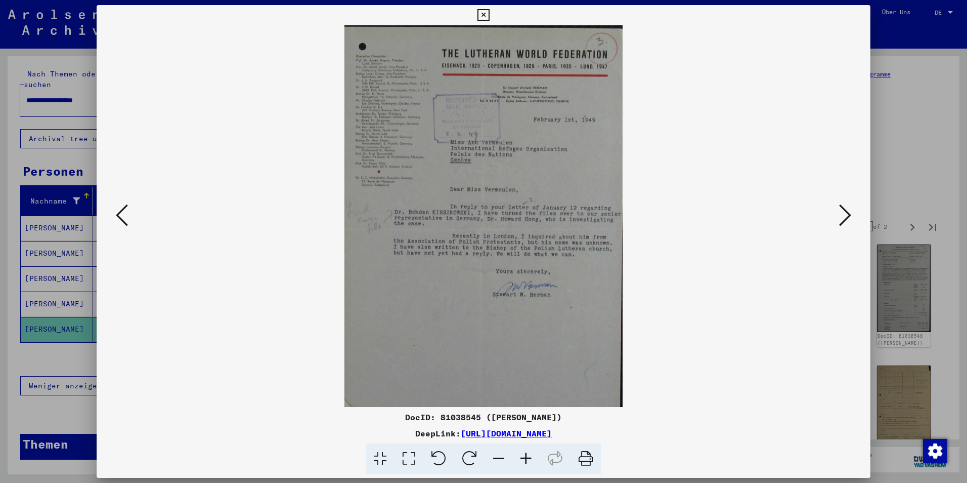
click at [850, 217] on icon at bounding box center [845, 215] width 12 height 24
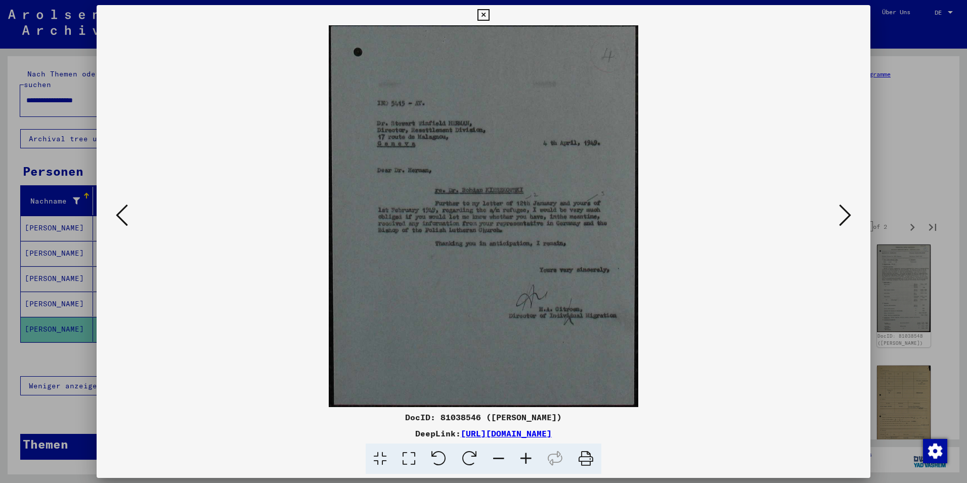
click at [850, 217] on icon at bounding box center [845, 215] width 12 height 24
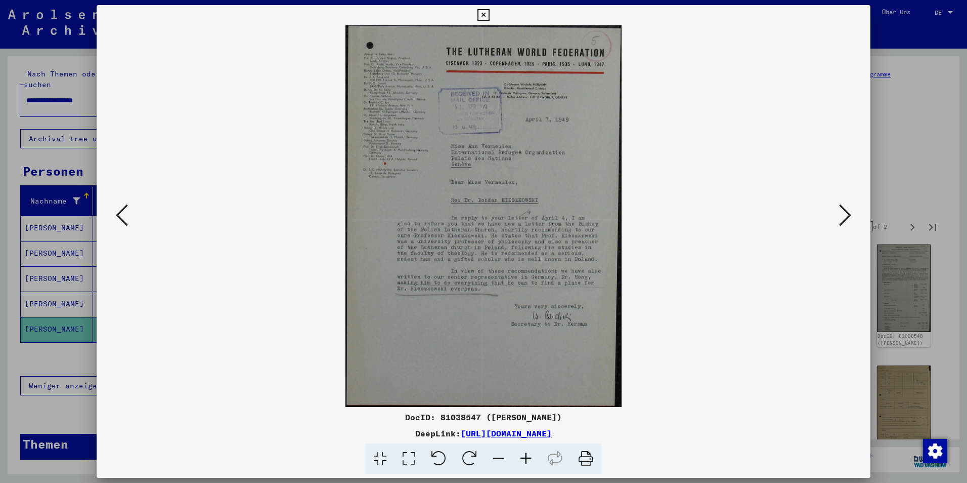
click at [850, 217] on icon at bounding box center [845, 215] width 12 height 24
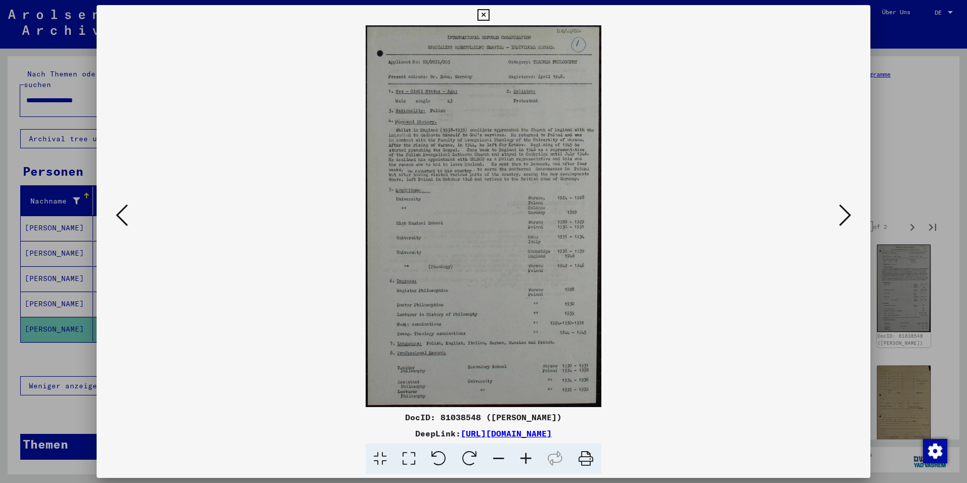
click at [850, 217] on icon at bounding box center [845, 215] width 12 height 24
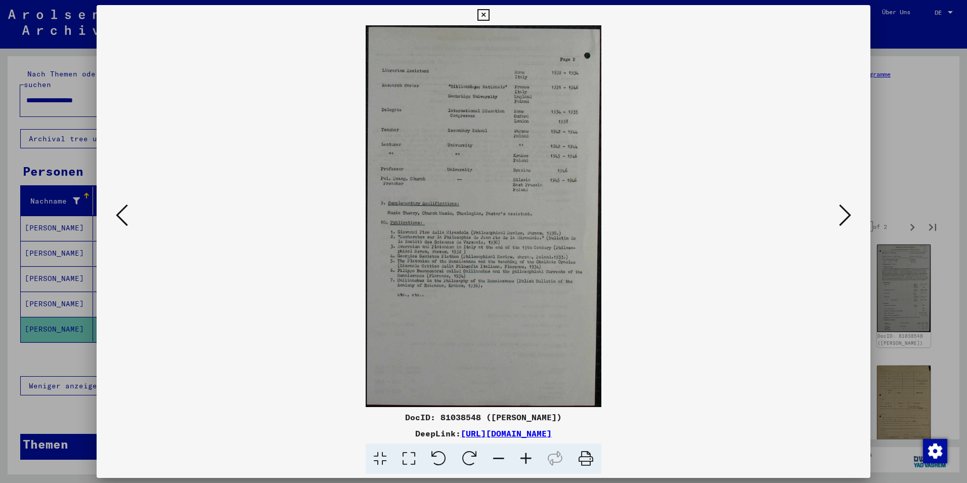
click at [850, 217] on icon at bounding box center [845, 215] width 12 height 24
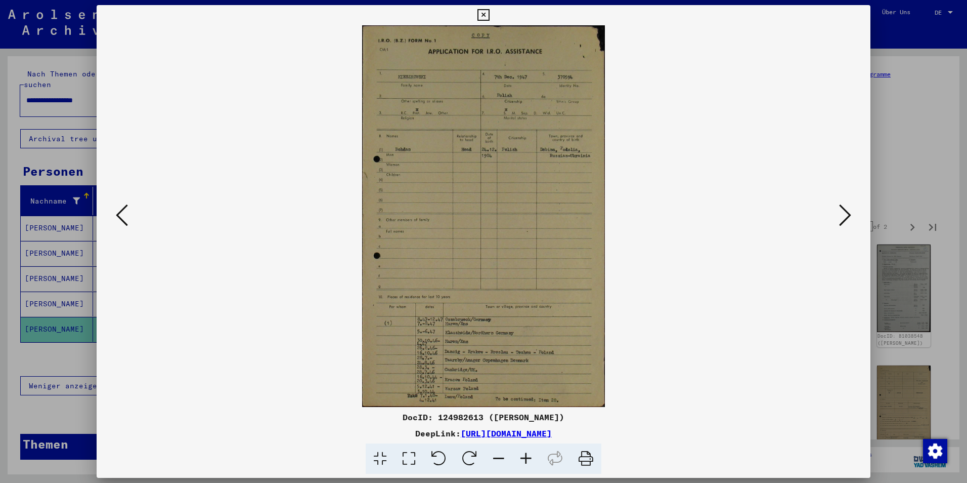
click at [850, 217] on icon at bounding box center [845, 215] width 12 height 24
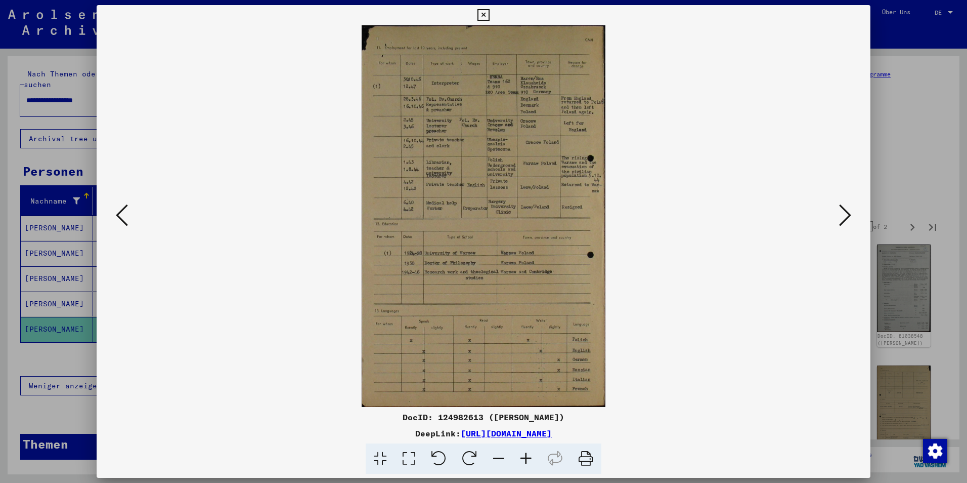
click at [850, 217] on icon at bounding box center [845, 215] width 12 height 24
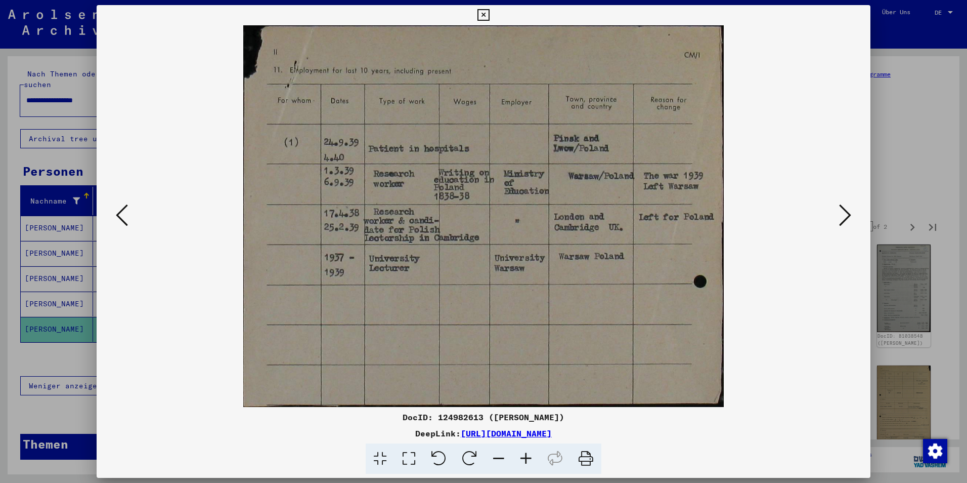
drag, startPoint x: 392, startPoint y: 417, endPoint x: 473, endPoint y: 417, distance: 80.4
click at [473, 417] on div "DocID: 124982613 ([PERSON_NAME])" at bounding box center [484, 417] width 774 height 12
copy div "DocID: 124982613"
click at [840, 215] on icon at bounding box center [845, 215] width 12 height 24
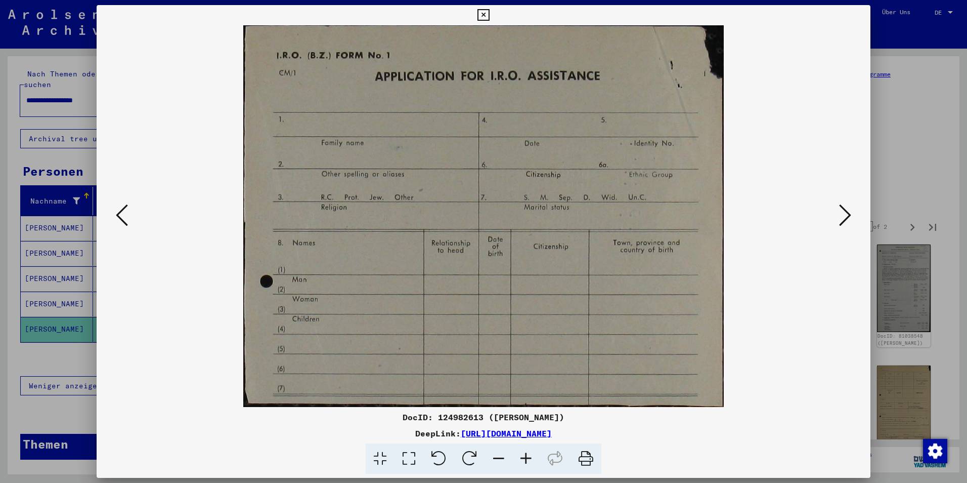
click at [840, 215] on icon at bounding box center [845, 215] width 12 height 24
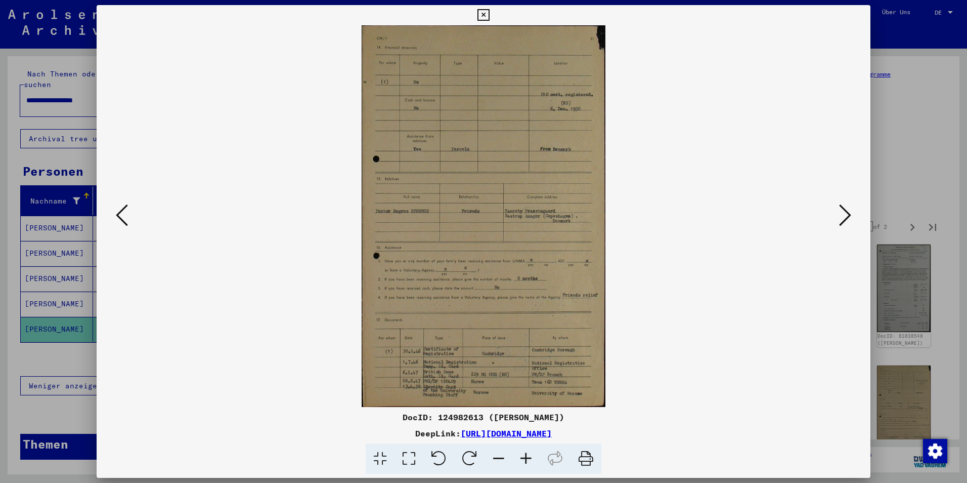
click at [959, 198] on div at bounding box center [483, 241] width 967 height 483
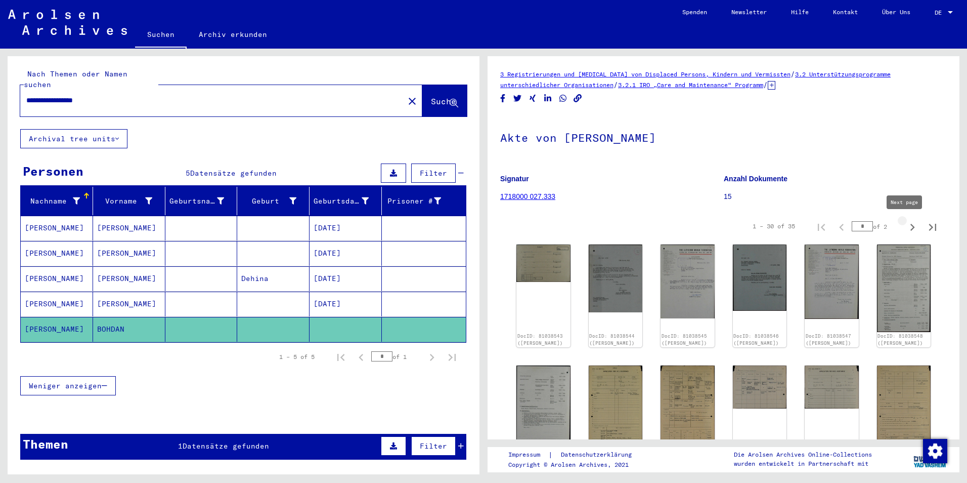
click at [905, 230] on icon "Next page" at bounding box center [912, 227] width 14 height 14
type input "*"
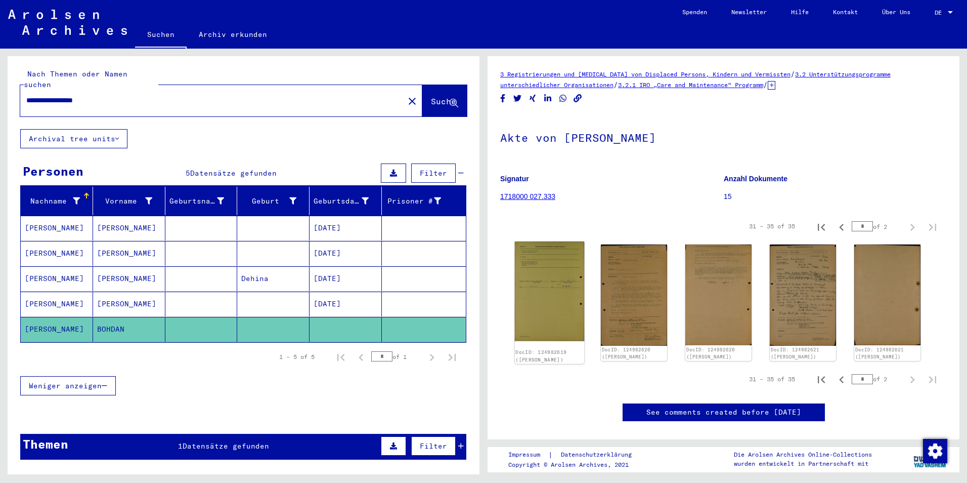
click at [549, 295] on img at bounding box center [550, 290] width 70 height 99
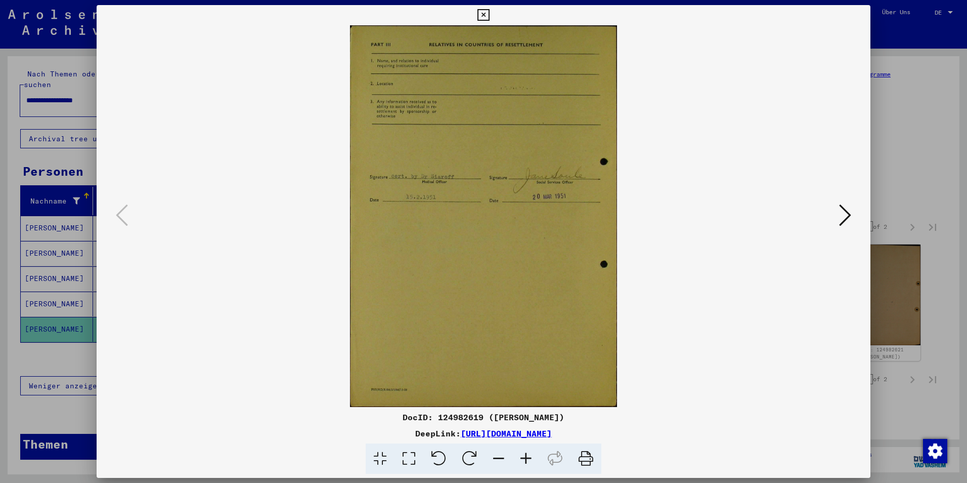
click at [857, 217] on div at bounding box center [484, 215] width 774 height 381
click at [849, 218] on icon at bounding box center [845, 215] width 12 height 24
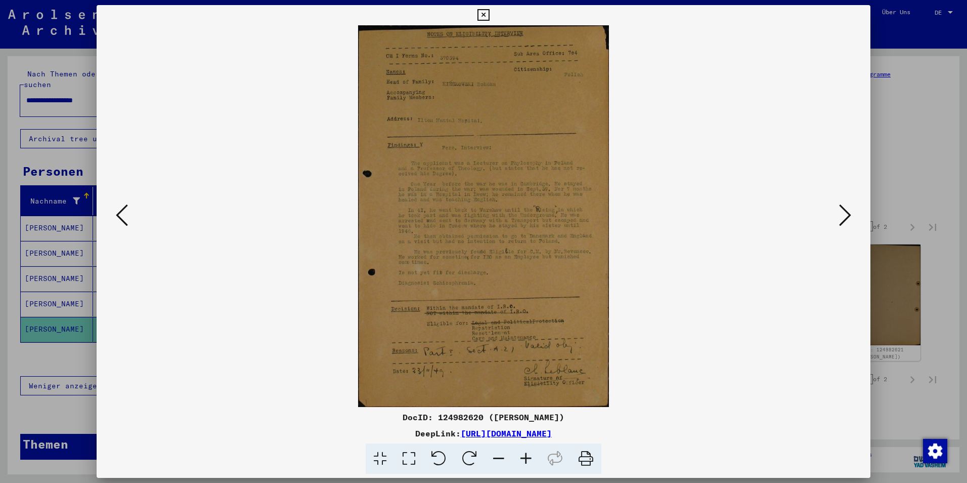
click at [849, 218] on icon at bounding box center [845, 215] width 12 height 24
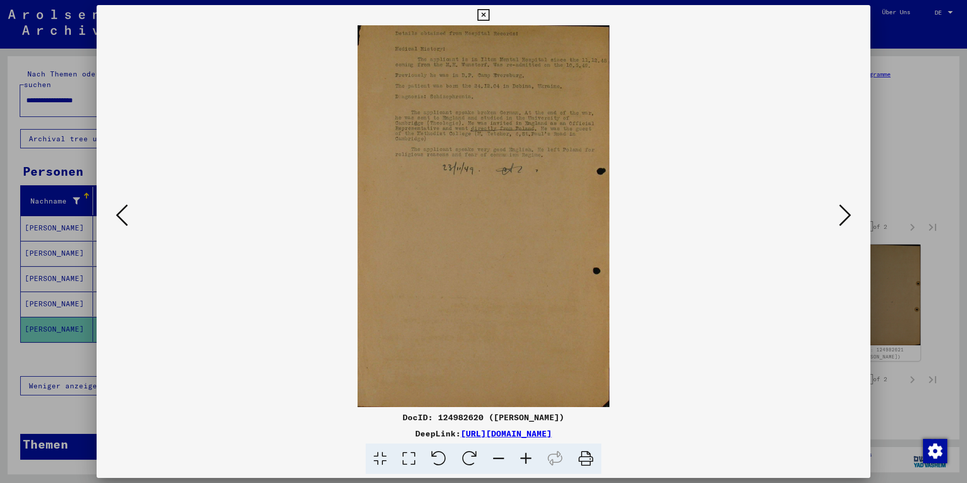
click at [849, 218] on icon at bounding box center [845, 215] width 12 height 24
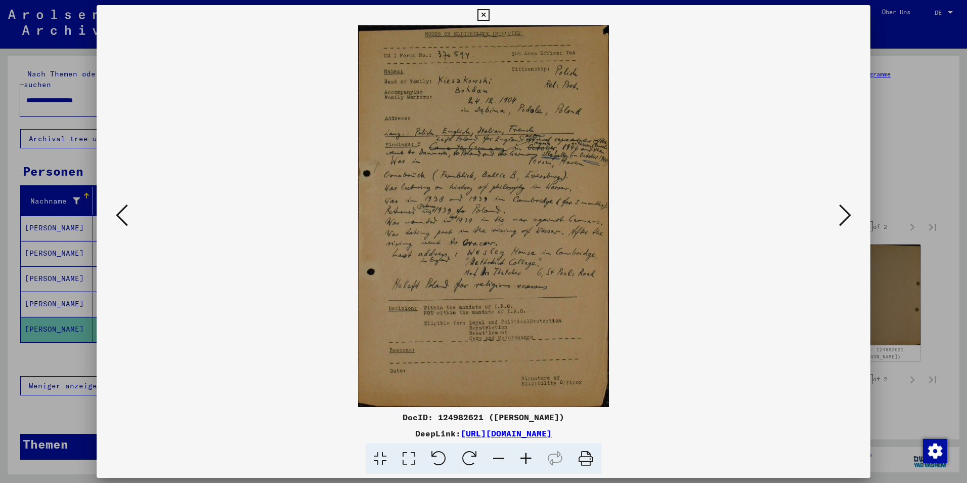
click at [849, 218] on icon at bounding box center [845, 215] width 12 height 24
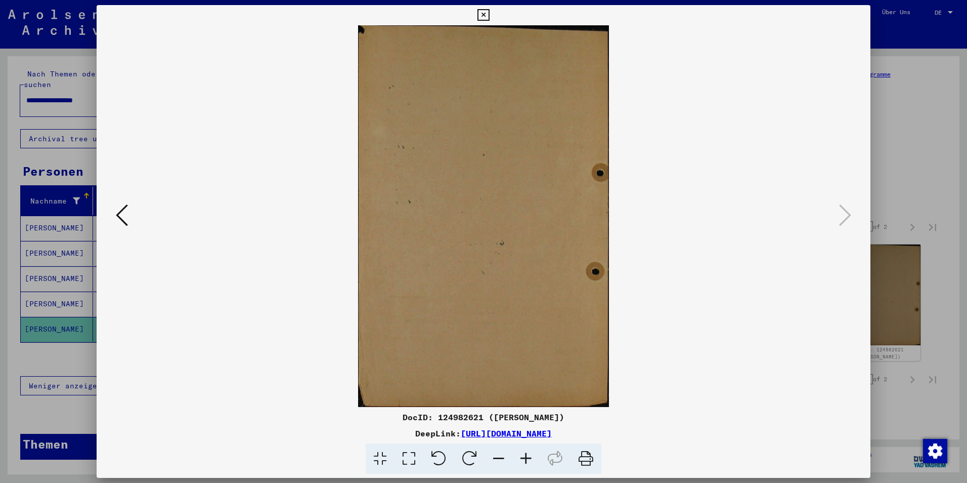
click at [935, 194] on div at bounding box center [483, 241] width 967 height 483
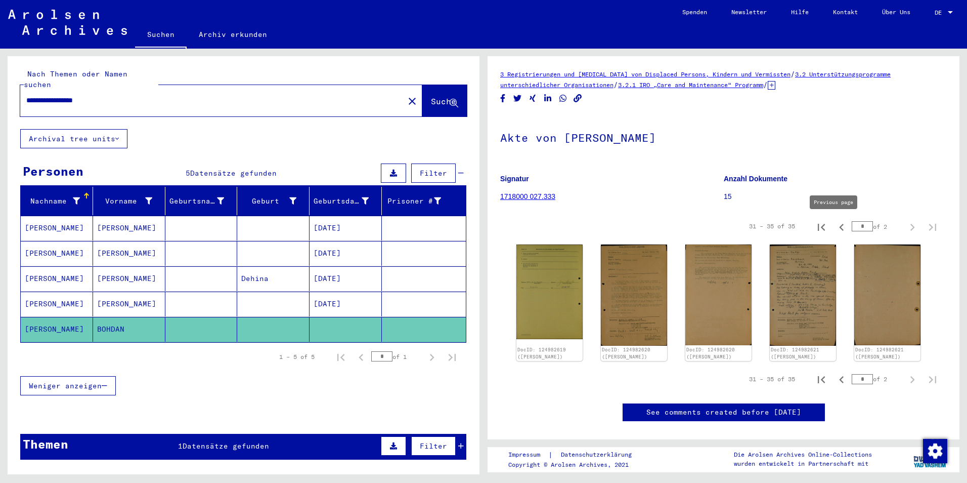
click at [835, 225] on icon "Previous page" at bounding box center [842, 227] width 14 height 14
type input "*"
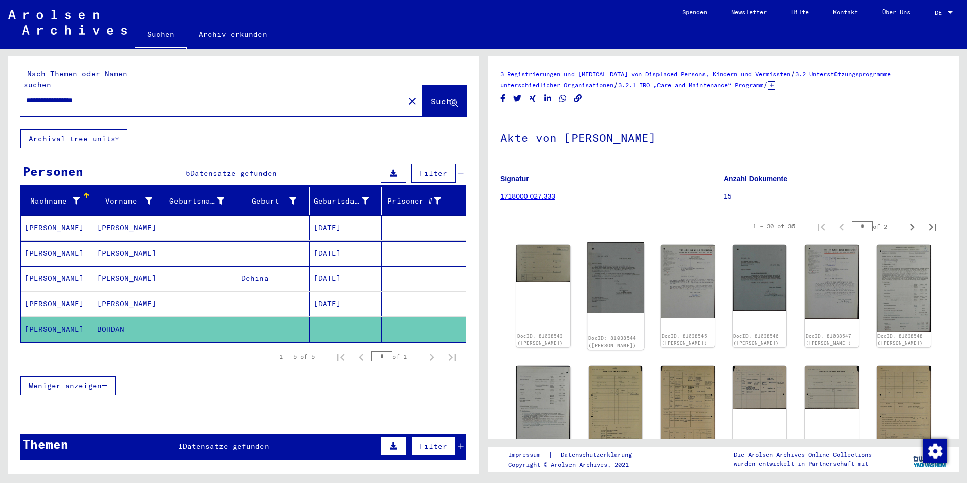
click at [605, 306] on img at bounding box center [615, 277] width 57 height 71
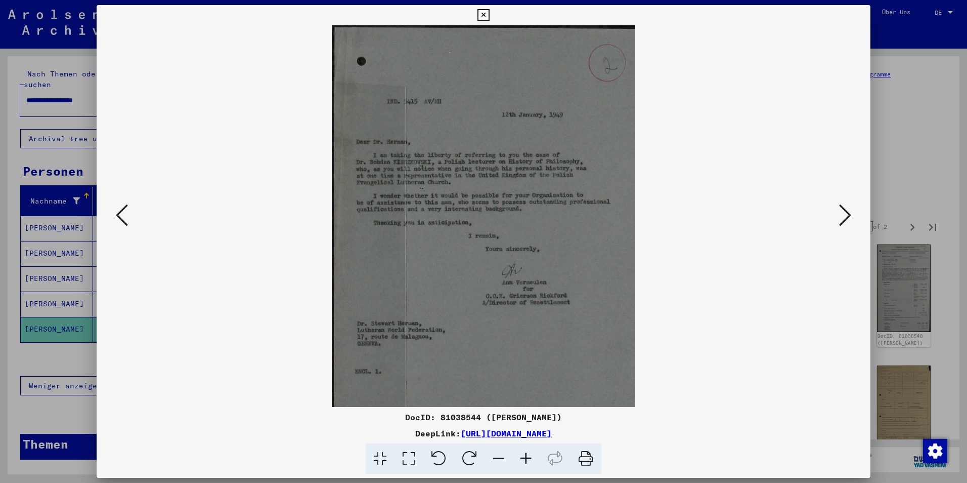
click at [848, 216] on icon at bounding box center [845, 215] width 12 height 24
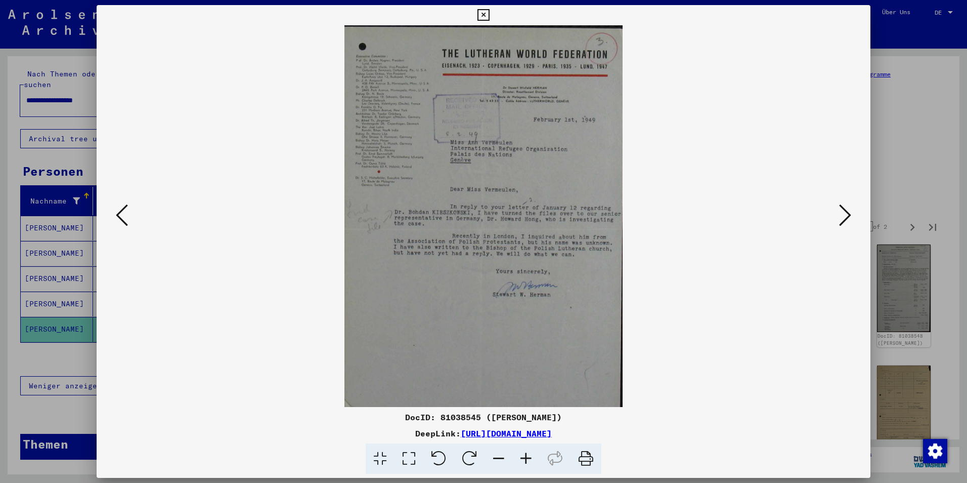
click at [848, 216] on icon at bounding box center [845, 215] width 12 height 24
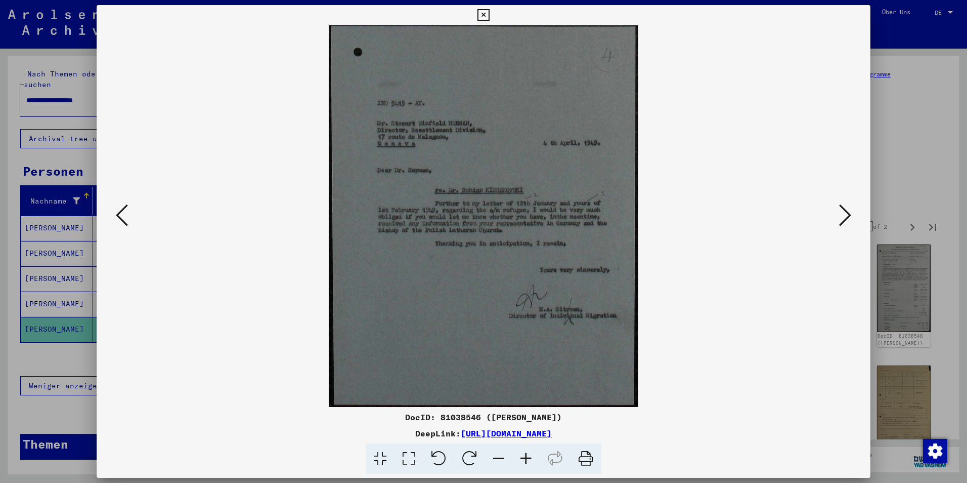
click at [848, 216] on icon at bounding box center [845, 215] width 12 height 24
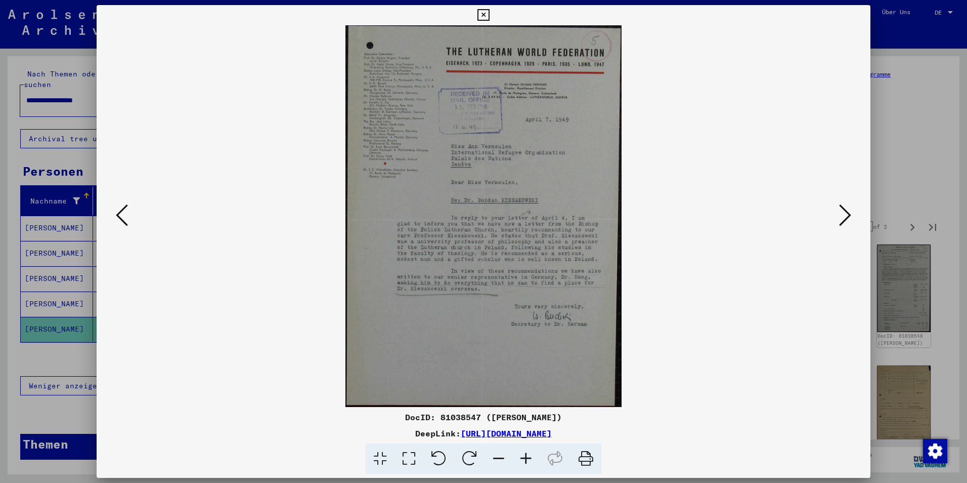
click at [848, 216] on icon at bounding box center [845, 215] width 12 height 24
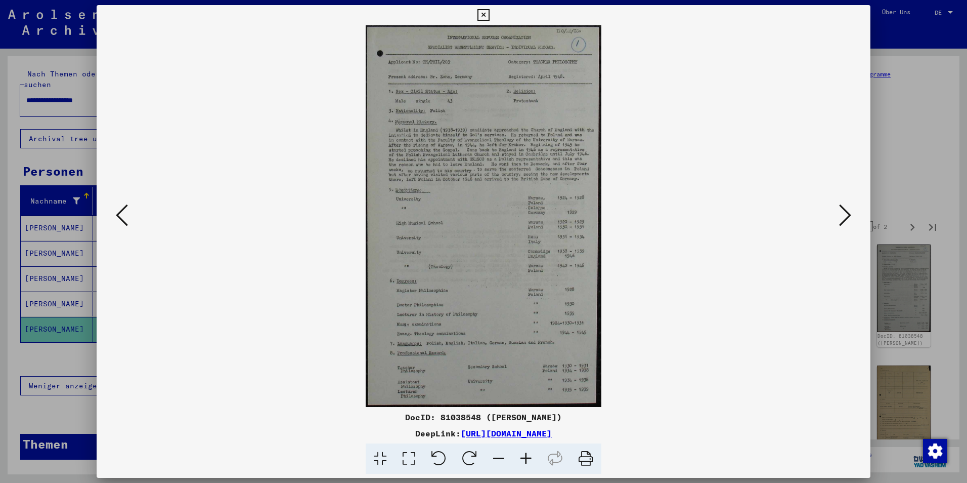
drag, startPoint x: 393, startPoint y: 417, endPoint x: 468, endPoint y: 415, distance: 75.4
click at [468, 415] on div "DocID: 81038548 ([PERSON_NAME])" at bounding box center [484, 417] width 774 height 12
copy div "DocID: 81038548"
click at [845, 208] on icon at bounding box center [845, 215] width 12 height 24
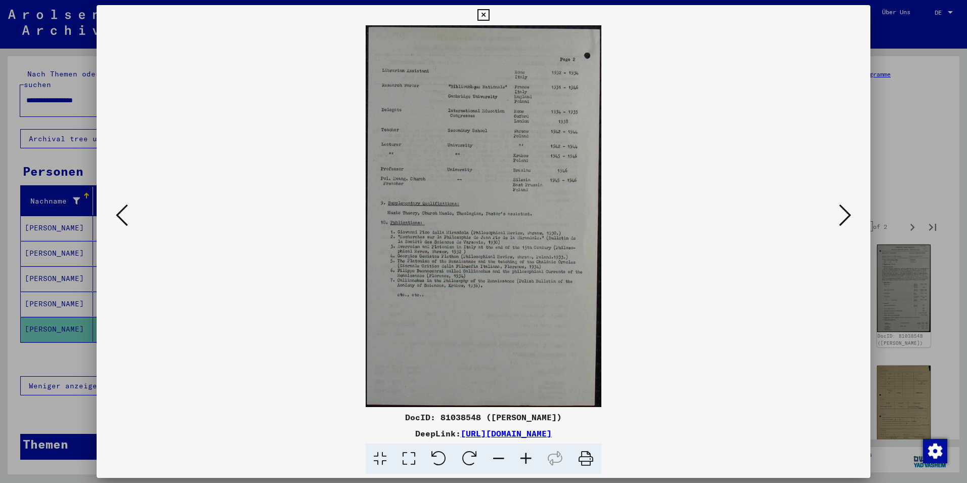
click at [845, 207] on icon at bounding box center [845, 215] width 12 height 24
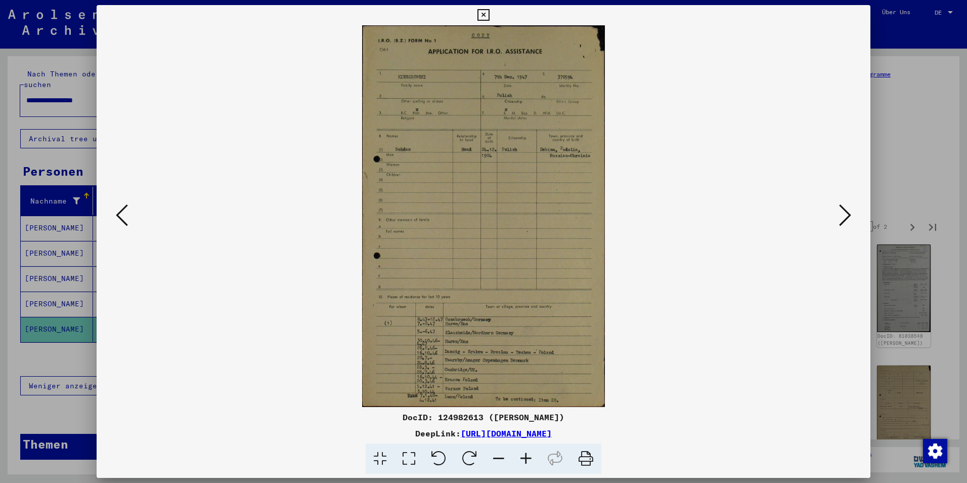
click at [845, 207] on icon at bounding box center [845, 215] width 12 height 24
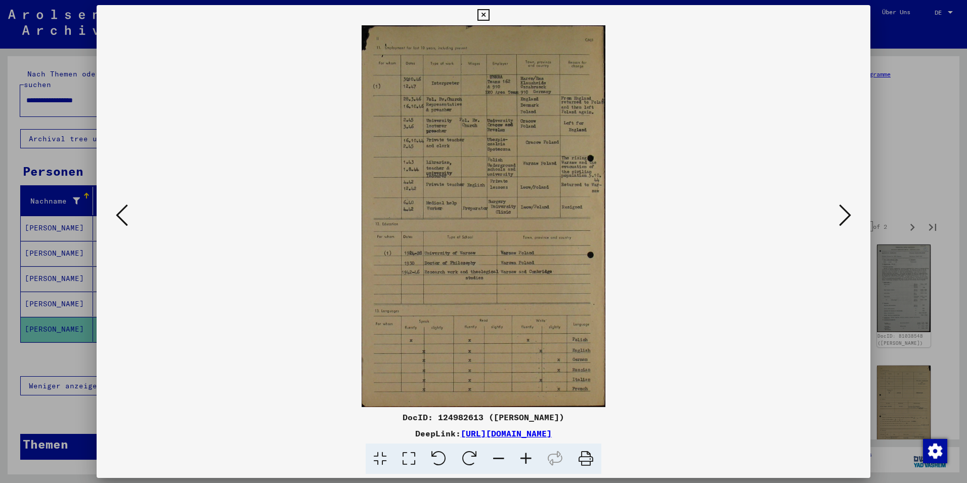
click at [845, 207] on icon at bounding box center [845, 215] width 12 height 24
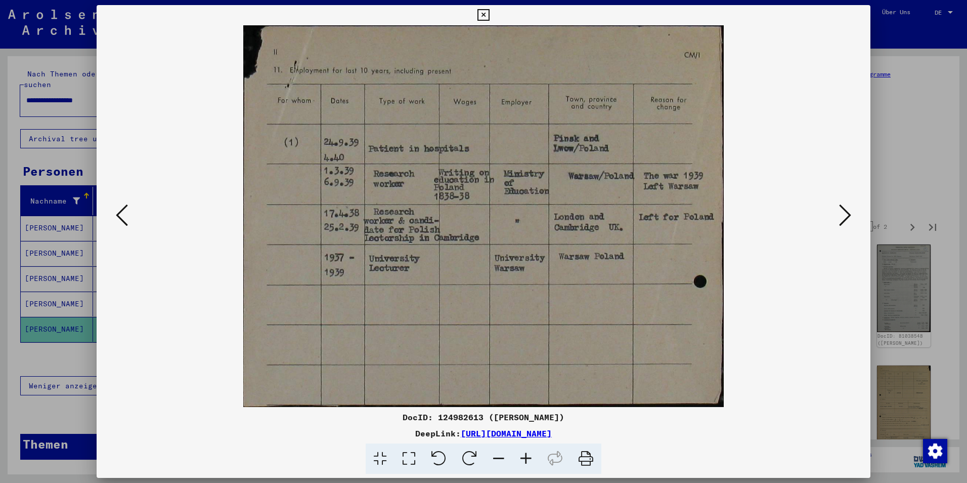
click at [845, 207] on icon at bounding box center [845, 215] width 12 height 24
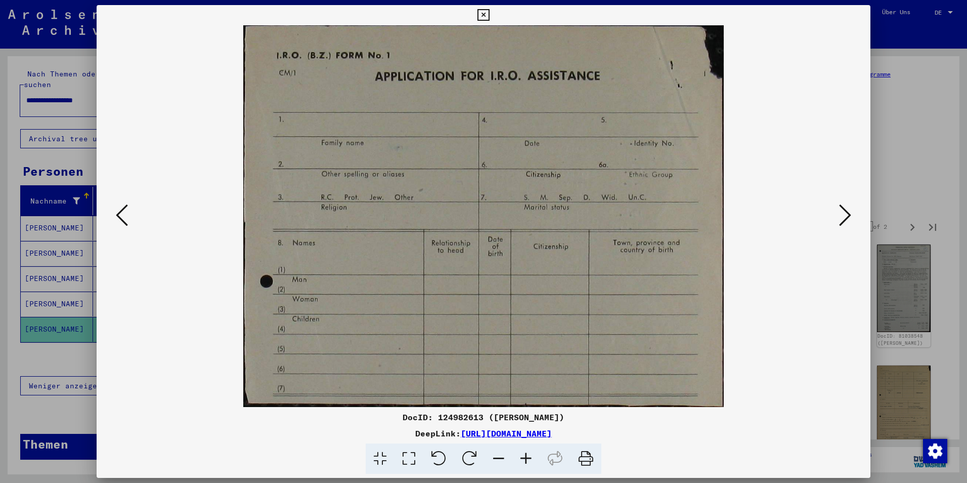
click at [845, 207] on icon at bounding box center [845, 215] width 12 height 24
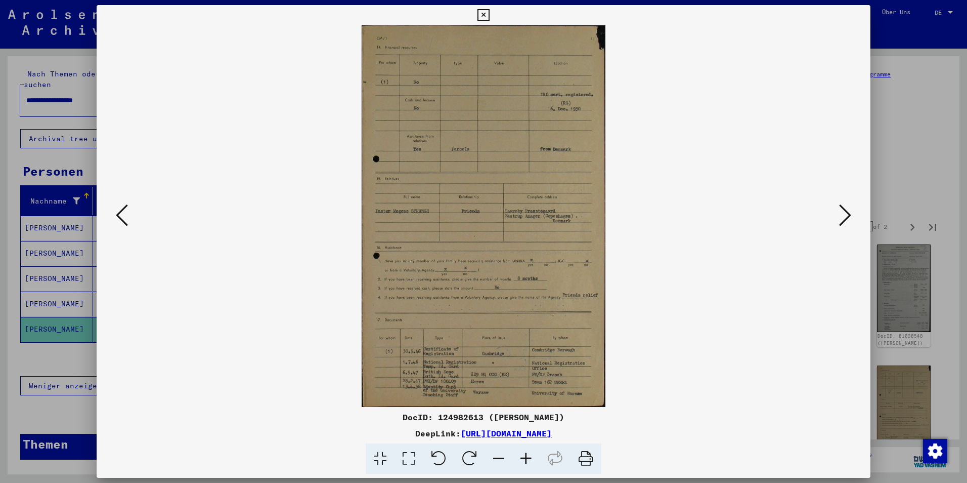
click at [845, 207] on icon at bounding box center [845, 215] width 12 height 24
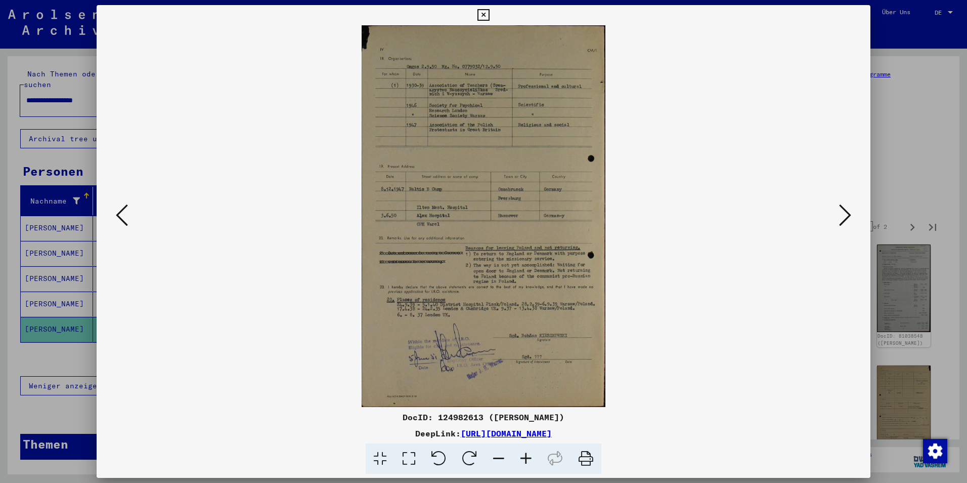
click at [845, 207] on icon at bounding box center [845, 215] width 12 height 24
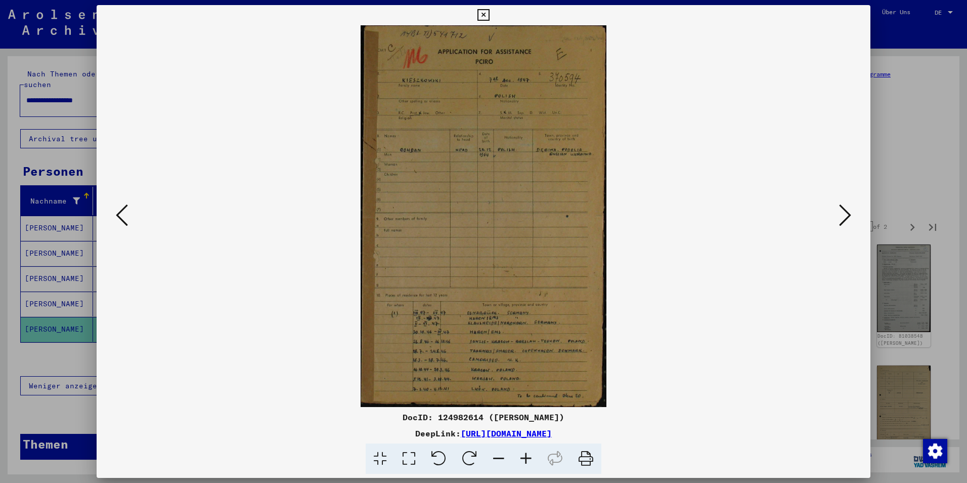
click at [123, 224] on icon at bounding box center [122, 215] width 12 height 24
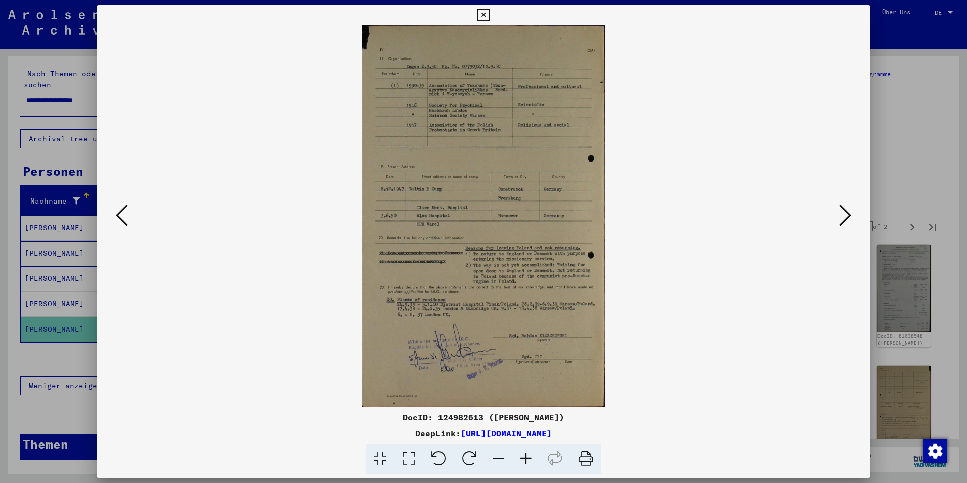
drag, startPoint x: 391, startPoint y: 416, endPoint x: 472, endPoint y: 413, distance: 81.0
click at [472, 413] on div "DocID: 124982613 ([PERSON_NAME])" at bounding box center [484, 417] width 774 height 12
copy div "DocID: 124982613"
click at [130, 210] on button at bounding box center [122, 215] width 18 height 29
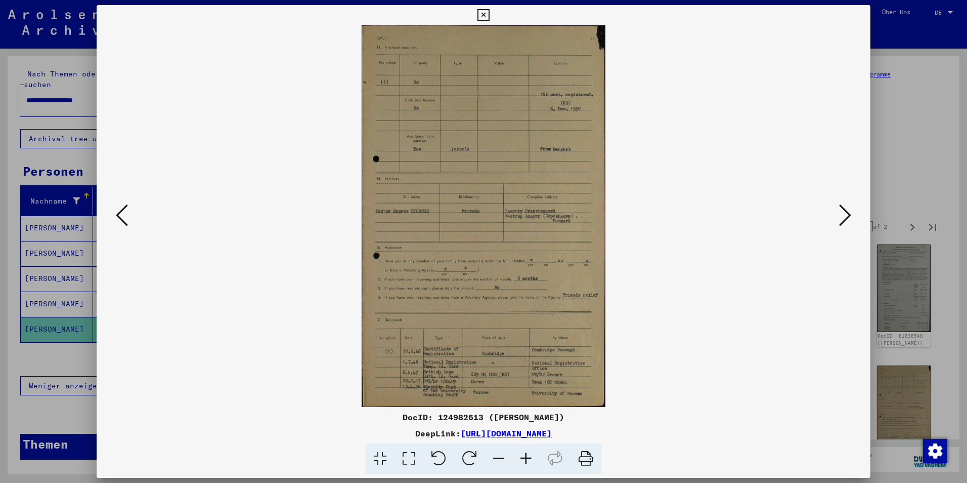
click at [130, 210] on button at bounding box center [122, 215] width 18 height 29
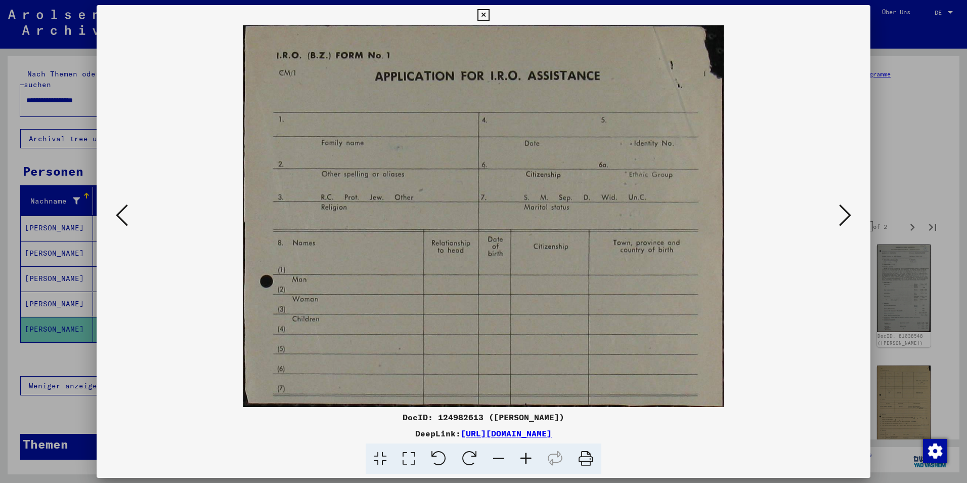
click at [130, 210] on button at bounding box center [122, 215] width 18 height 29
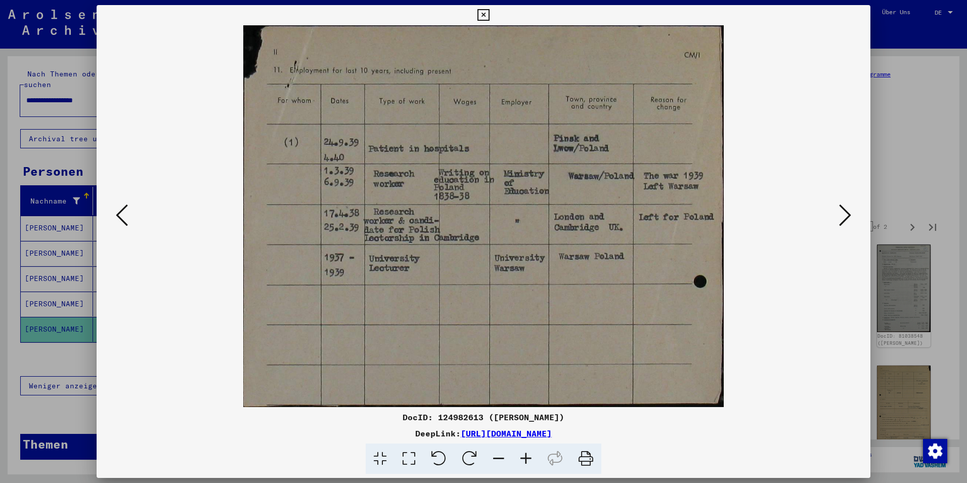
click at [130, 210] on button at bounding box center [122, 215] width 18 height 29
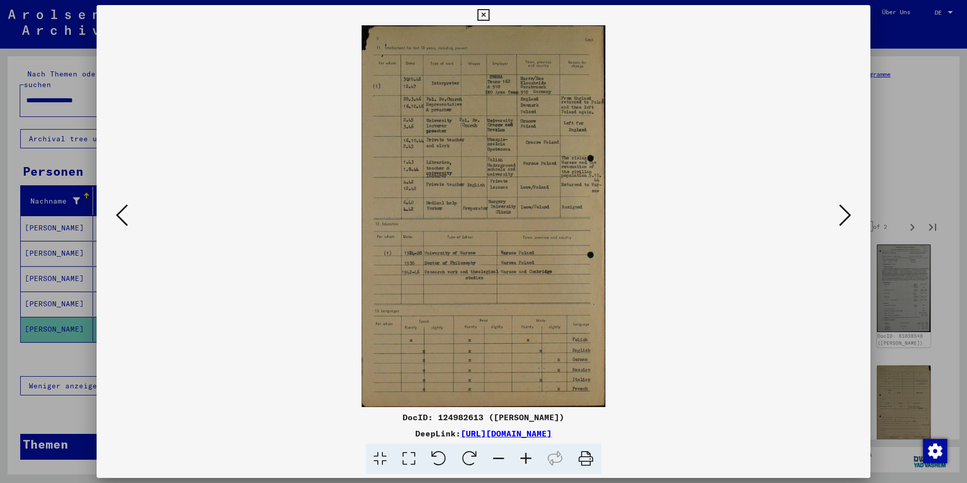
click at [130, 210] on button at bounding box center [122, 215] width 18 height 29
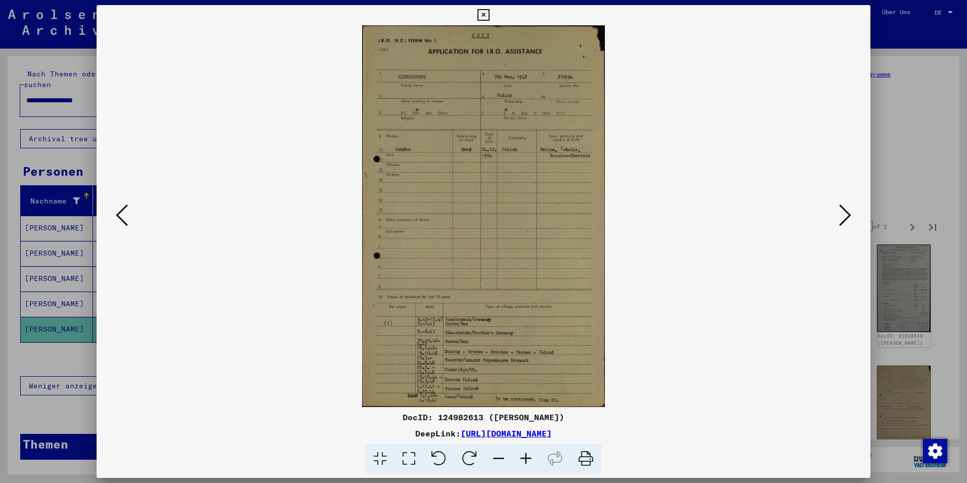
click at [130, 210] on button at bounding box center [122, 215] width 18 height 29
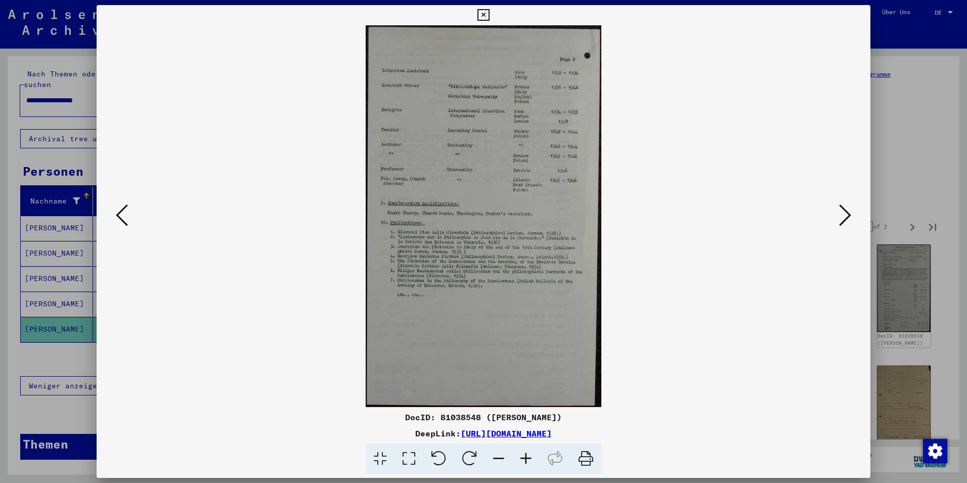
click at [130, 210] on button at bounding box center [122, 215] width 18 height 29
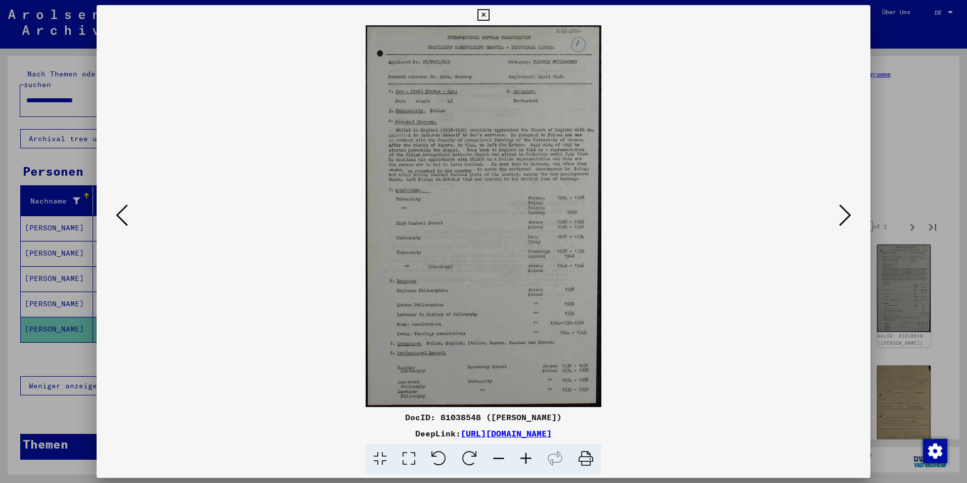
click at [527, 458] on icon at bounding box center [525, 458] width 27 height 31
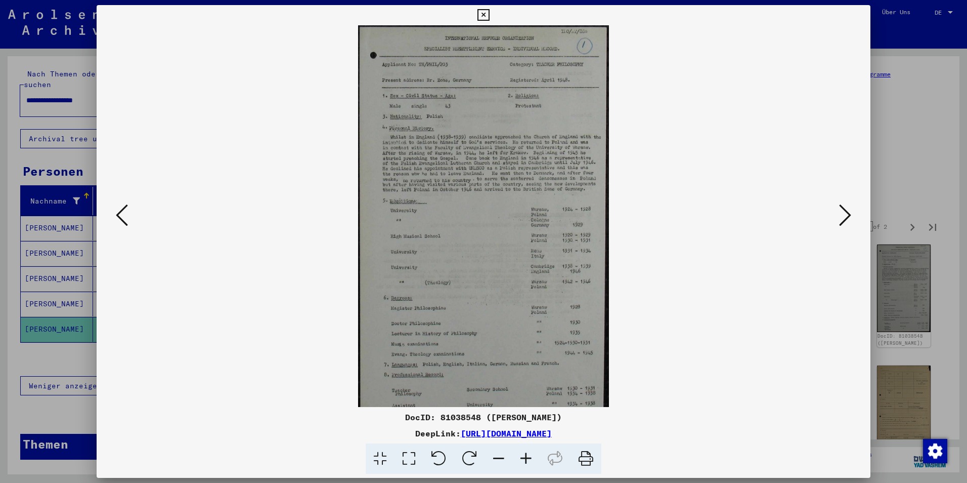
click at [527, 458] on icon at bounding box center [525, 458] width 27 height 31
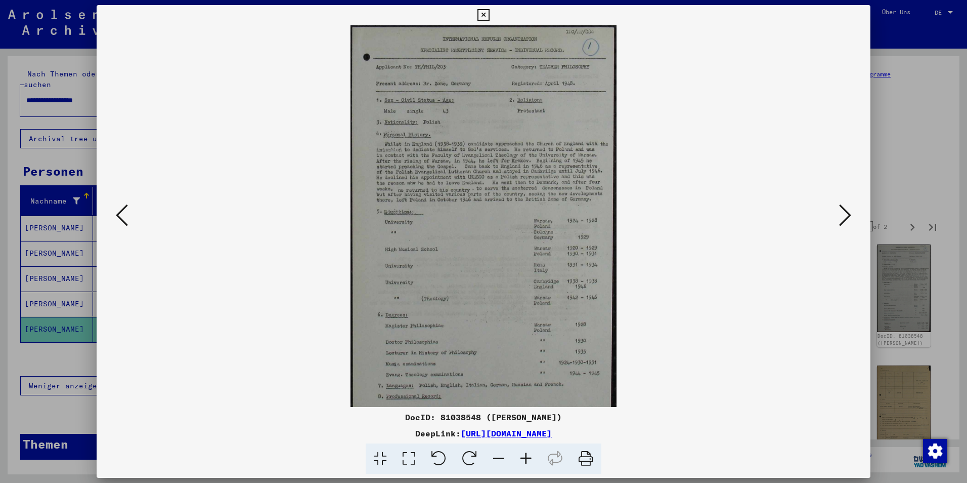
click at [527, 458] on icon at bounding box center [525, 458] width 27 height 31
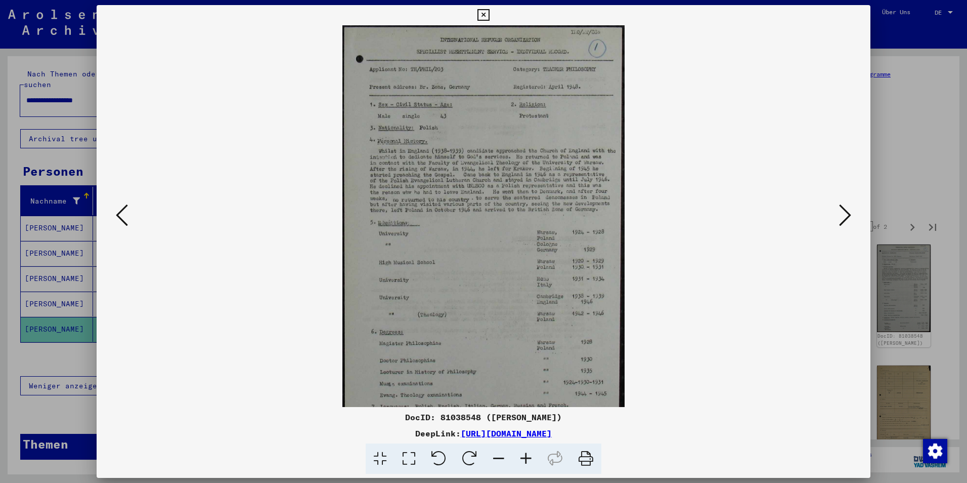
click at [527, 458] on icon at bounding box center [525, 458] width 27 height 31
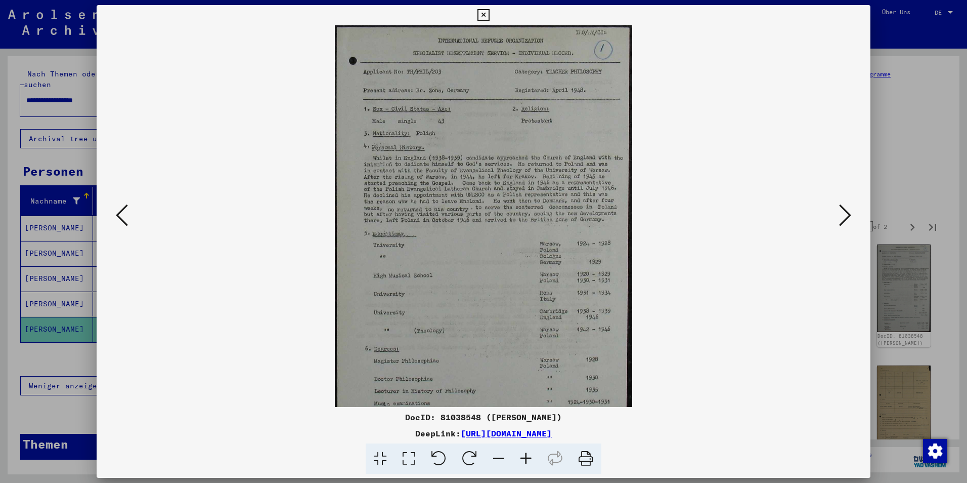
click at [527, 458] on icon at bounding box center [525, 458] width 27 height 31
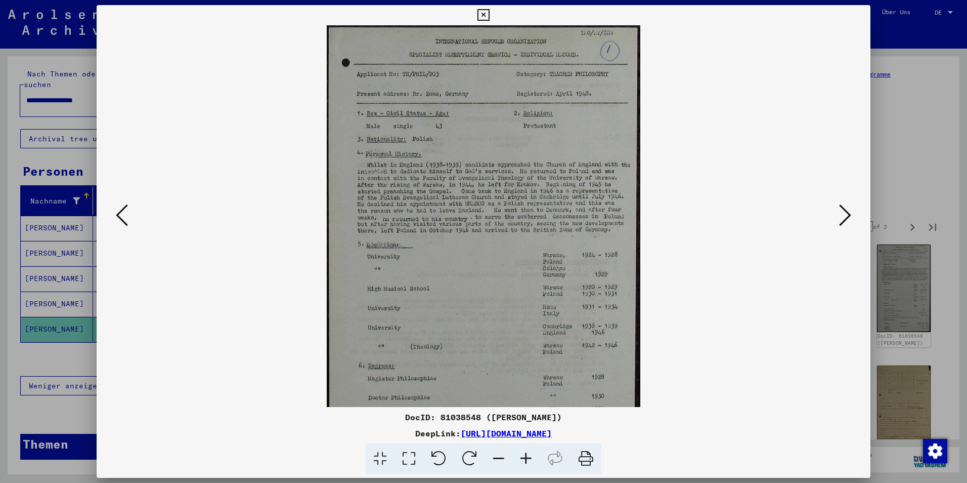
click at [527, 458] on icon at bounding box center [525, 458] width 27 height 31
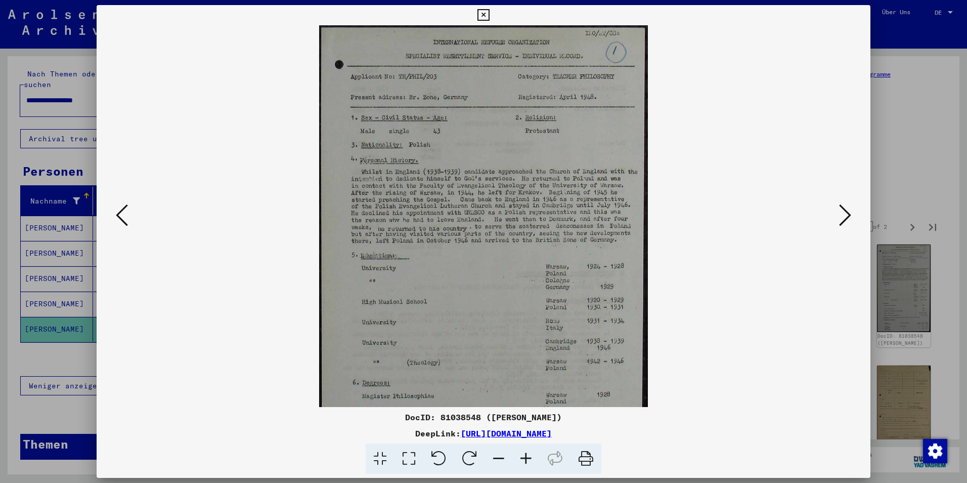
click at [527, 458] on icon at bounding box center [525, 458] width 27 height 31
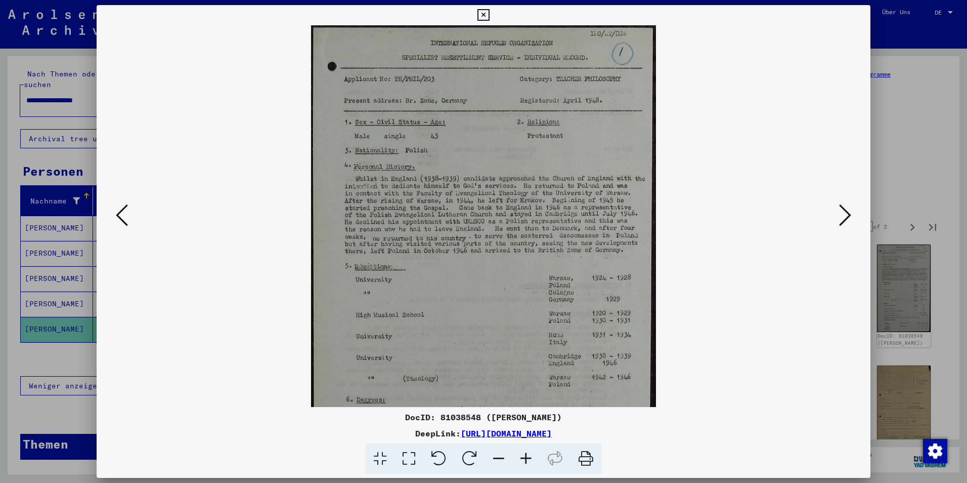
click at [527, 458] on icon at bounding box center [525, 458] width 27 height 31
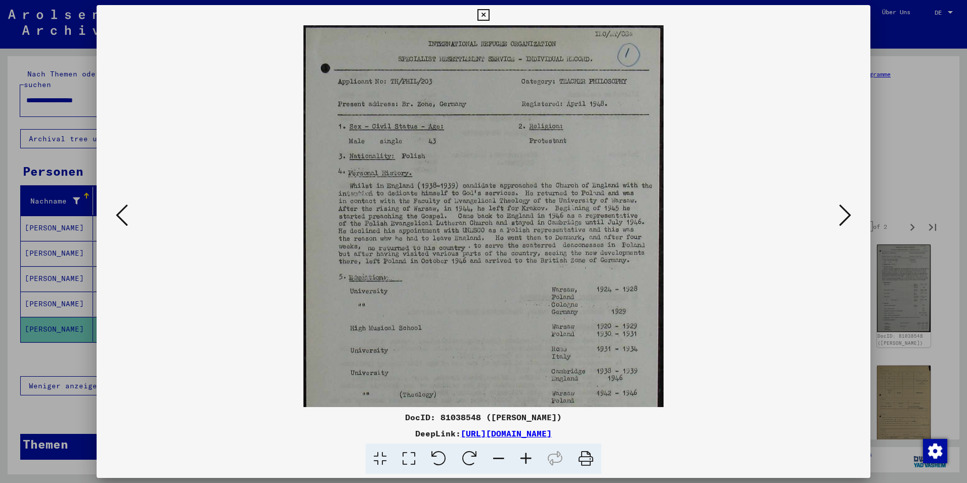
click at [849, 219] on icon at bounding box center [845, 215] width 12 height 24
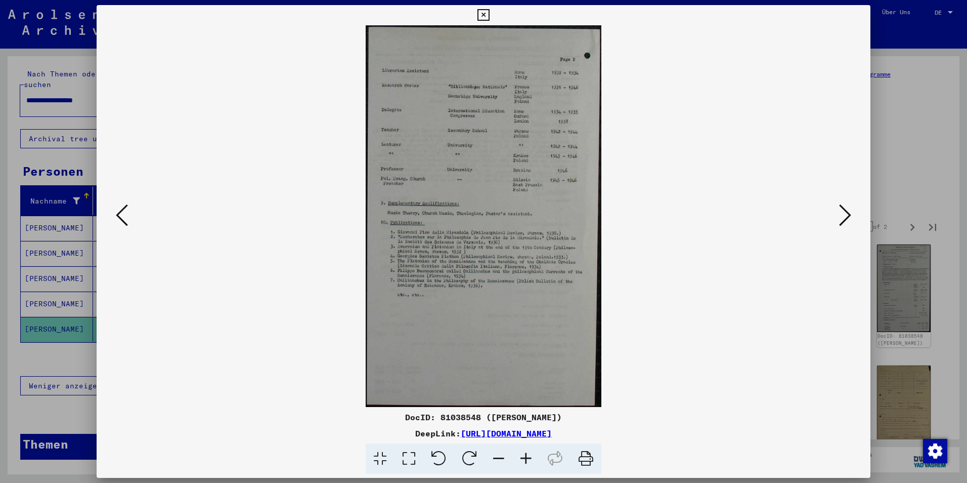
click at [849, 219] on icon at bounding box center [845, 215] width 12 height 24
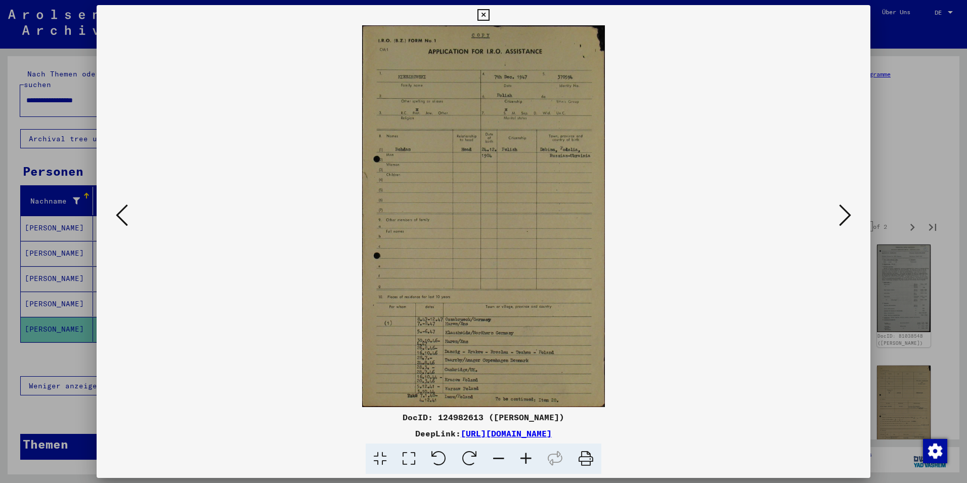
click at [849, 219] on icon at bounding box center [845, 215] width 12 height 24
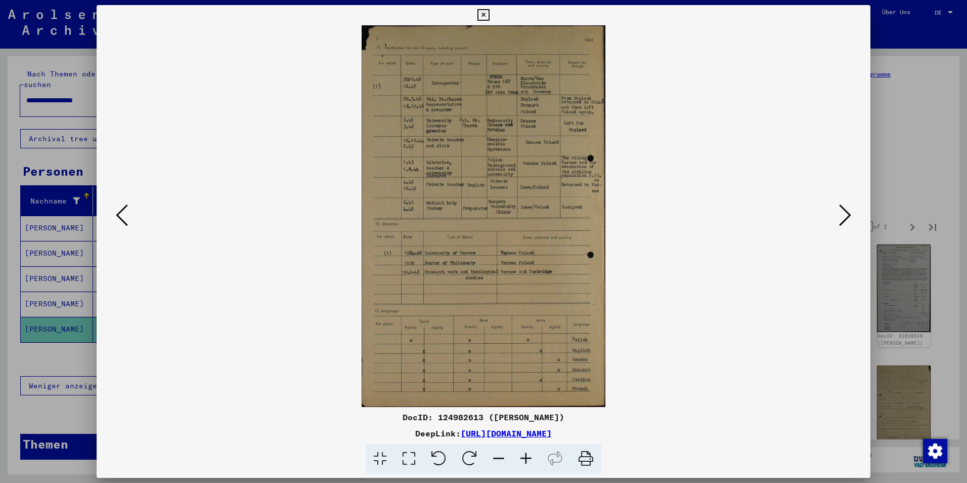
click at [125, 227] on icon at bounding box center [122, 215] width 12 height 24
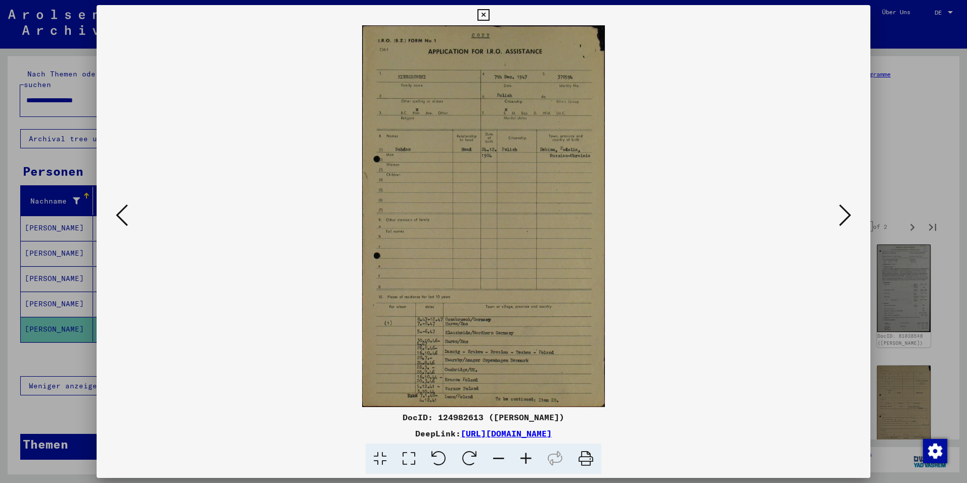
click at [125, 227] on icon at bounding box center [122, 215] width 12 height 24
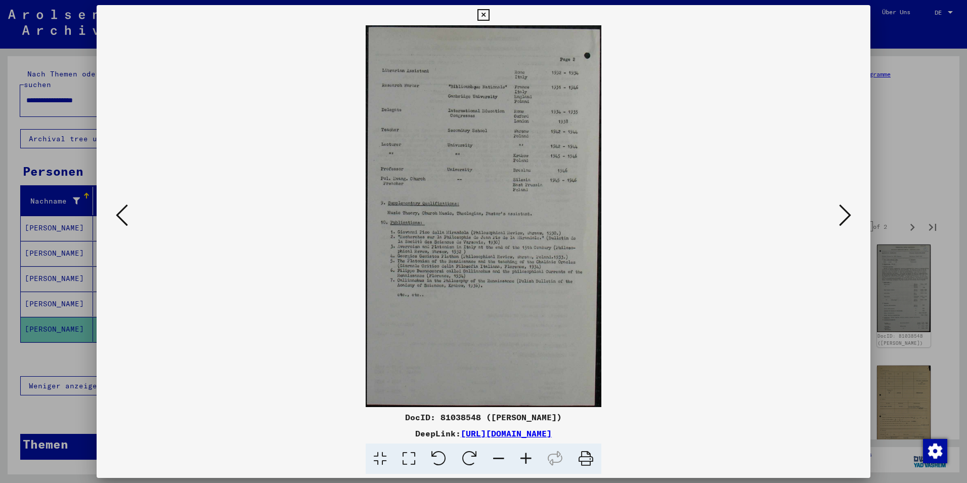
click at [125, 227] on icon at bounding box center [122, 215] width 12 height 24
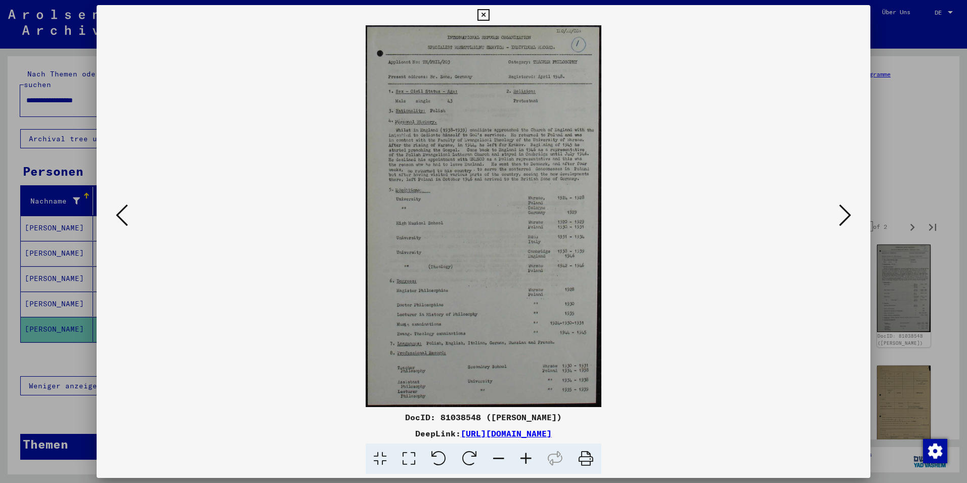
click at [125, 227] on icon at bounding box center [122, 215] width 12 height 24
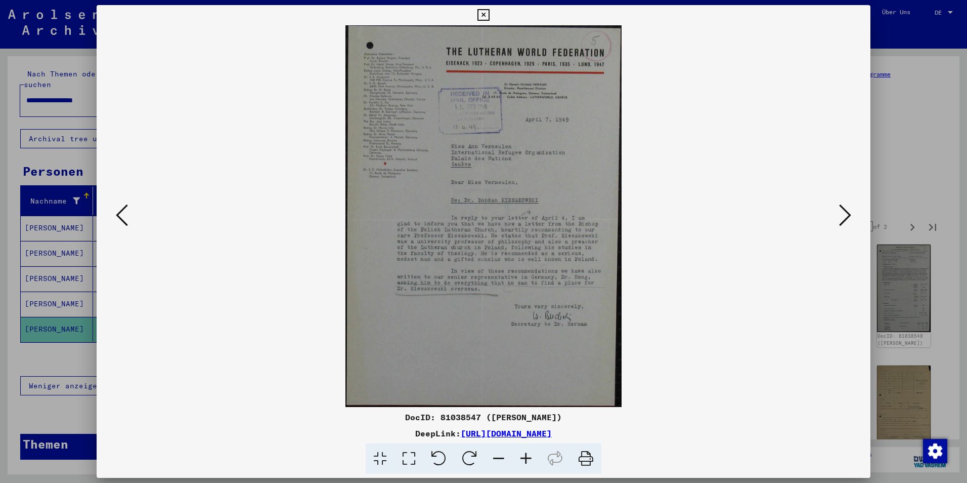
click at [125, 227] on icon at bounding box center [122, 215] width 12 height 24
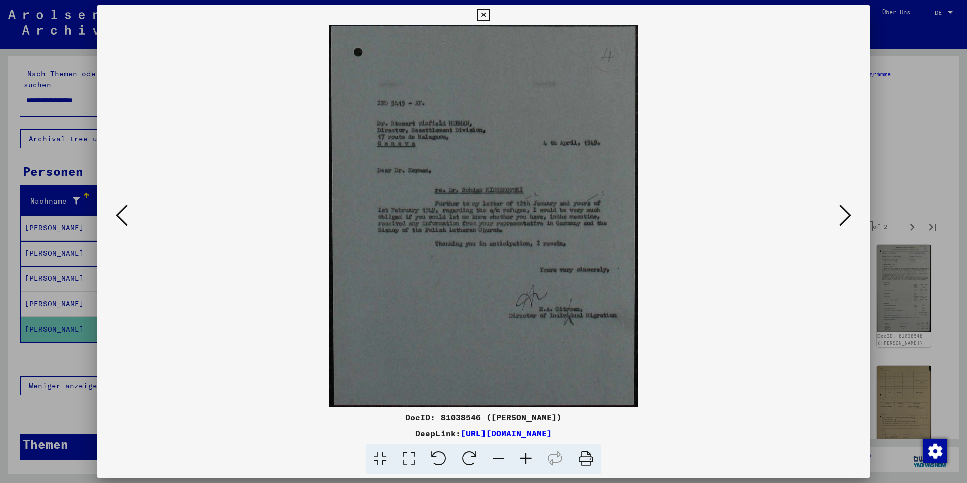
click at [125, 227] on icon at bounding box center [122, 215] width 12 height 24
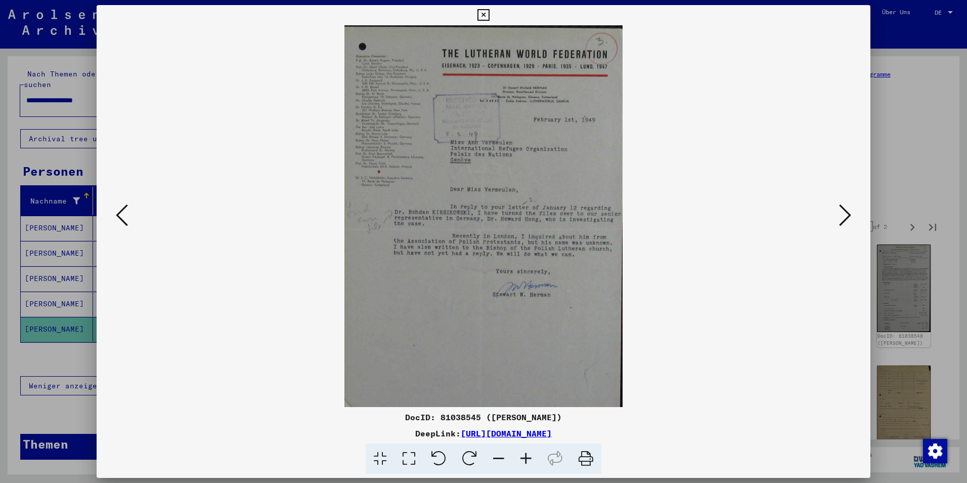
click at [125, 227] on icon at bounding box center [122, 215] width 12 height 24
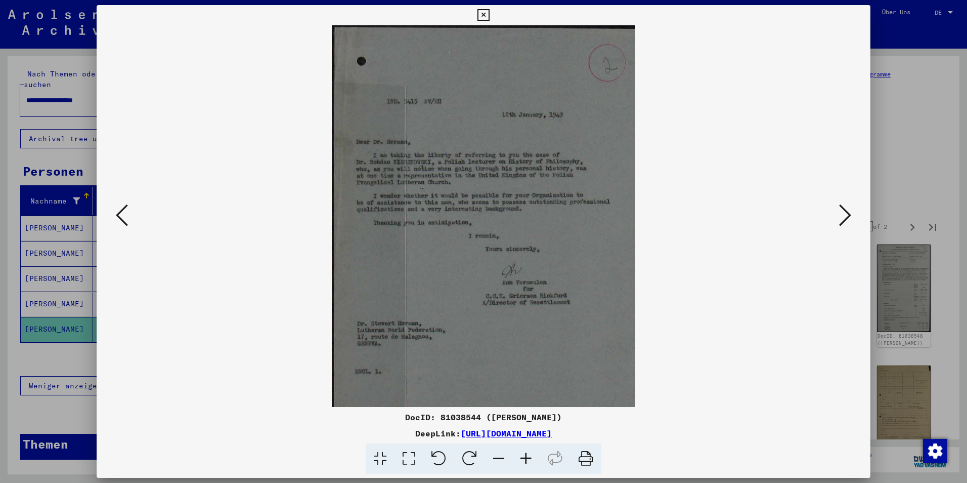
click at [911, 135] on div at bounding box center [483, 241] width 967 height 483
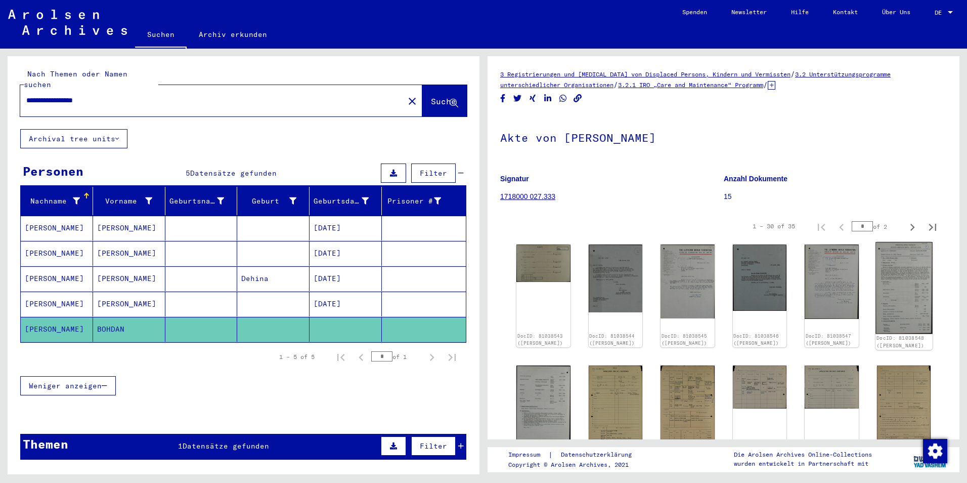
click at [906, 247] on img at bounding box center [903, 288] width 57 height 92
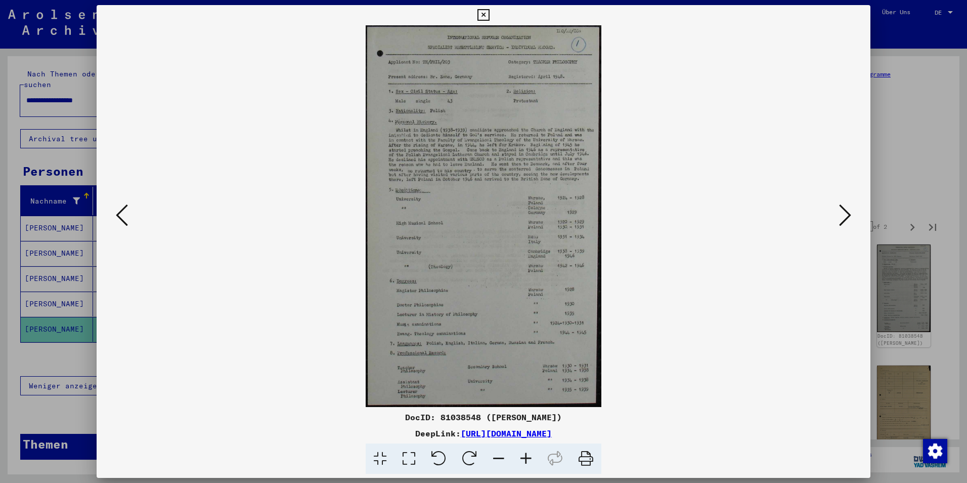
drag, startPoint x: 393, startPoint y: 417, endPoint x: 468, endPoint y: 415, distance: 74.9
click at [468, 415] on div "DocID: 81038548 ([PERSON_NAME])" at bounding box center [484, 417] width 774 height 12
copy div "DocID: 81038548"
click at [834, 204] on img at bounding box center [483, 215] width 705 height 381
click at [839, 208] on icon at bounding box center [845, 215] width 12 height 24
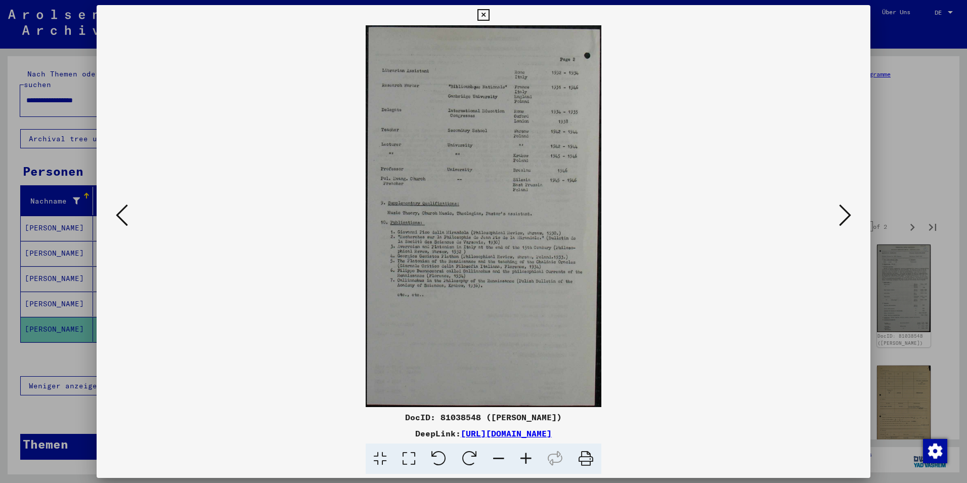
click at [839, 208] on icon at bounding box center [845, 215] width 12 height 24
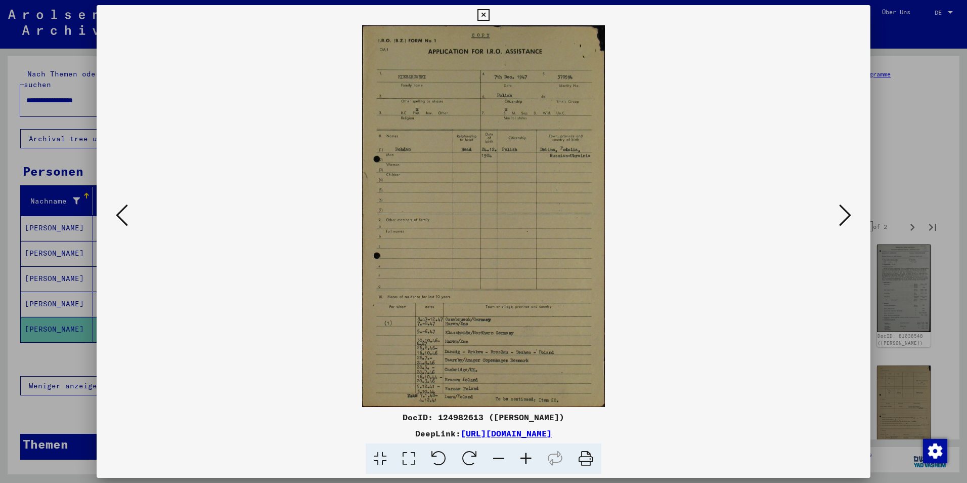
click at [126, 213] on icon at bounding box center [122, 215] width 12 height 24
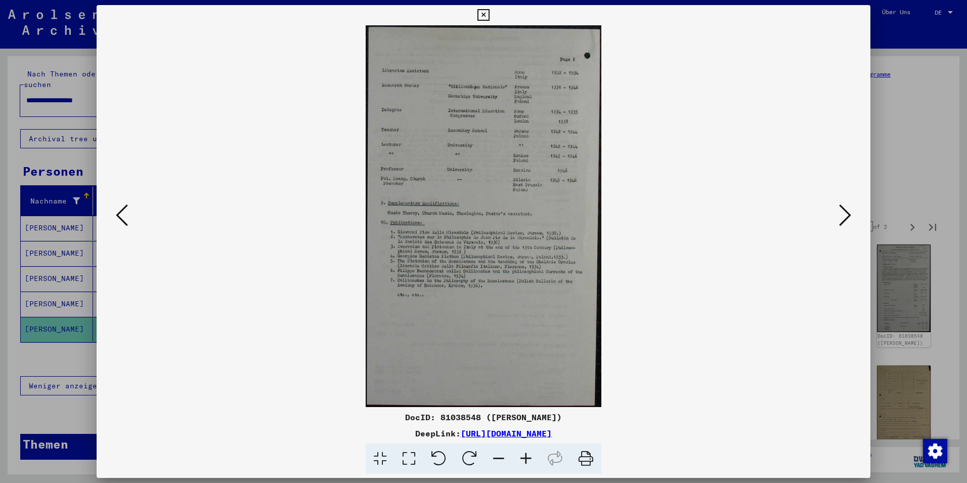
click at [127, 213] on icon at bounding box center [122, 215] width 12 height 24
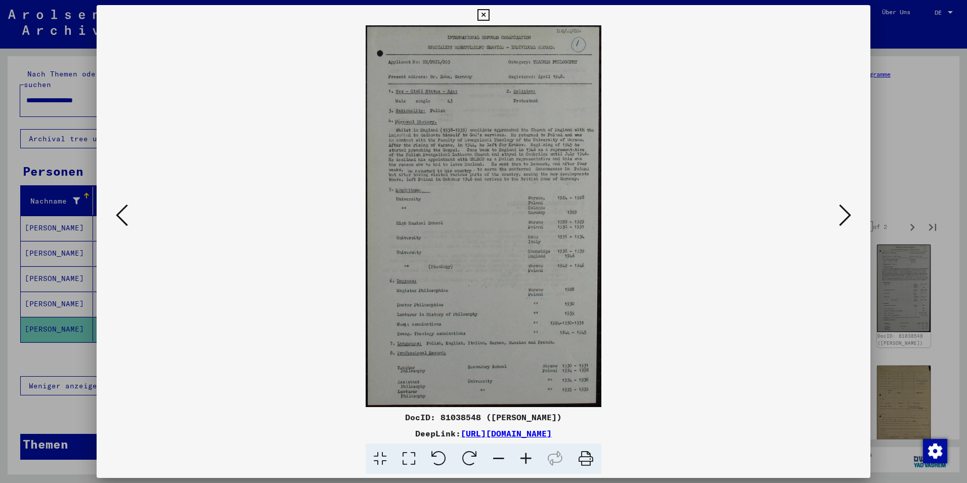
click at [127, 213] on icon at bounding box center [122, 215] width 12 height 24
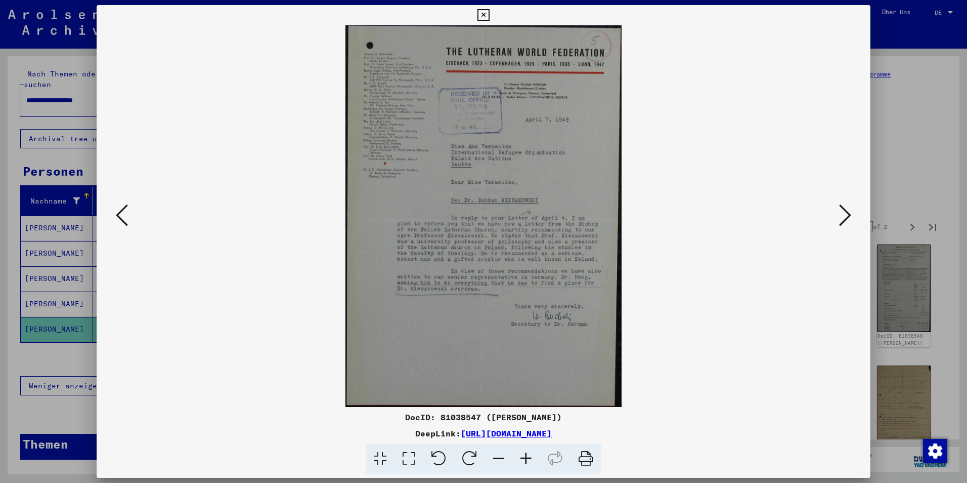
click at [846, 216] on icon at bounding box center [845, 215] width 12 height 24
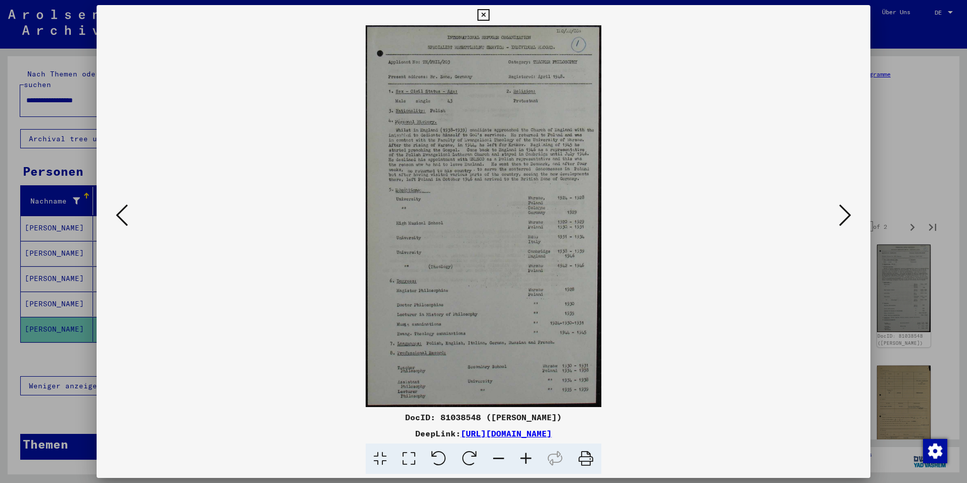
click at [918, 220] on div at bounding box center [483, 241] width 967 height 483
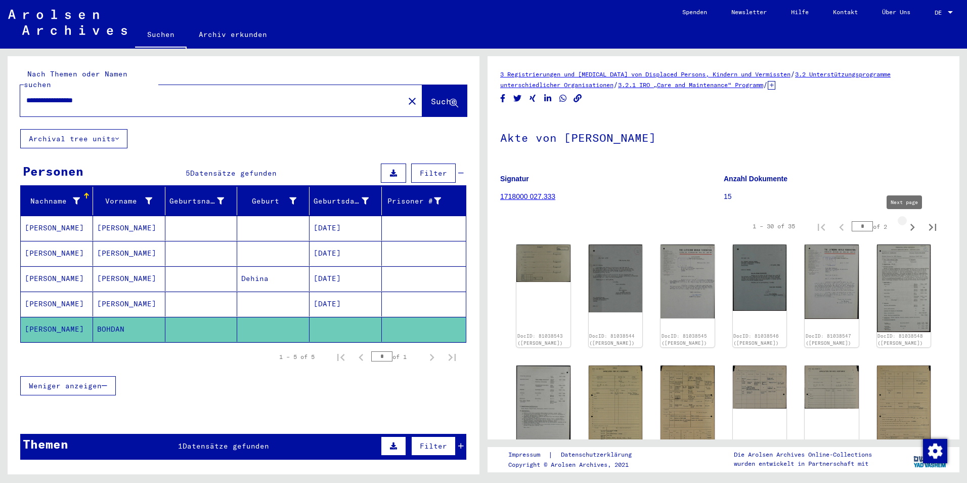
click at [905, 227] on icon "Next page" at bounding box center [912, 227] width 14 height 14
type input "*"
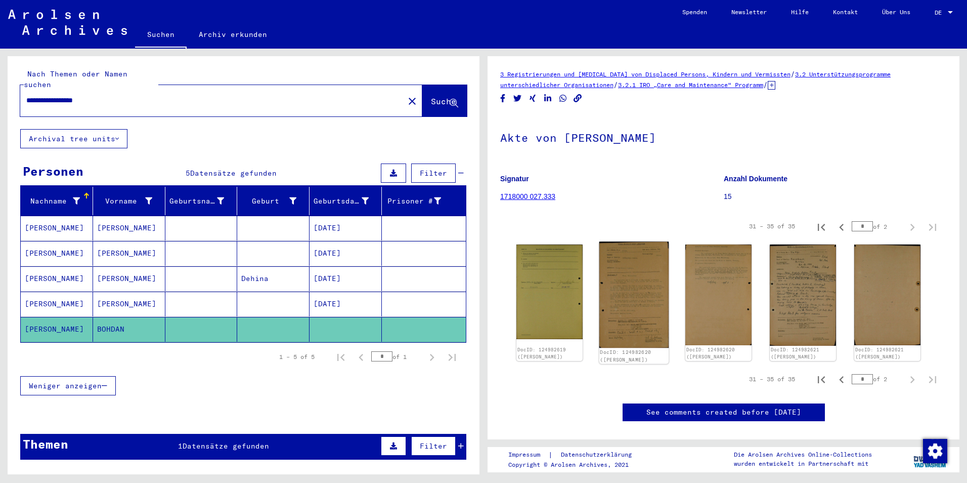
click at [617, 304] on img at bounding box center [634, 294] width 70 height 106
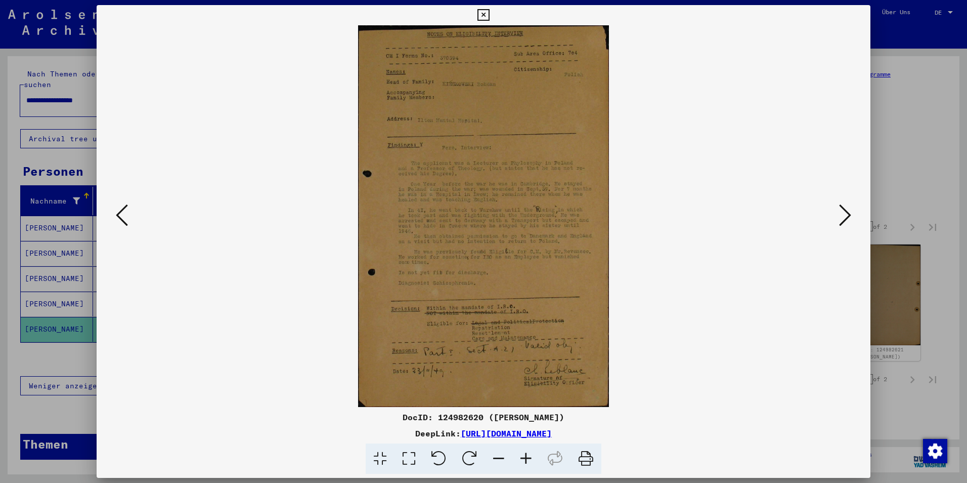
drag, startPoint x: 967, startPoint y: 249, endPoint x: 878, endPoint y: 169, distance: 119.6
click at [878, 169] on div at bounding box center [483, 241] width 967 height 483
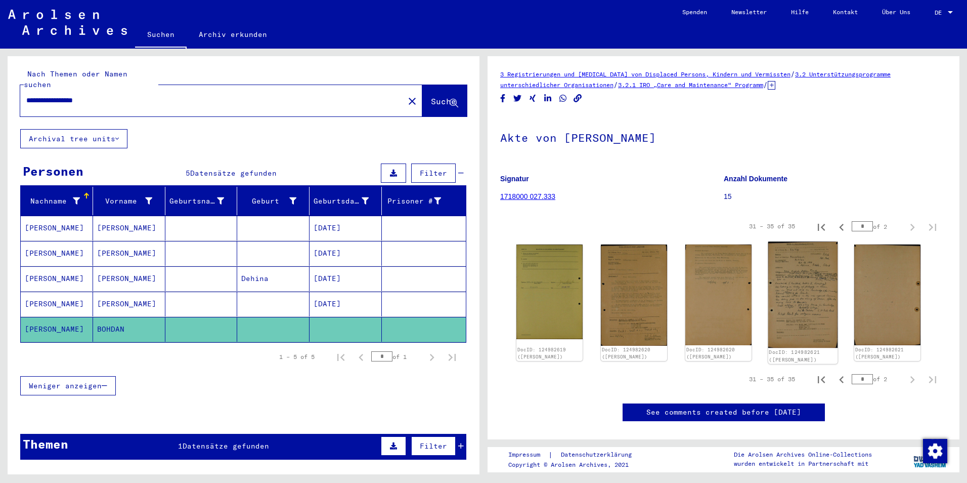
click at [805, 311] on img at bounding box center [803, 294] width 70 height 106
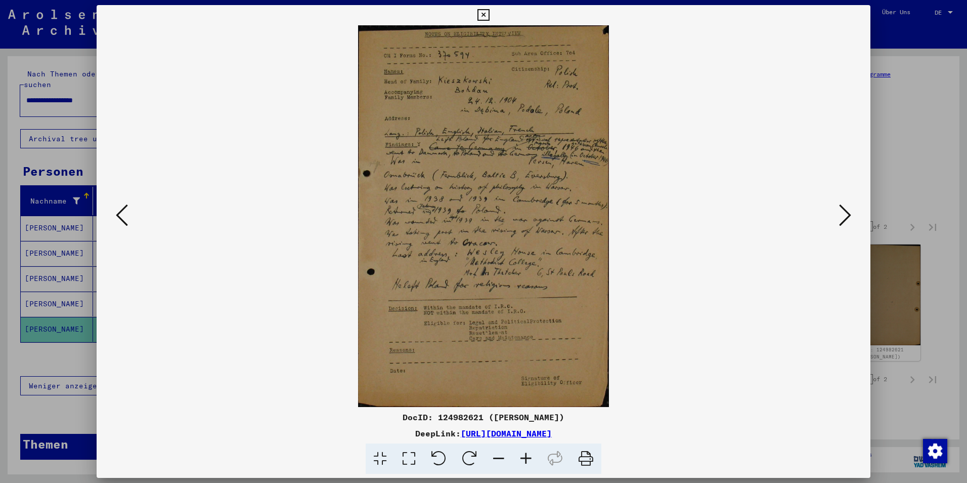
click at [804, 311] on img at bounding box center [483, 215] width 705 height 381
click at [928, 285] on div at bounding box center [483, 241] width 967 height 483
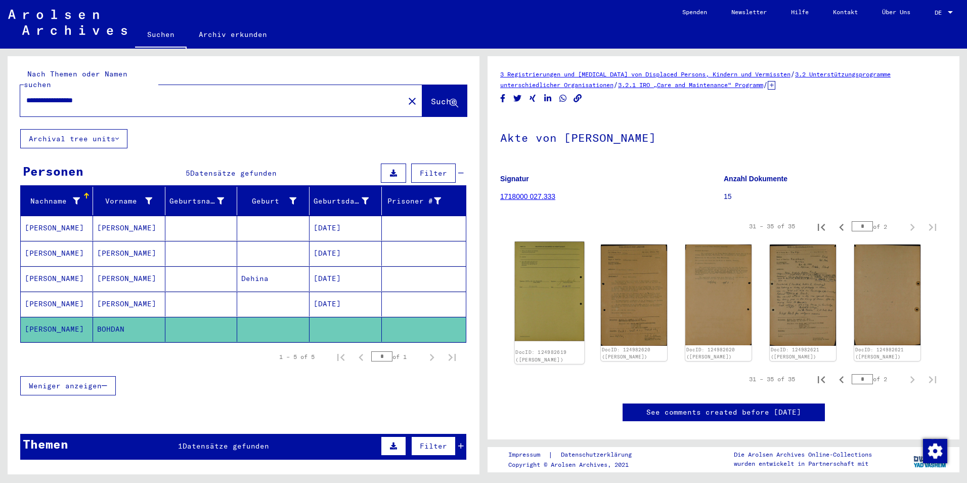
click at [559, 289] on img at bounding box center [550, 290] width 70 height 99
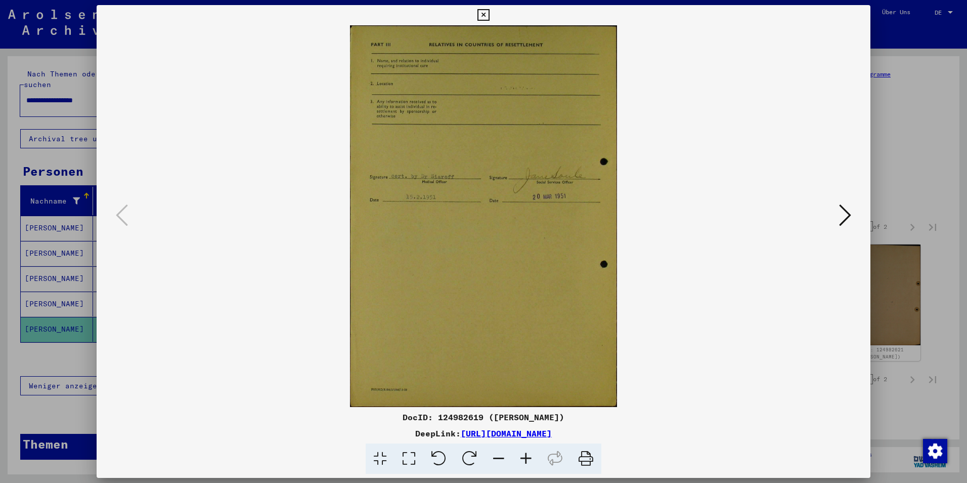
click at [964, 280] on div at bounding box center [483, 241] width 967 height 483
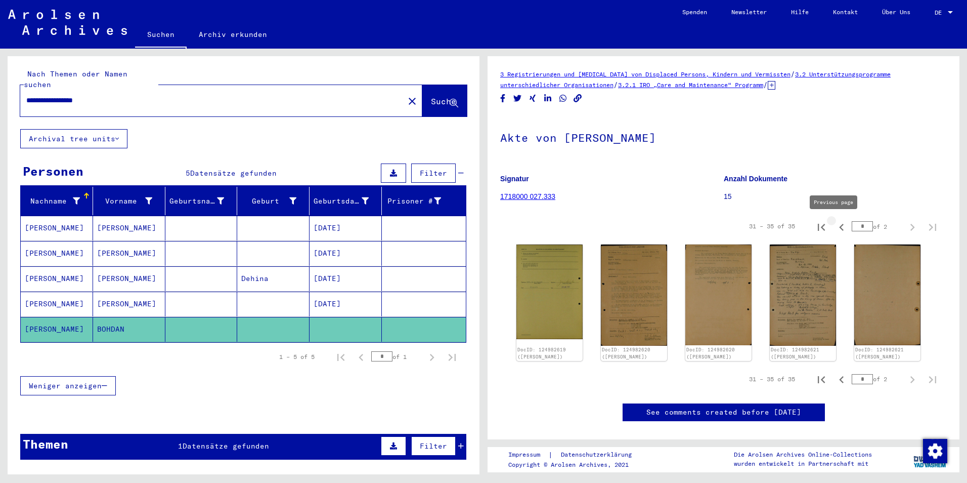
click at [837, 225] on icon "Previous page" at bounding box center [842, 227] width 14 height 14
type input "*"
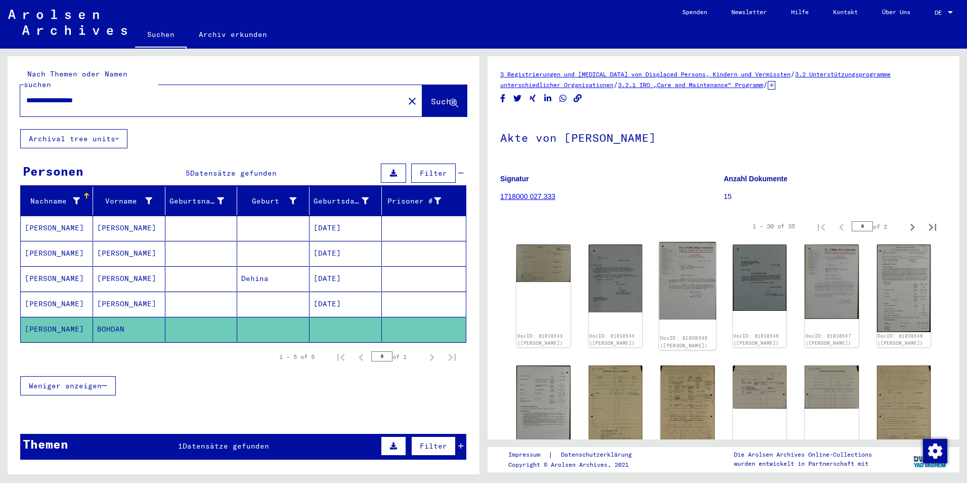
click at [671, 285] on img at bounding box center [687, 280] width 57 height 77
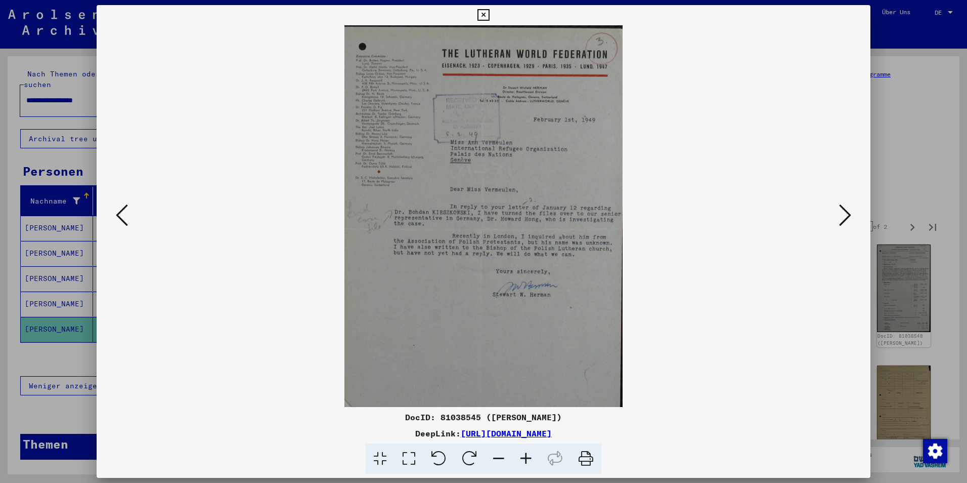
click at [848, 213] on icon at bounding box center [845, 215] width 12 height 24
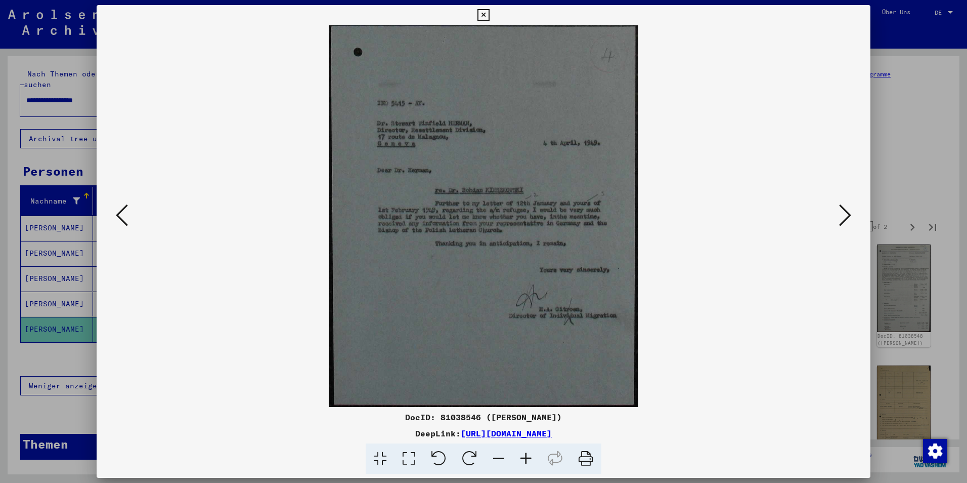
click at [848, 213] on icon at bounding box center [845, 215] width 12 height 24
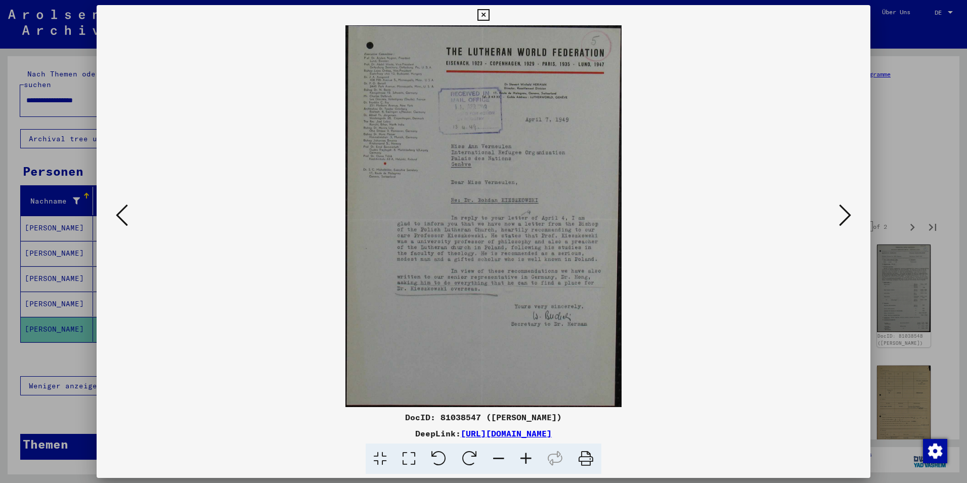
click at [848, 213] on icon at bounding box center [845, 215] width 12 height 24
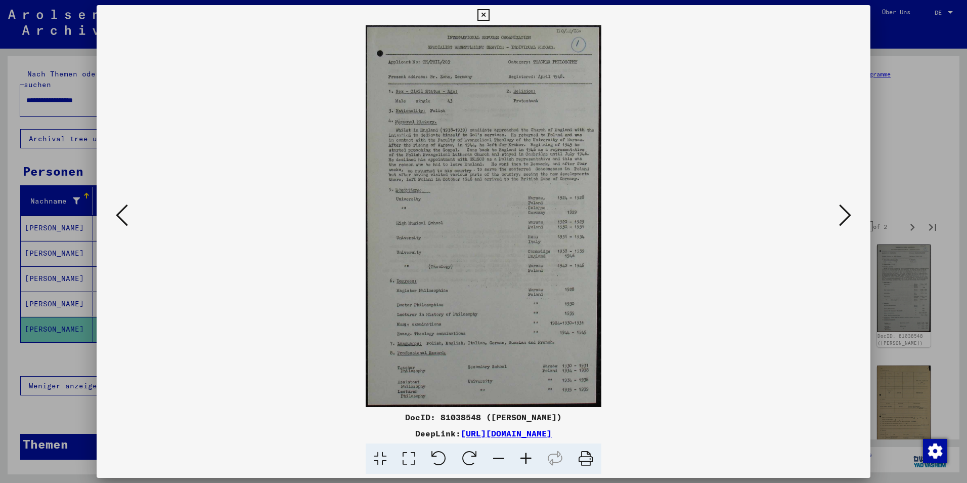
click at [848, 213] on icon at bounding box center [845, 215] width 12 height 24
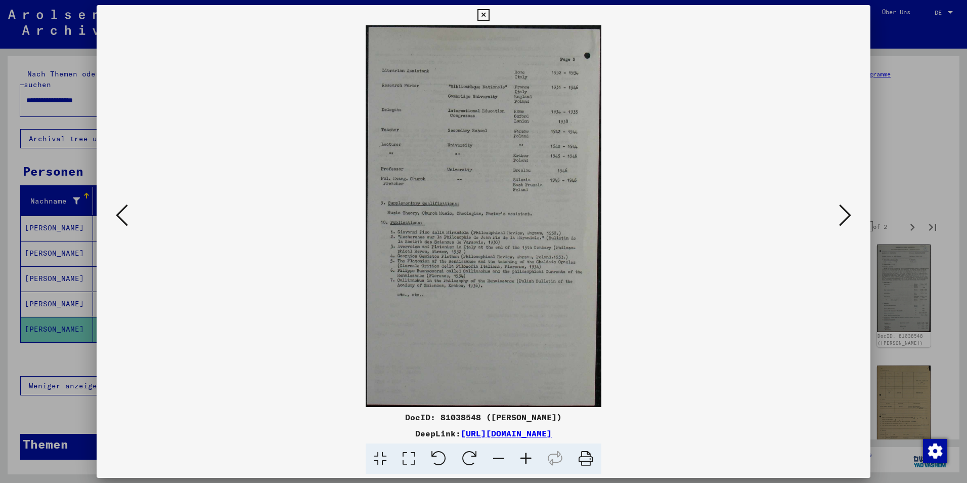
click at [848, 213] on icon at bounding box center [845, 215] width 12 height 24
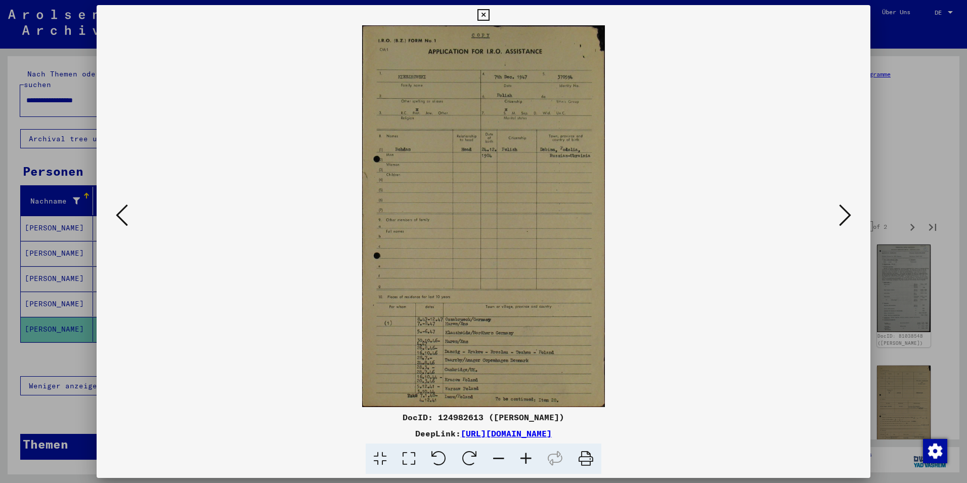
click at [848, 213] on icon at bounding box center [845, 215] width 12 height 24
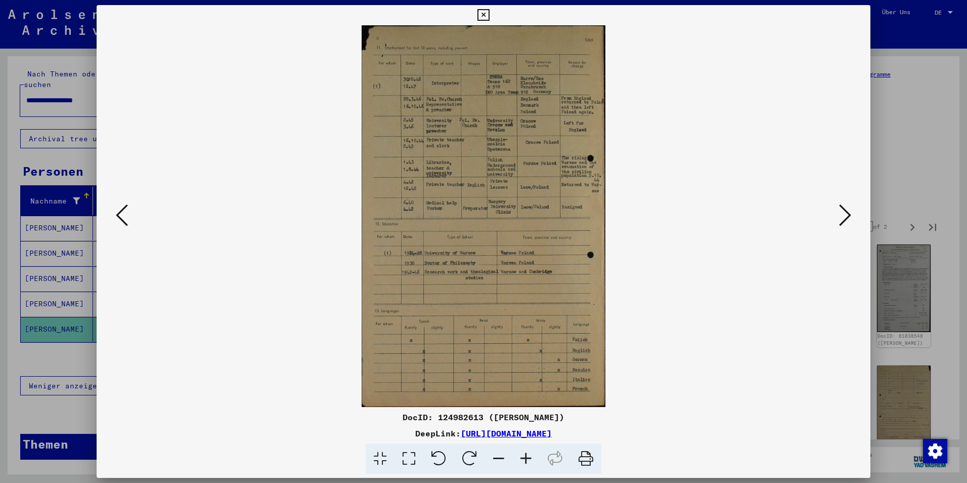
click at [848, 208] on icon at bounding box center [845, 215] width 12 height 24
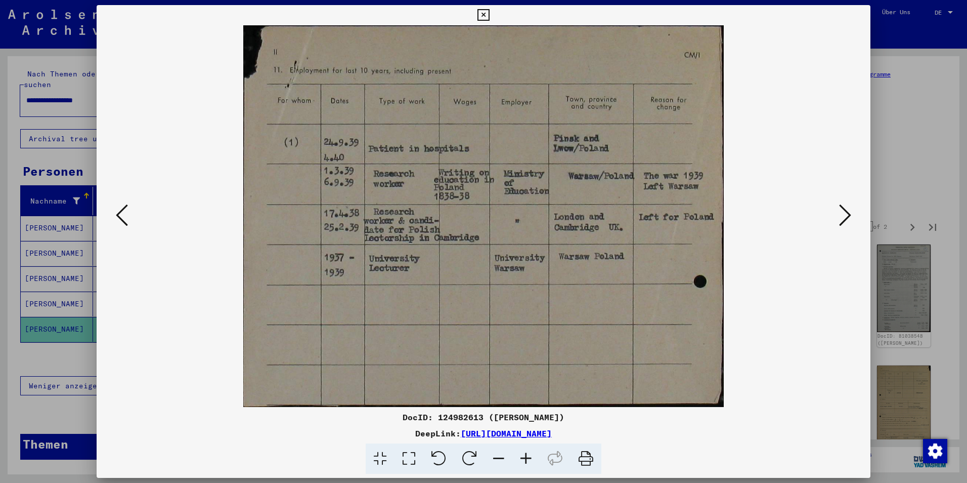
click at [848, 208] on icon at bounding box center [845, 215] width 12 height 24
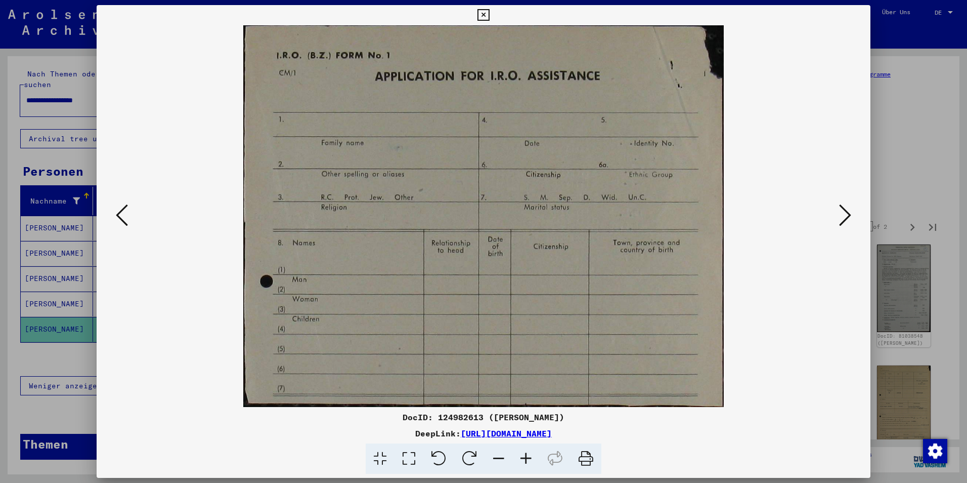
click at [848, 208] on icon at bounding box center [845, 215] width 12 height 24
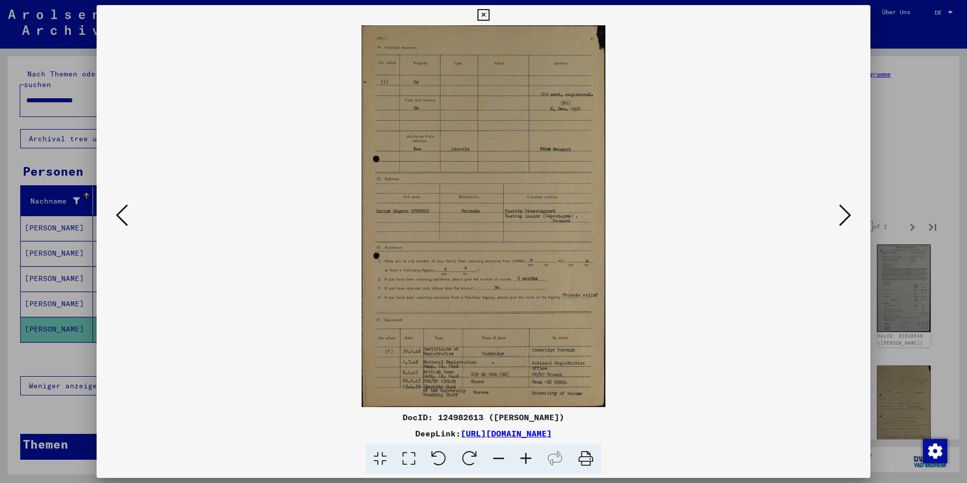
click at [848, 208] on icon at bounding box center [845, 215] width 12 height 24
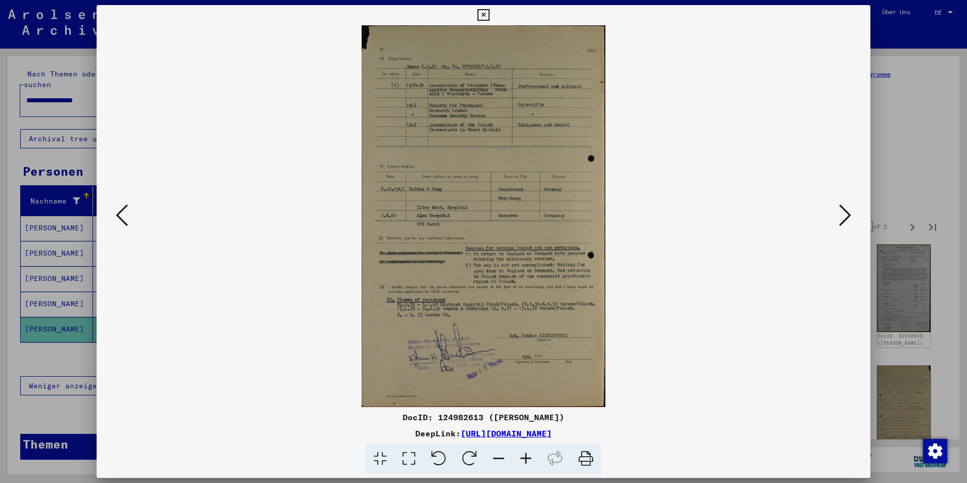
click at [848, 208] on icon at bounding box center [845, 215] width 12 height 24
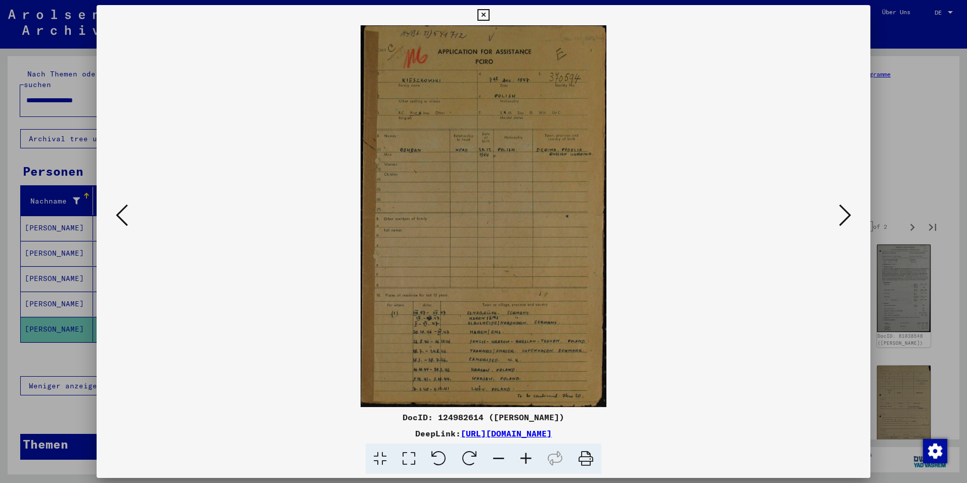
click at [848, 208] on icon at bounding box center [845, 215] width 12 height 24
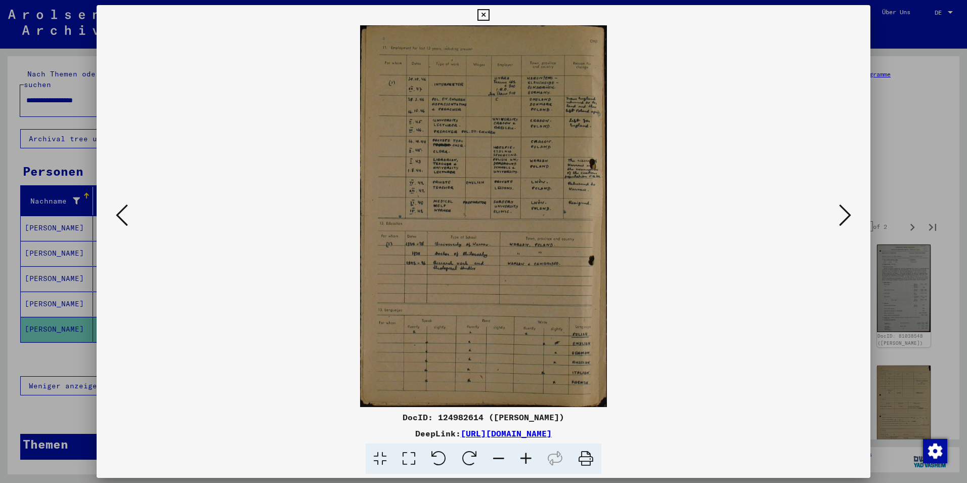
click at [848, 208] on icon at bounding box center [845, 215] width 12 height 24
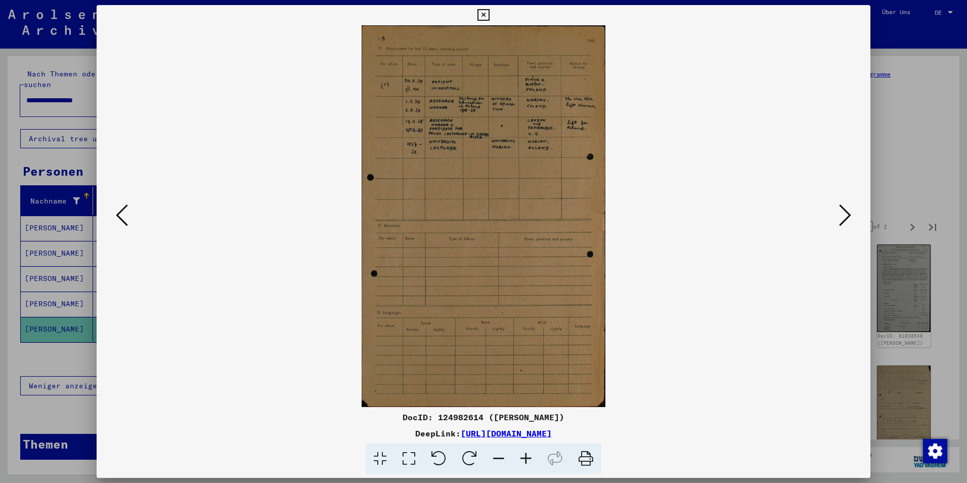
click at [848, 208] on icon at bounding box center [845, 215] width 12 height 24
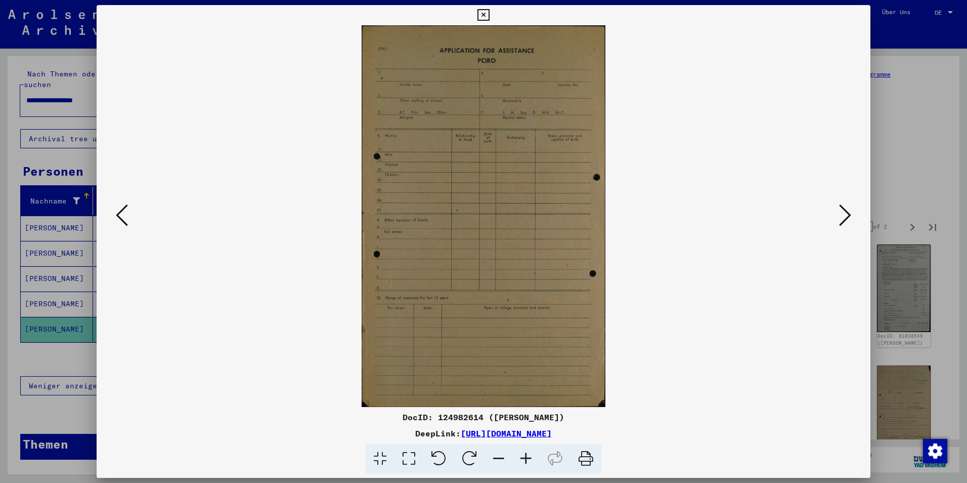
click at [848, 208] on icon at bounding box center [845, 215] width 12 height 24
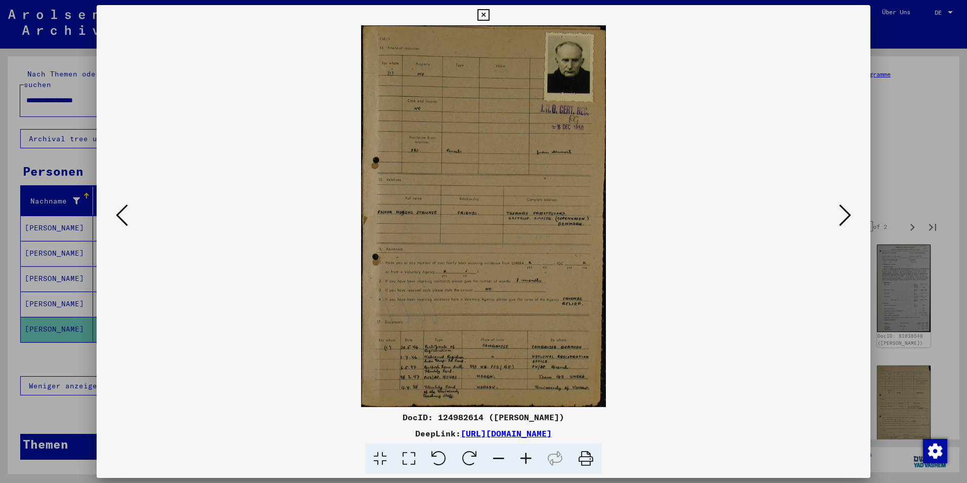
click at [848, 208] on icon at bounding box center [845, 215] width 12 height 24
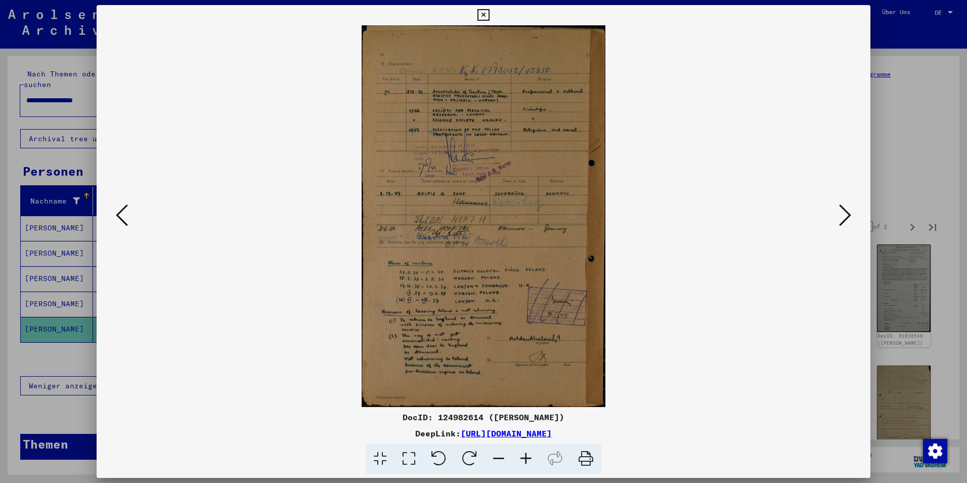
click at [848, 208] on icon at bounding box center [845, 215] width 12 height 24
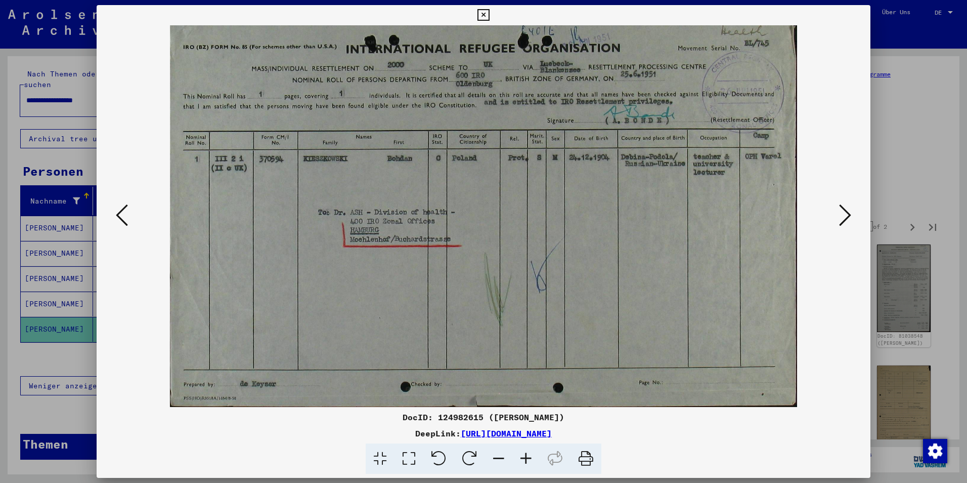
click at [848, 208] on icon at bounding box center [845, 215] width 12 height 24
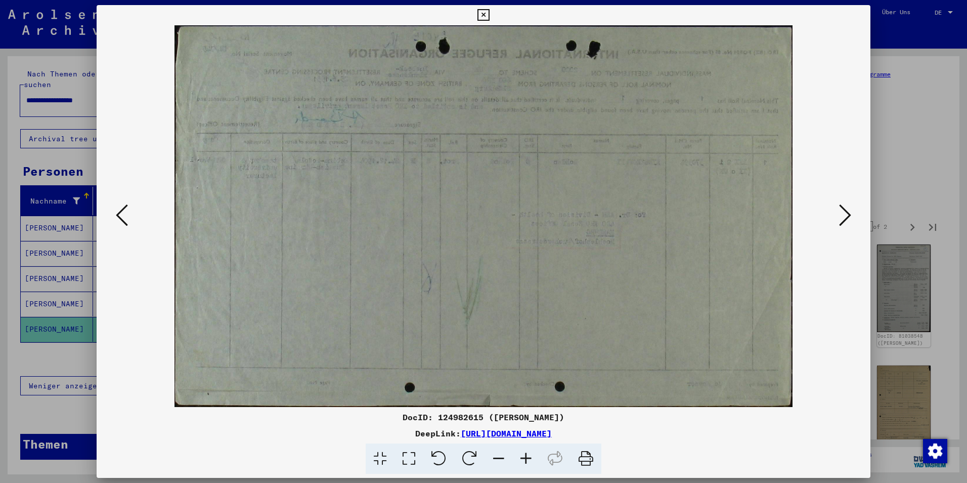
click at [848, 208] on icon at bounding box center [845, 215] width 12 height 24
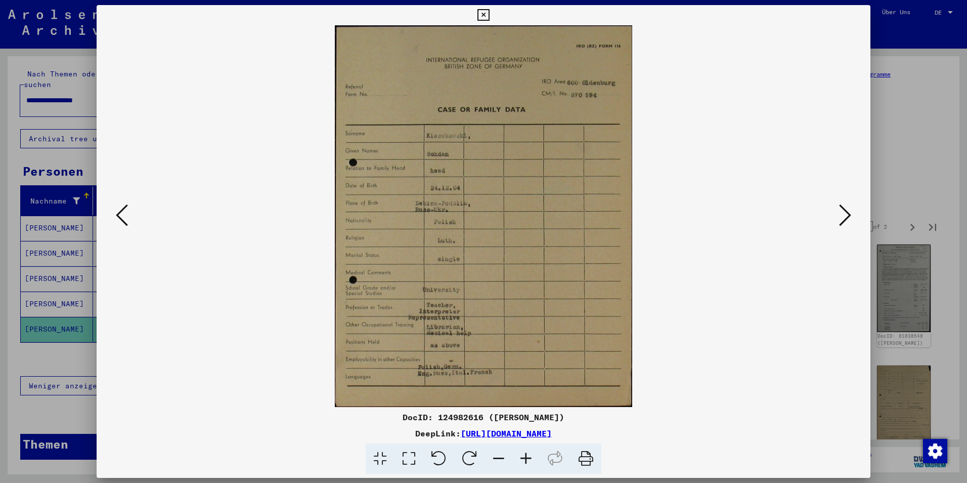
click at [848, 208] on icon at bounding box center [845, 215] width 12 height 24
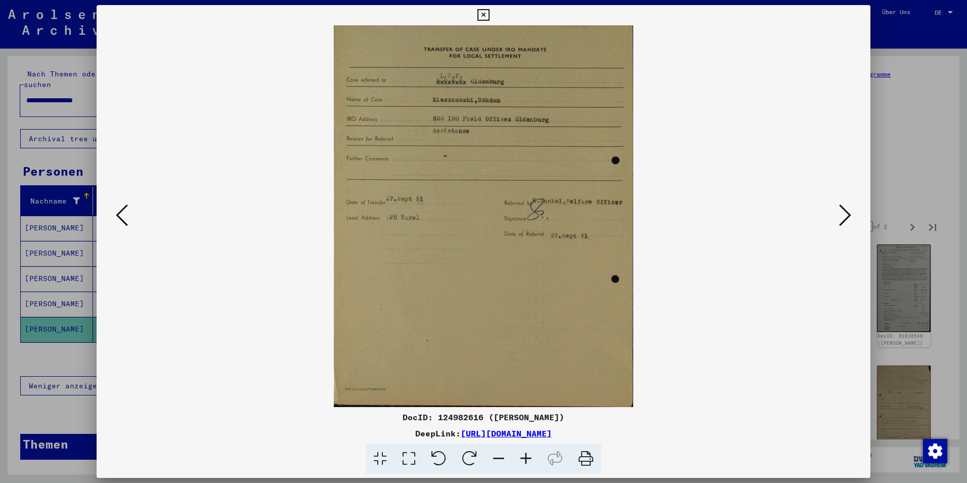
click at [848, 208] on icon at bounding box center [845, 215] width 12 height 24
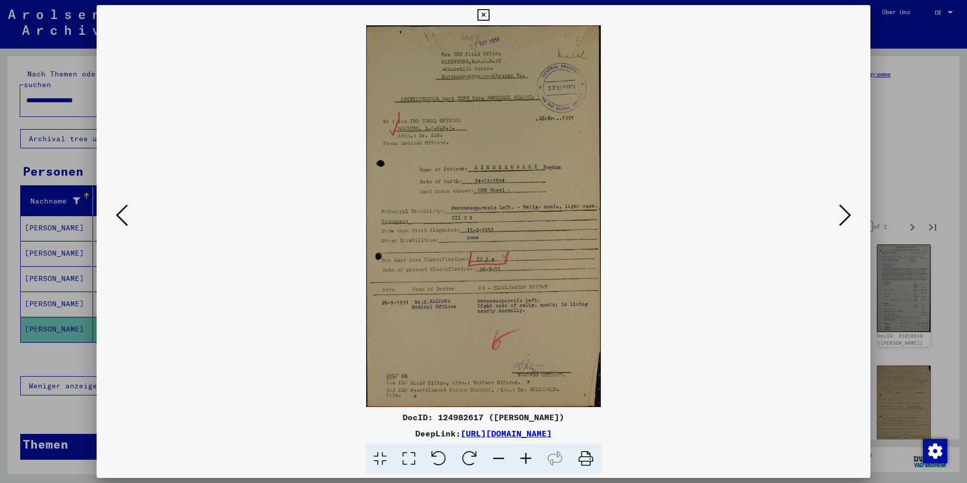
click at [848, 208] on icon at bounding box center [845, 215] width 12 height 24
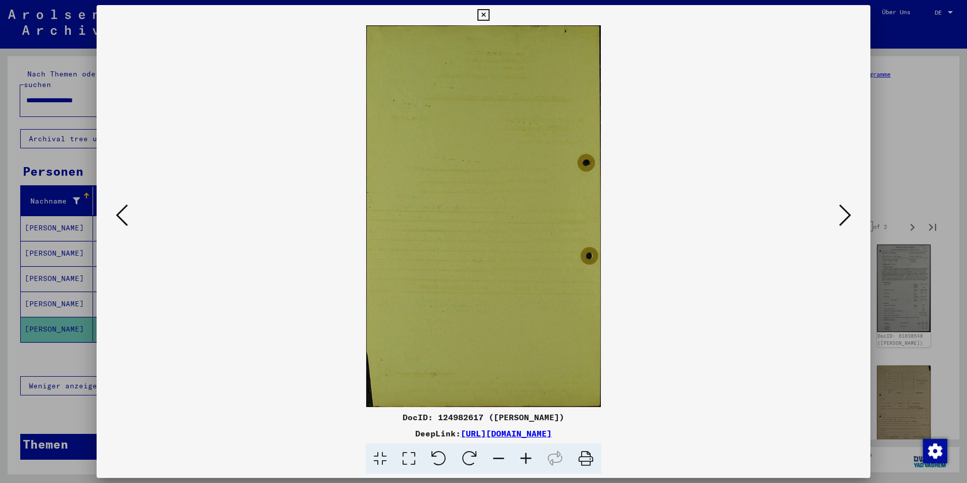
click at [848, 208] on icon at bounding box center [845, 215] width 12 height 24
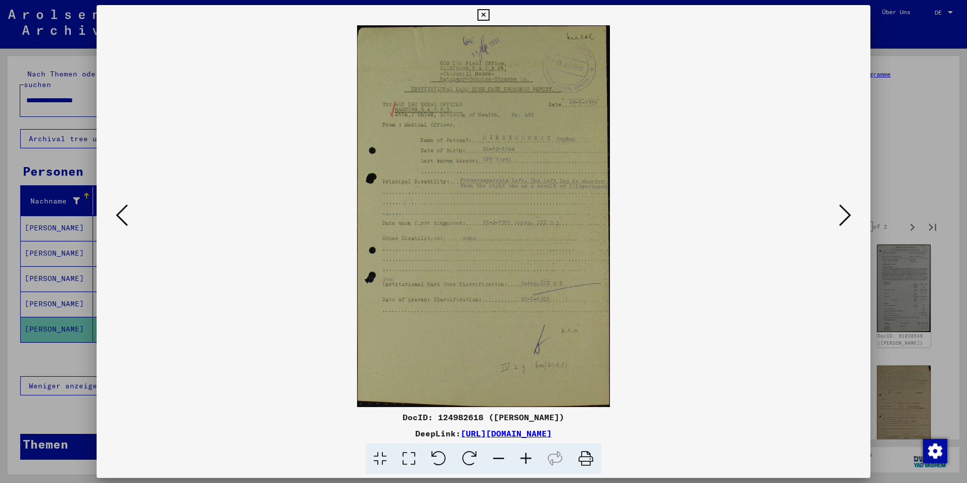
click at [848, 208] on icon at bounding box center [845, 215] width 12 height 24
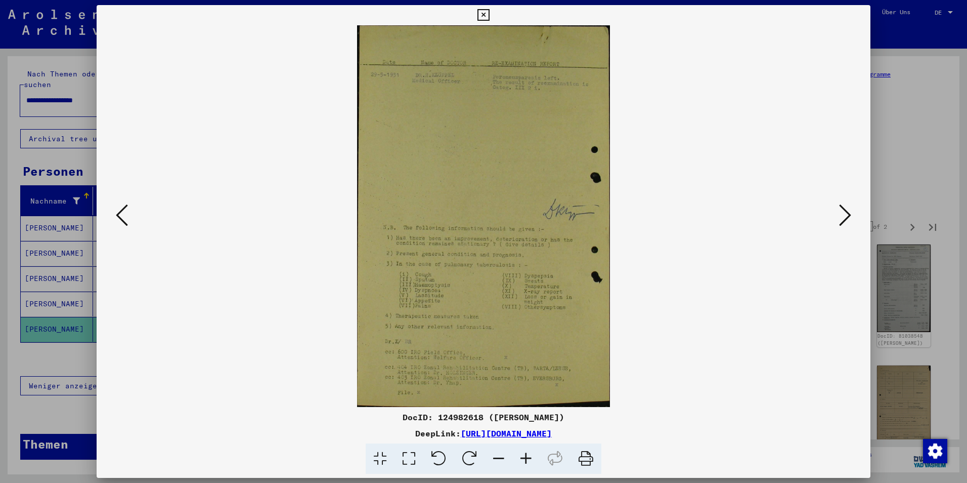
click at [848, 208] on icon at bounding box center [845, 215] width 12 height 24
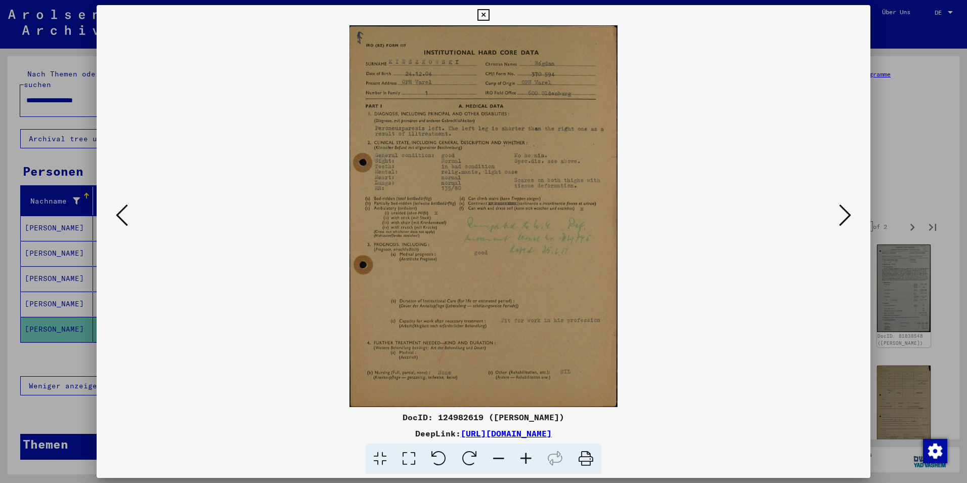
click at [849, 209] on icon at bounding box center [845, 215] width 12 height 24
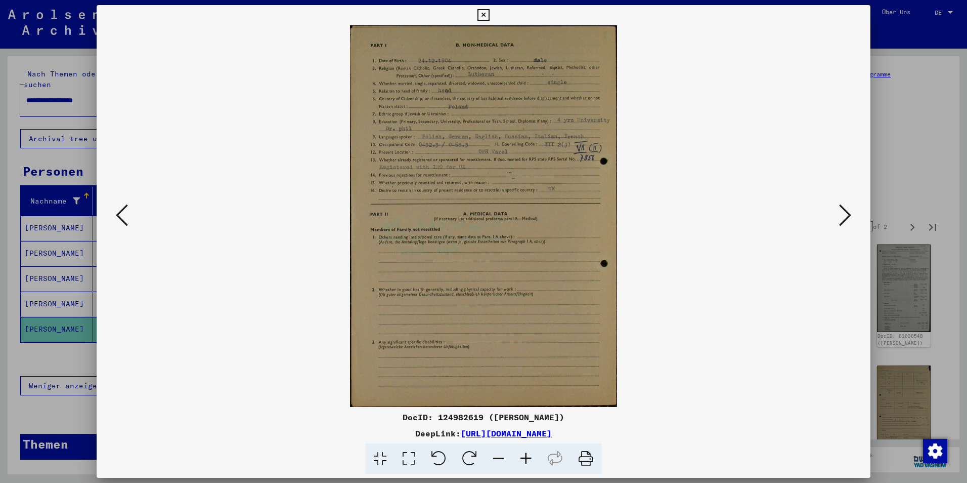
click at [849, 209] on icon at bounding box center [845, 215] width 12 height 24
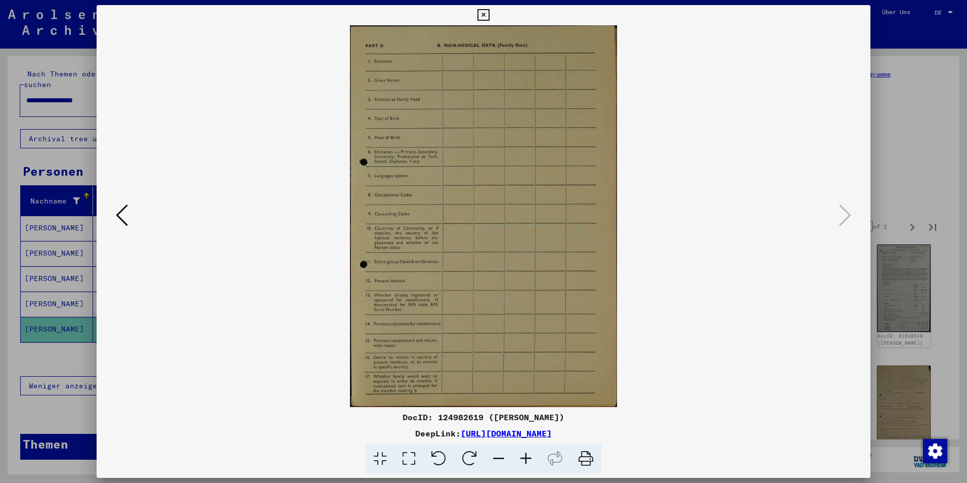
click at [918, 182] on div at bounding box center [483, 241] width 967 height 483
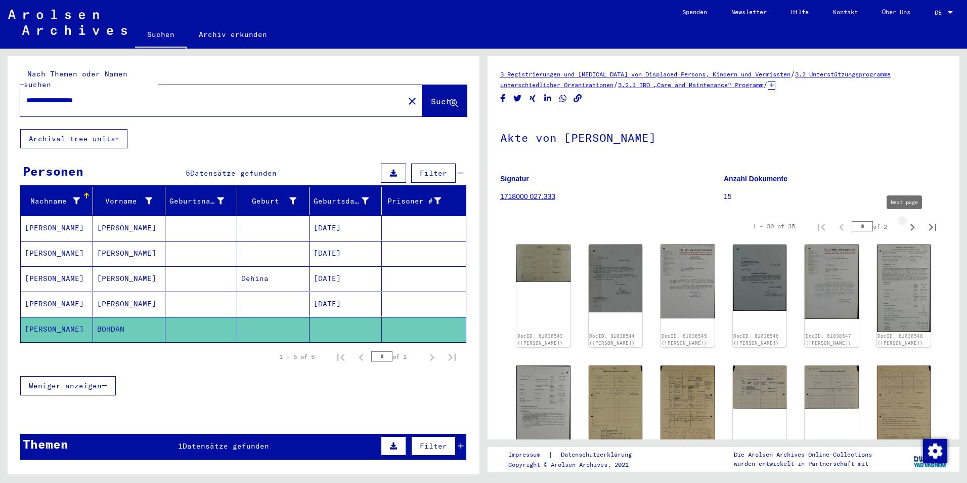
click at [905, 229] on icon "Next page" at bounding box center [912, 227] width 14 height 14
type input "*"
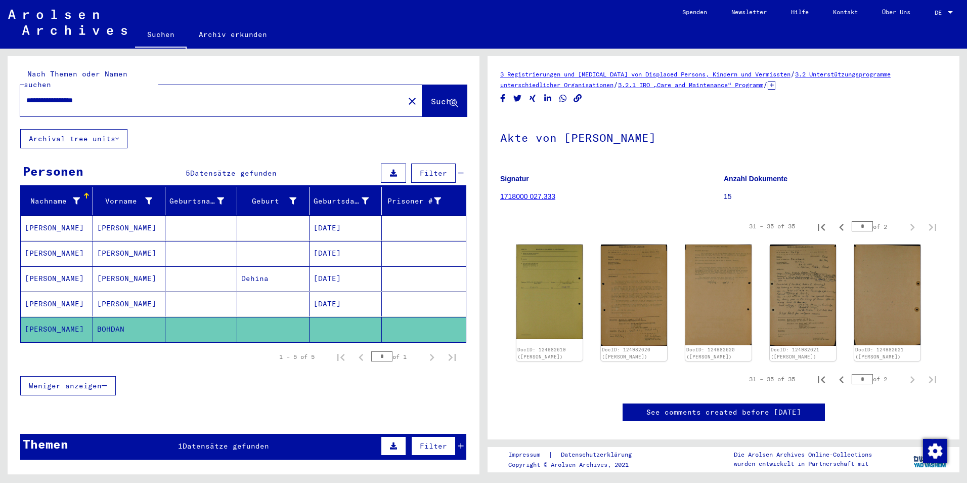
click at [591, 280] on div "DocID: 124982619 ([PERSON_NAME]) DocID: 124982620 ([PERSON_NAME]) DocID: 124982…" at bounding box center [723, 302] width 422 height 124
click at [530, 293] on img at bounding box center [550, 290] width 70 height 99
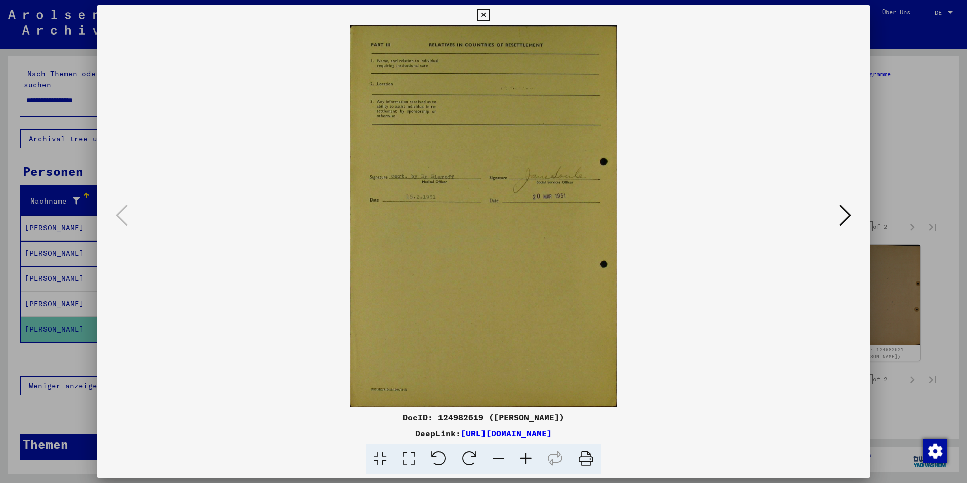
click at [849, 219] on icon at bounding box center [845, 215] width 12 height 24
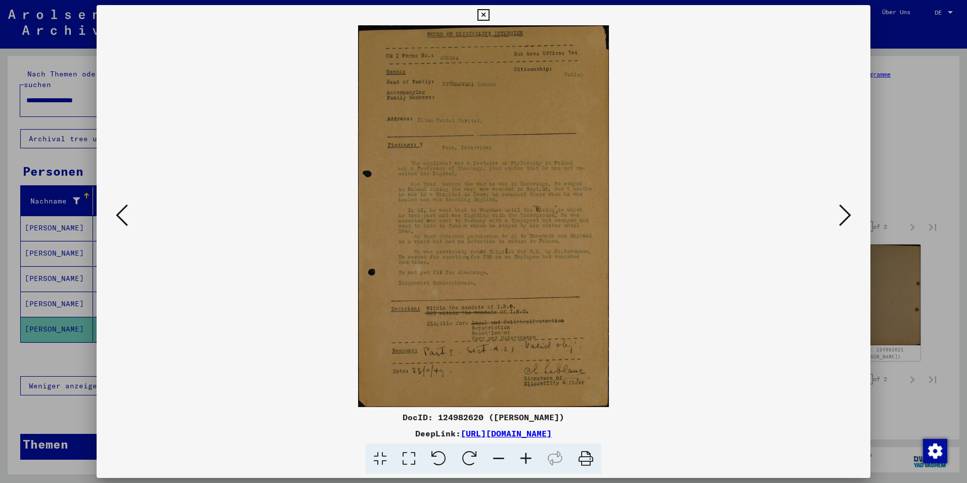
click at [849, 219] on icon at bounding box center [845, 215] width 12 height 24
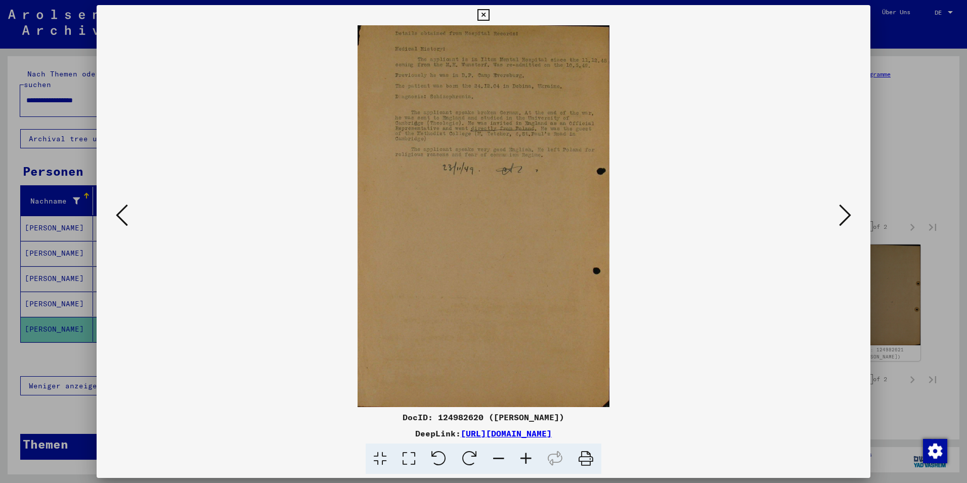
drag, startPoint x: 390, startPoint y: 418, endPoint x: 473, endPoint y: 418, distance: 82.9
click at [473, 418] on div "DocID: 124982620 ([PERSON_NAME])" at bounding box center [484, 417] width 774 height 12
copy div "DocID: 124982620"
click at [925, 232] on div at bounding box center [483, 241] width 967 height 483
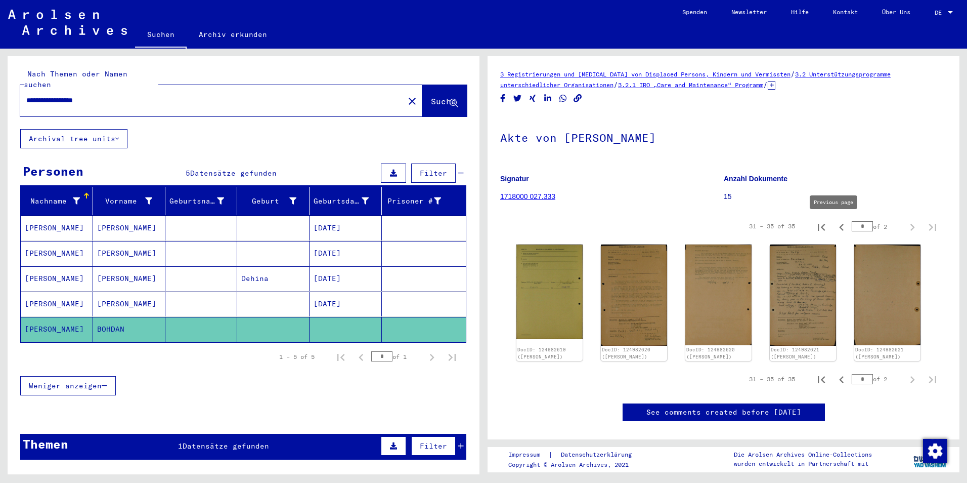
click at [835, 222] on icon "Previous page" at bounding box center [842, 227] width 14 height 14
type input "*"
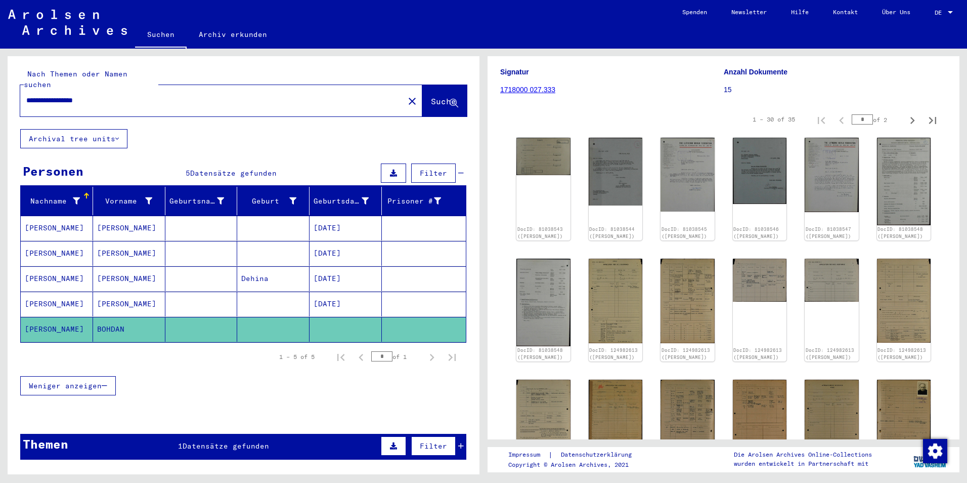
scroll to position [107, 0]
click at [891, 287] on img at bounding box center [903, 299] width 57 height 89
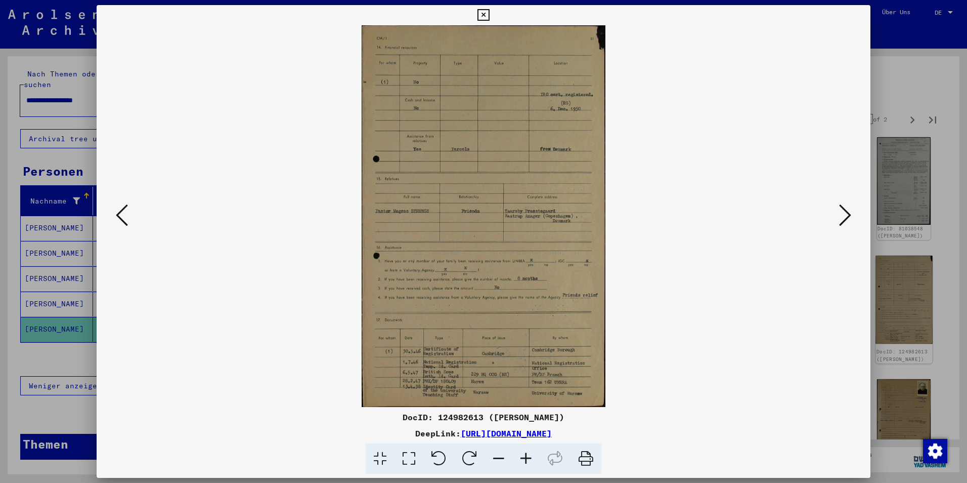
click at [891, 287] on div at bounding box center [483, 241] width 967 height 483
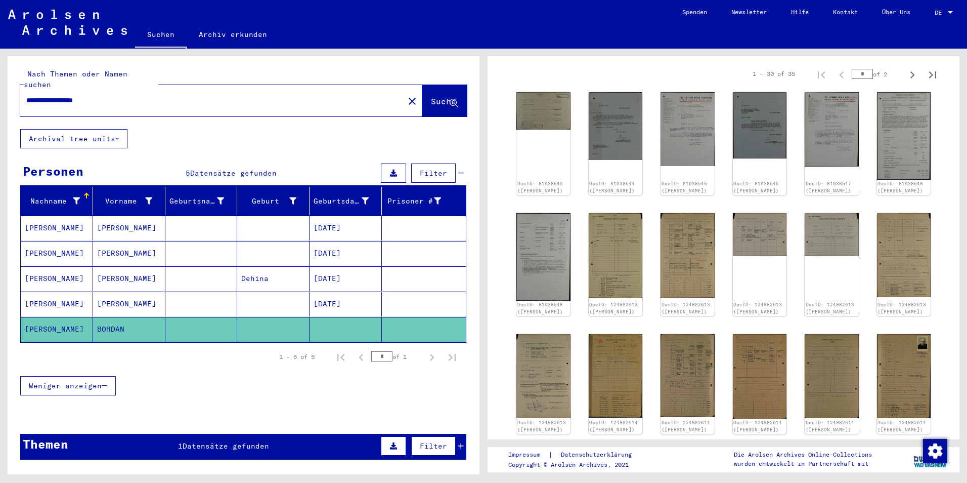
scroll to position [153, 0]
click at [690, 240] on img at bounding box center [687, 254] width 57 height 89
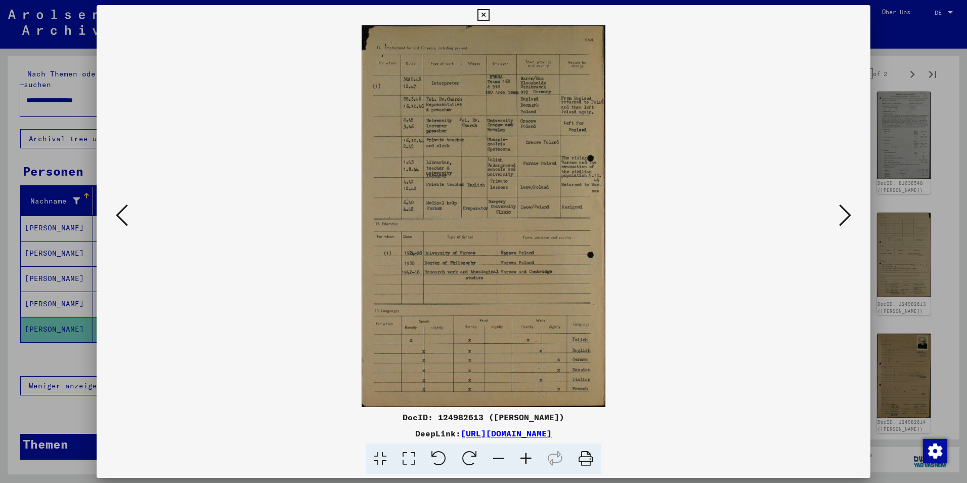
click at [117, 221] on icon at bounding box center [122, 215] width 12 height 24
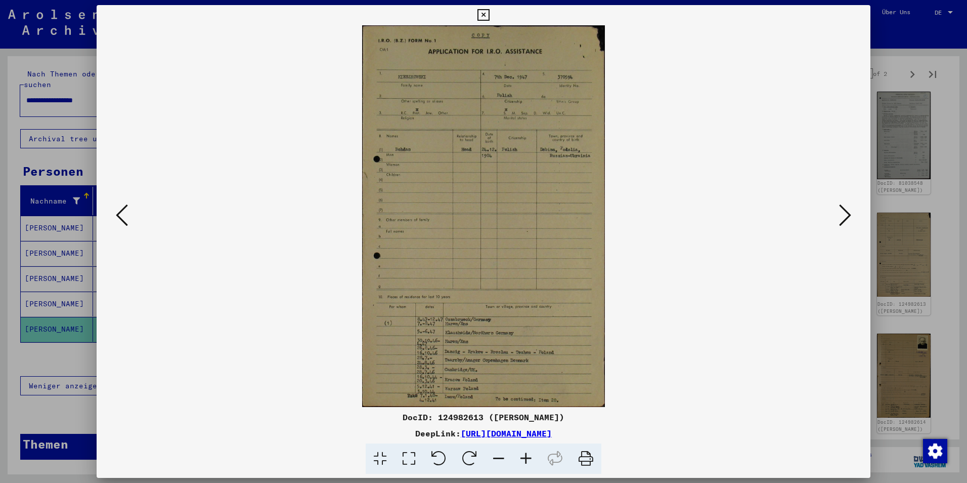
drag, startPoint x: 391, startPoint y: 416, endPoint x: 472, endPoint y: 416, distance: 81.4
click at [472, 416] on div "DocID: 124982613 ([PERSON_NAME])" at bounding box center [484, 417] width 774 height 12
click at [967, 157] on html "**********" at bounding box center [483, 241] width 967 height 483
click at [885, 135] on div at bounding box center [483, 241] width 967 height 483
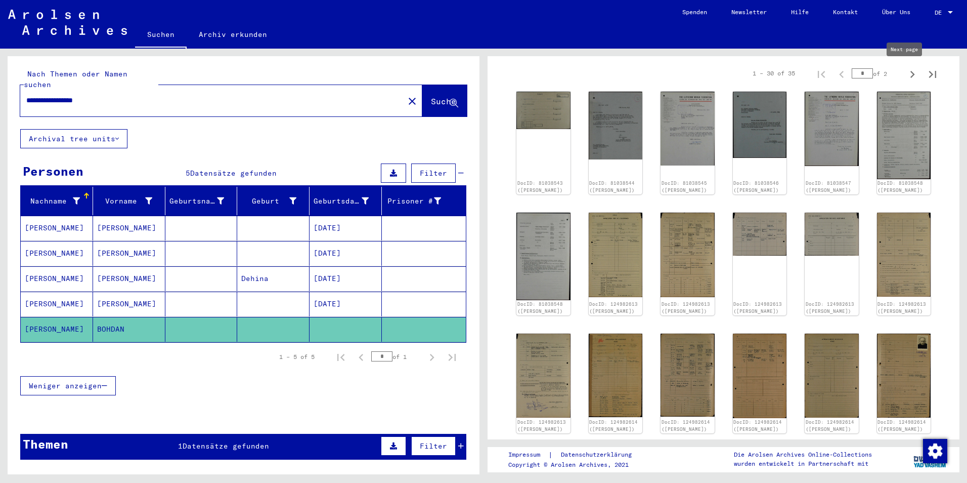
click at [910, 77] on icon "Next page" at bounding box center [912, 74] width 5 height 7
type input "*"
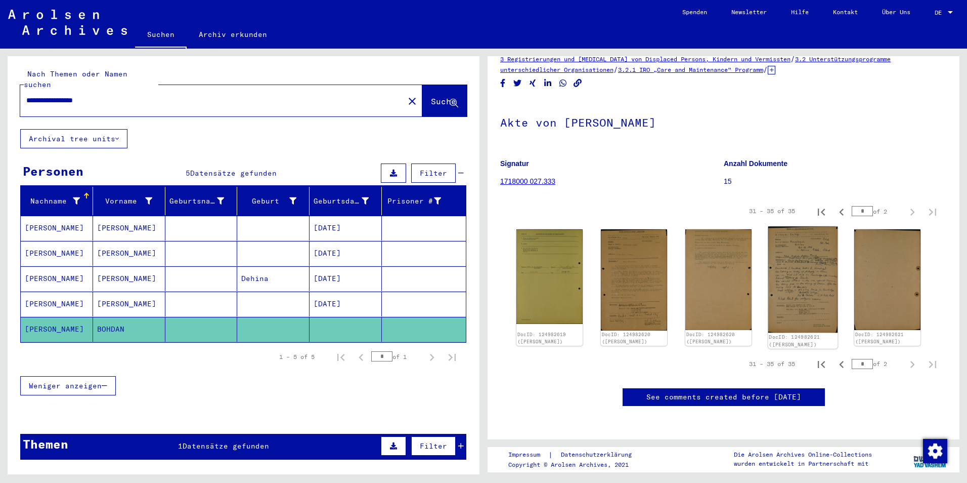
click at [799, 226] on img at bounding box center [803, 279] width 70 height 106
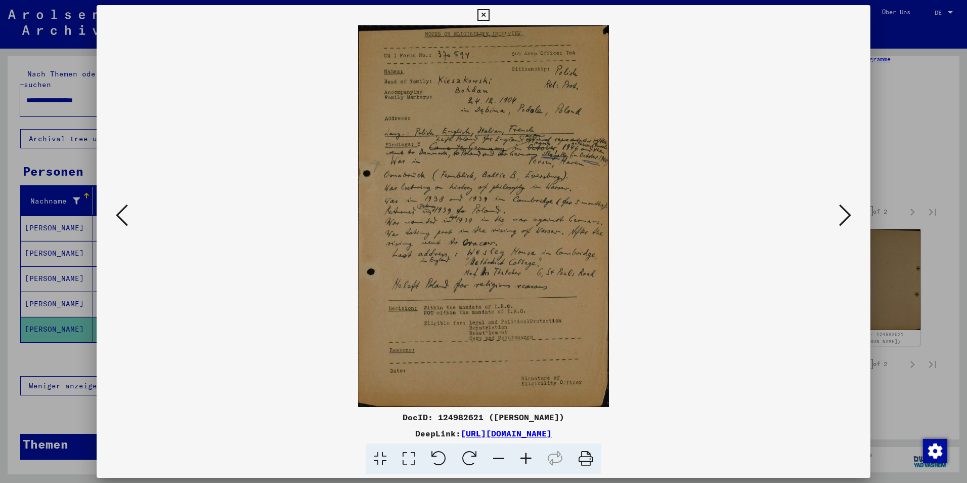
click at [919, 165] on div at bounding box center [483, 241] width 967 height 483
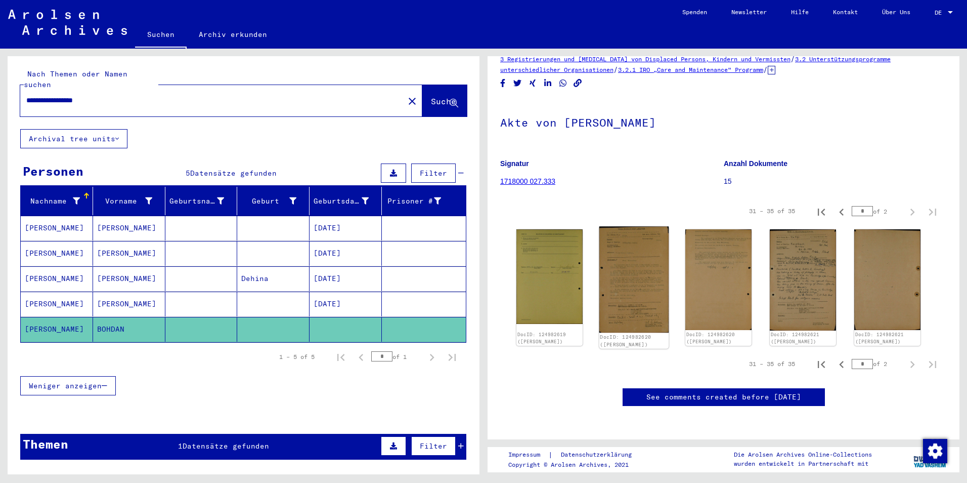
click at [652, 226] on img at bounding box center [634, 279] width 70 height 106
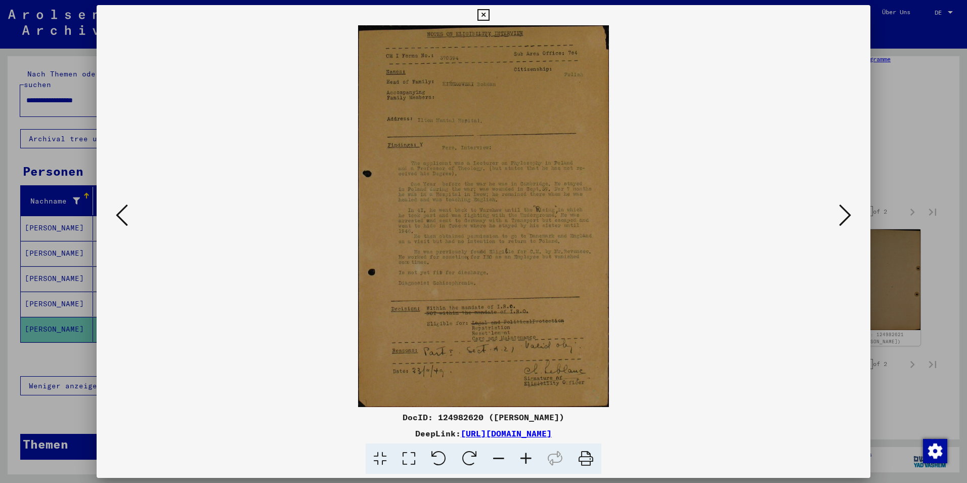
drag, startPoint x: 393, startPoint y: 418, endPoint x: 460, endPoint y: 417, distance: 66.8
click at [460, 417] on div "DocID: 124982620 ([PERSON_NAME])" at bounding box center [484, 417] width 774 height 12
click at [357, 407] on div "DocID: 124982620 ([PERSON_NAME]) DeepLink: [URL][DOMAIN_NAME]" at bounding box center [484, 239] width 774 height 469
drag, startPoint x: 391, startPoint y: 417, endPoint x: 473, endPoint y: 420, distance: 82.5
click at [473, 420] on div "DocID: 124982620 ([PERSON_NAME])" at bounding box center [484, 417] width 774 height 12
